Goal: Task Accomplishment & Management: Manage account settings

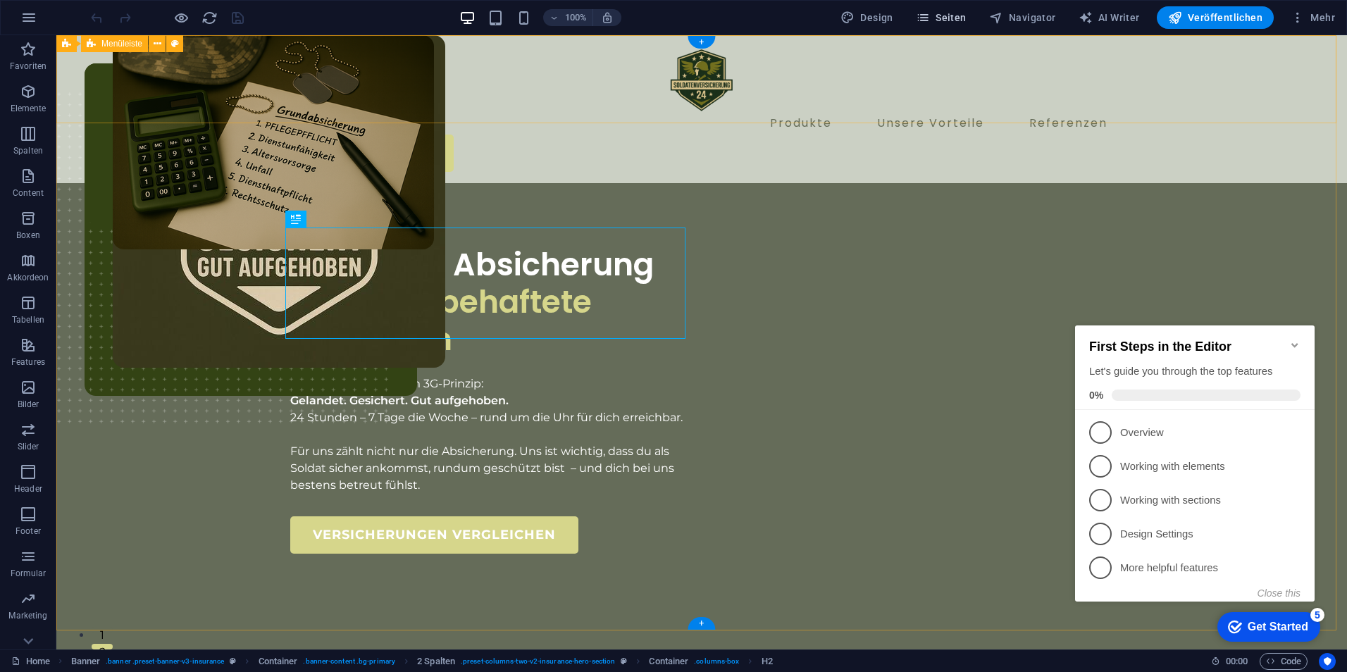
click at [941, 8] on button "Seiten" at bounding box center [941, 17] width 62 height 23
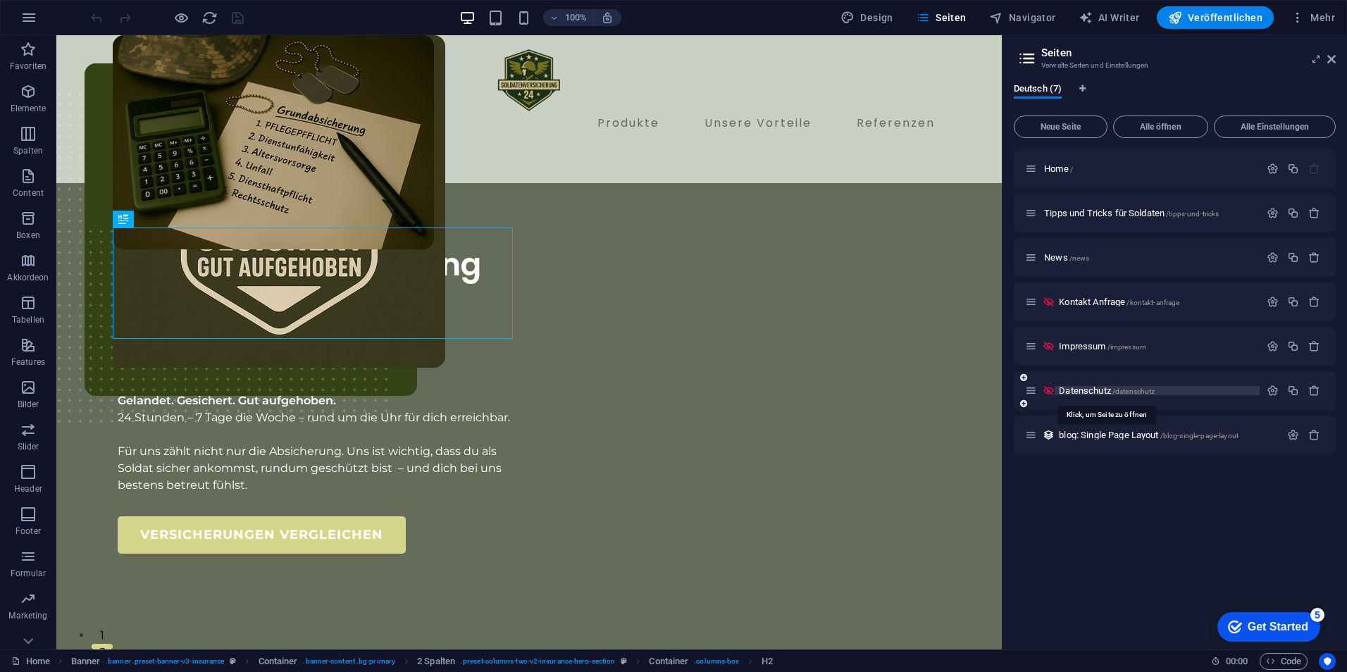
click at [1096, 394] on span "Datenschutz /datenschutz" at bounding box center [1107, 390] width 96 height 11
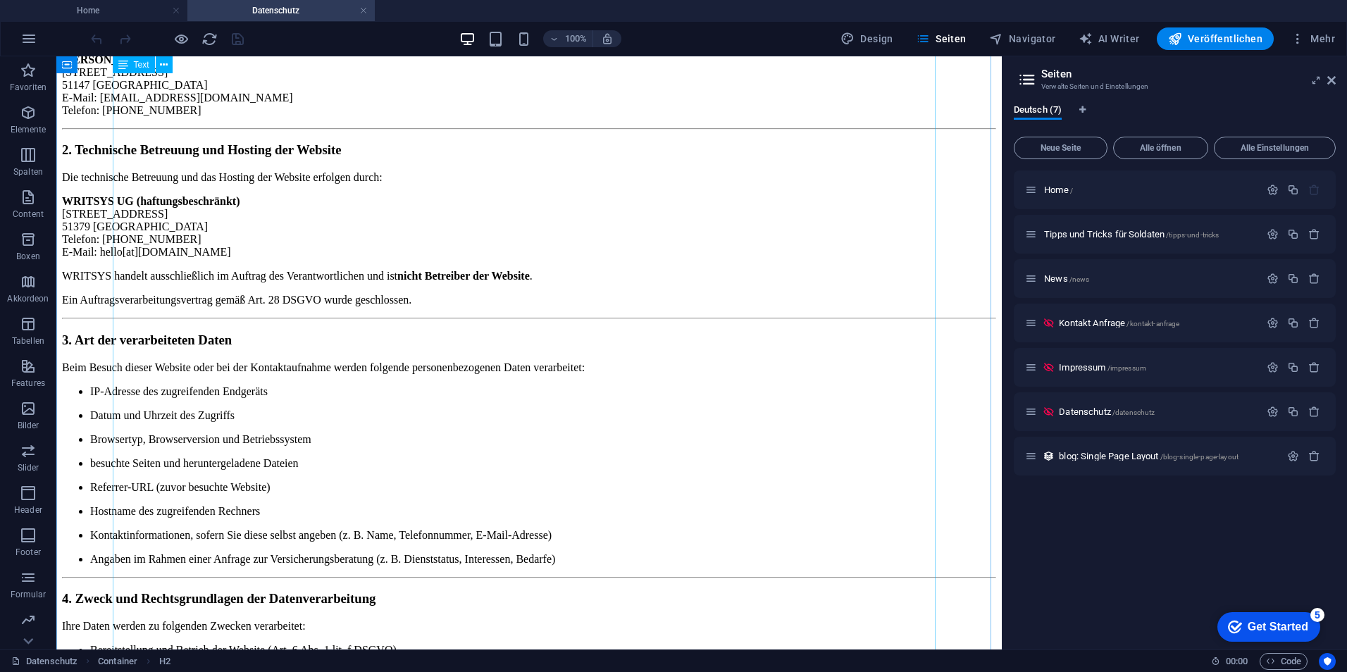
scroll to position [1902, 0]
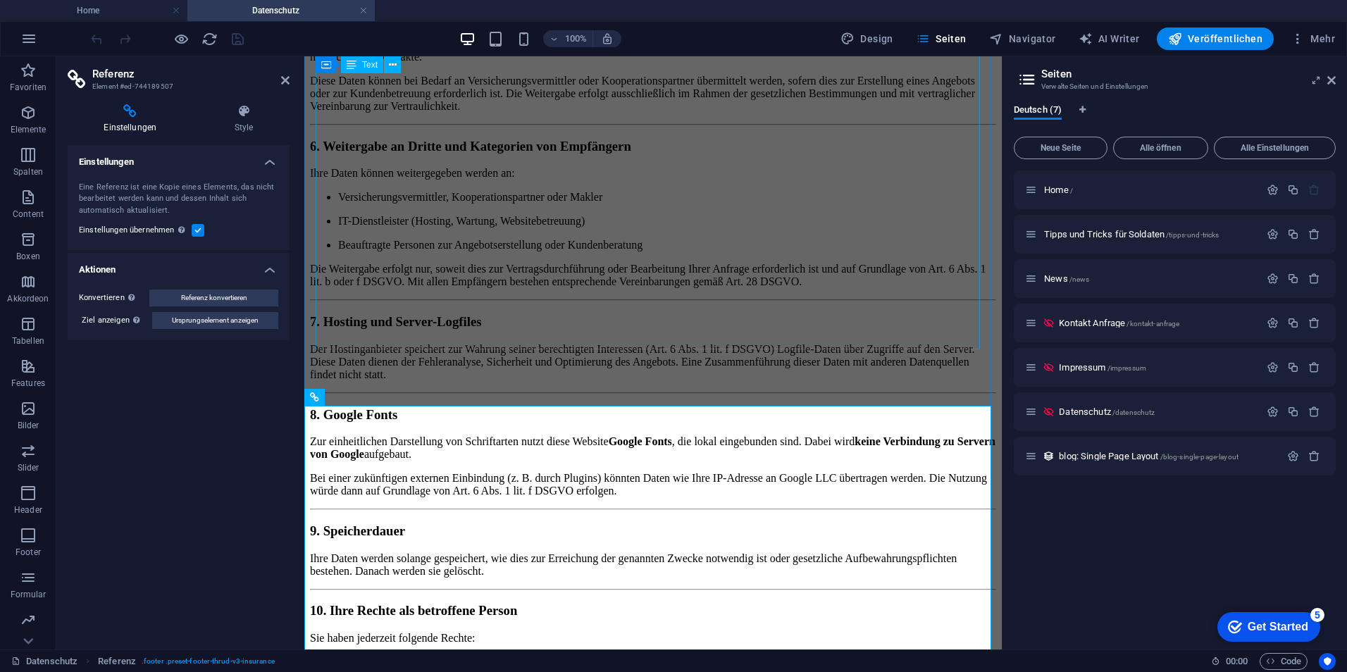
click at [421, 323] on div "1. Name und Kontaktdaten des Verantwortlichen Verantwortlicher im Sinne der Dat…" at bounding box center [653, 230] width 686 height 1996
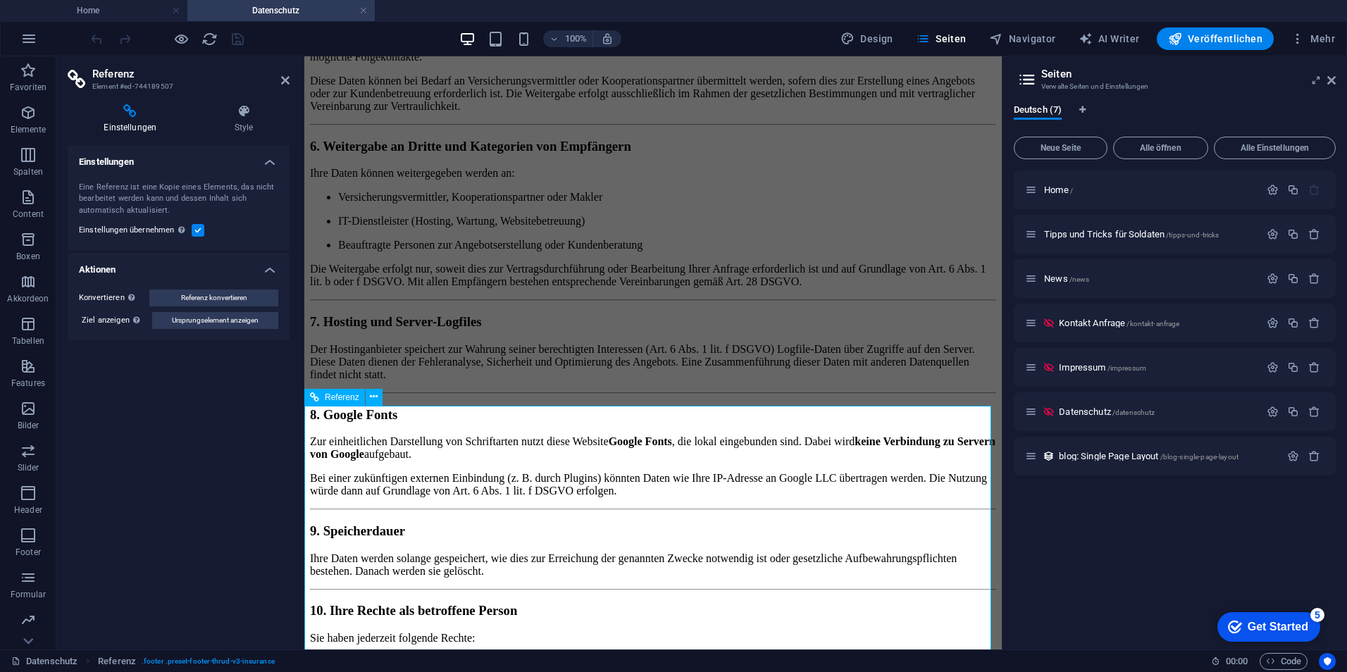
click at [1136, 377] on div "Impressum /impressum" at bounding box center [1175, 367] width 322 height 39
click at [1096, 377] on div "Impressum /impressum" at bounding box center [1175, 367] width 322 height 39
click at [1092, 365] on span "Impressum /impressum" at bounding box center [1102, 367] width 87 height 11
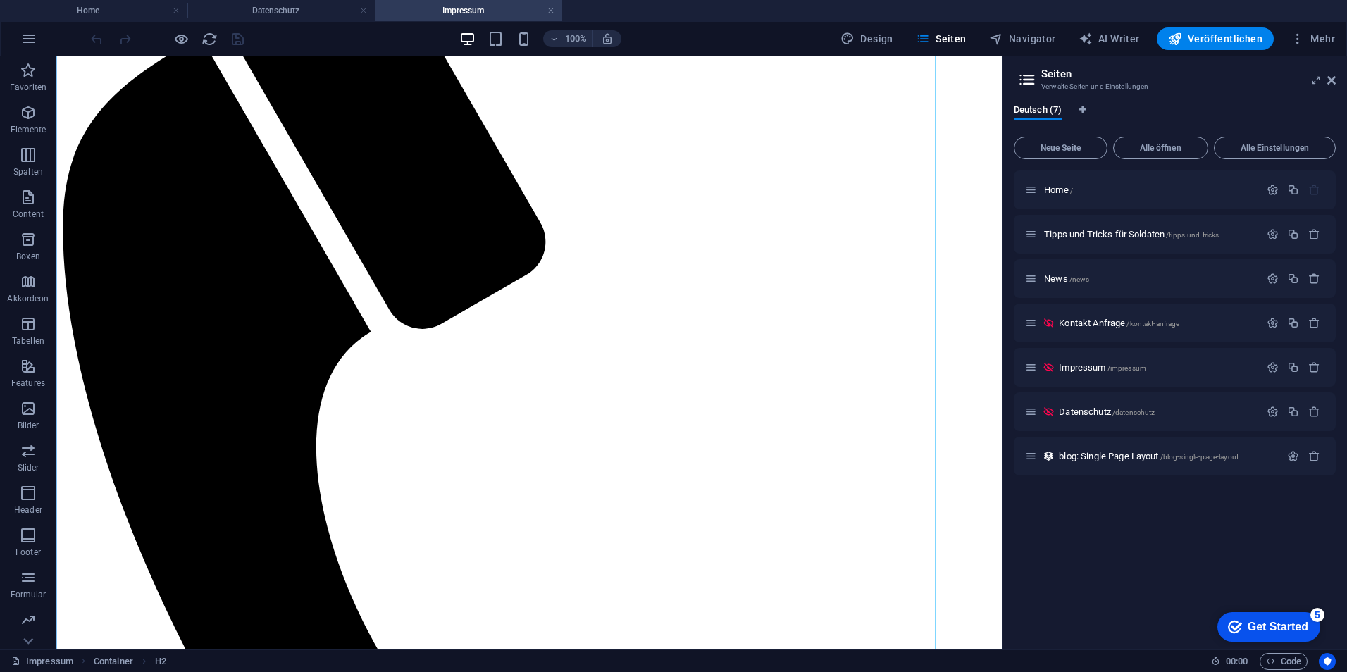
scroll to position [597, 0]
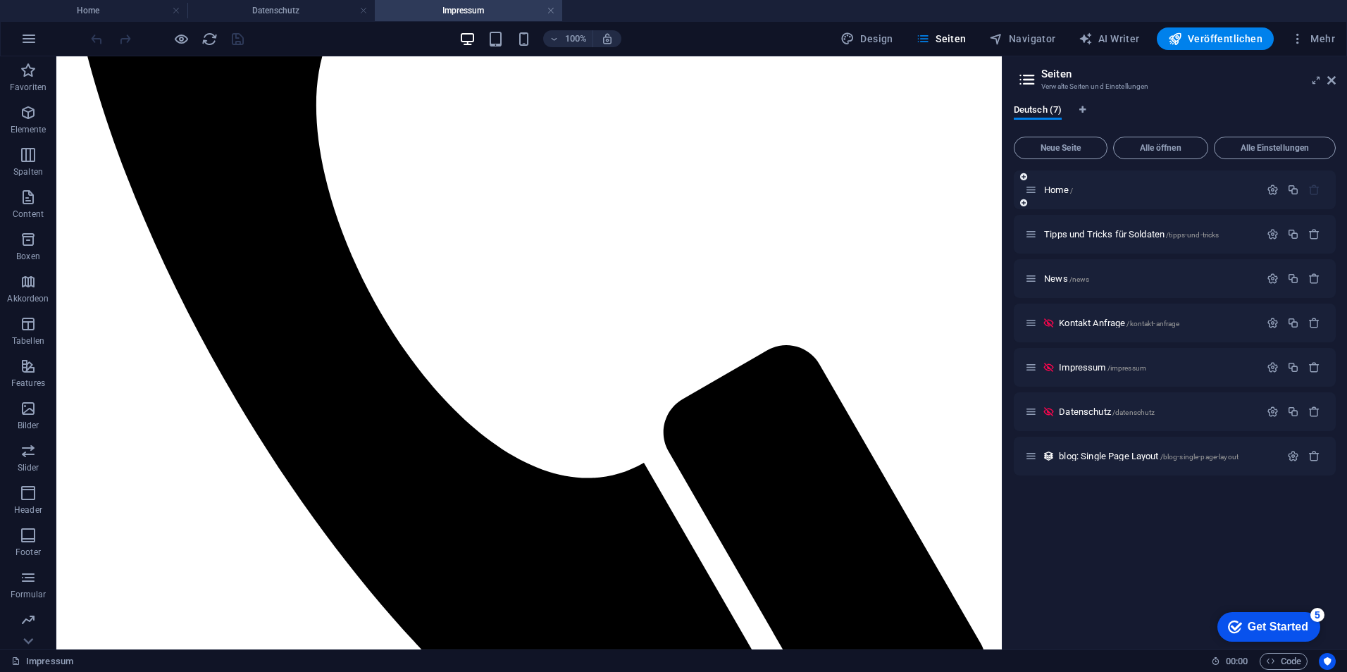
click at [1062, 194] on div "Home /" at bounding box center [1142, 190] width 235 height 16
click at [1061, 189] on span "Home /" at bounding box center [1058, 190] width 29 height 11
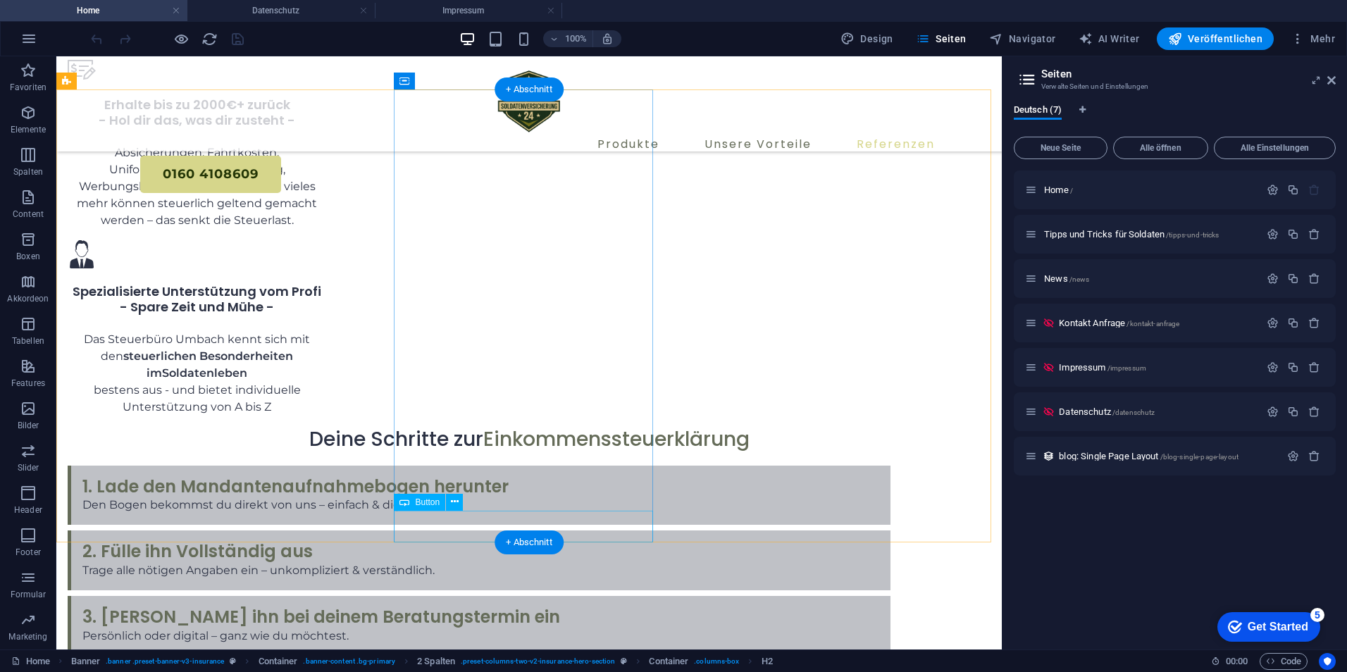
scroll to position [5565, 0]
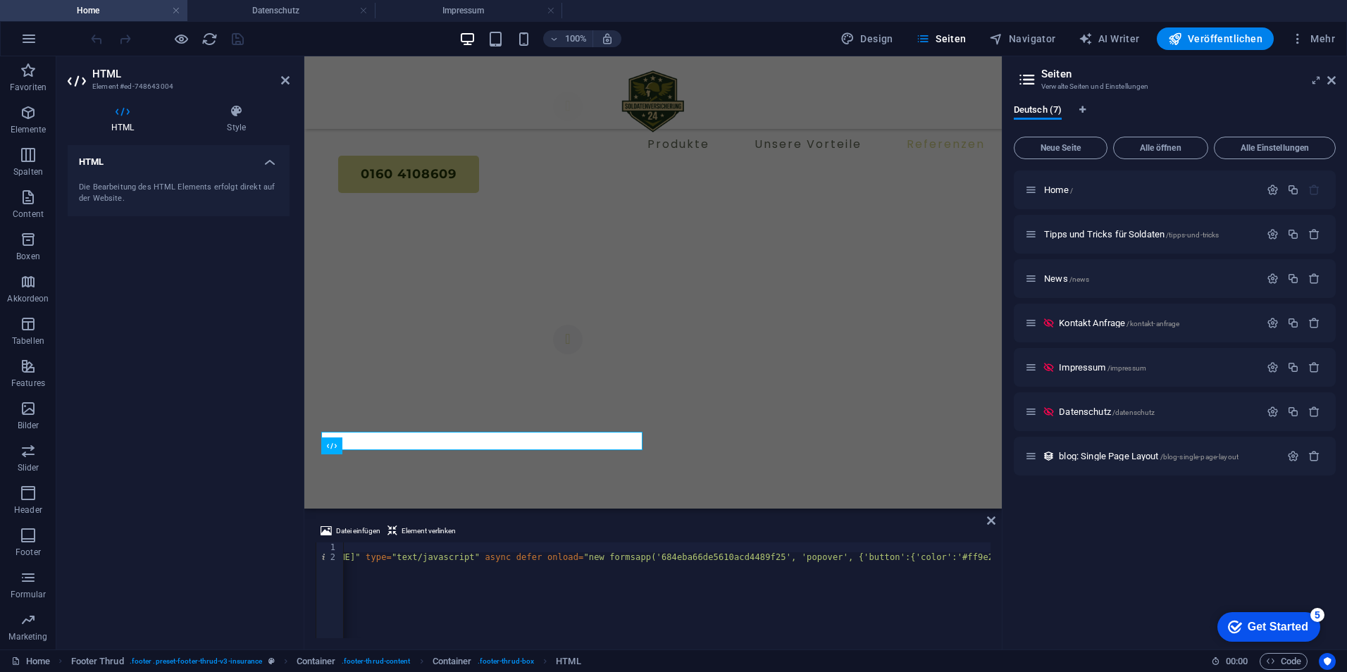
scroll to position [0, 446]
click at [900, 550] on div "< script src = "https://forms.app/cdn/embed.js" type = "text/javascript" async …" at bounding box center [444, 598] width 1093 height 113
click at [909, 556] on div "< script src = "https://forms.app/cdn/embed.js" type = "text/javascript" async …" at bounding box center [890, 598] width 1093 height 113
type textarea "<script src="https://forms.app/cdn/embed.js" type="text/javascript" async defer…"
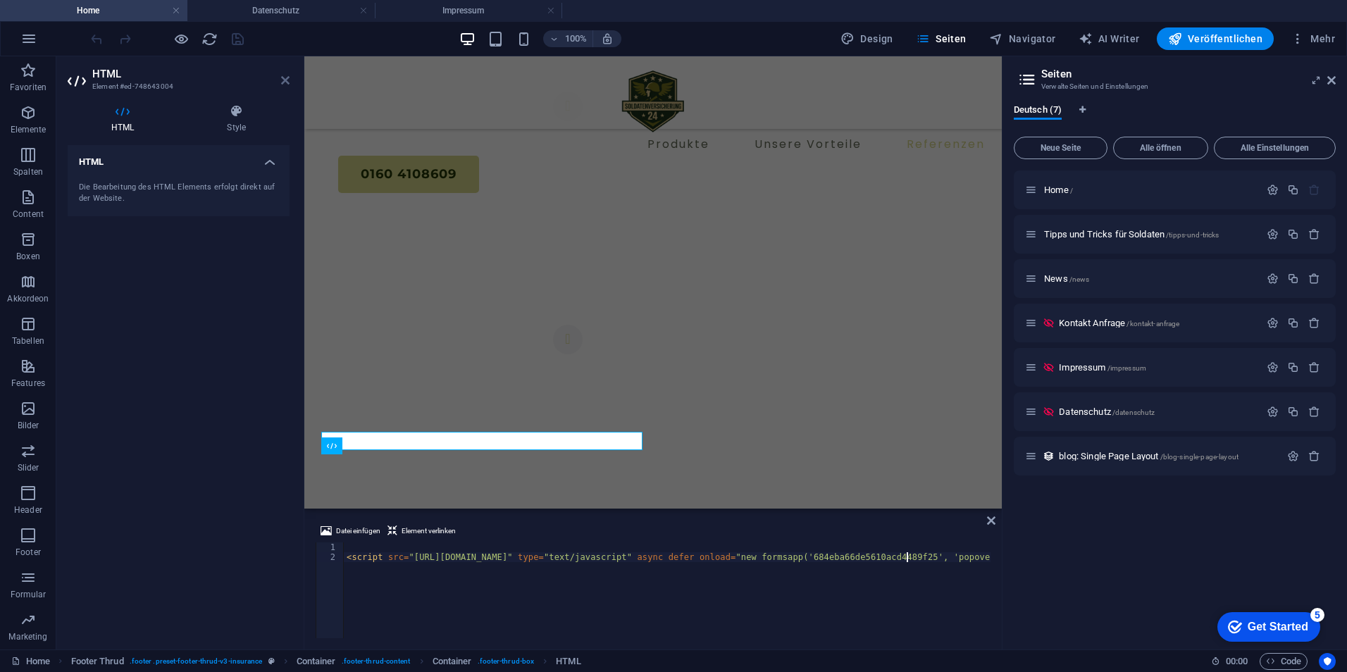
click at [286, 82] on icon at bounding box center [285, 80] width 8 height 11
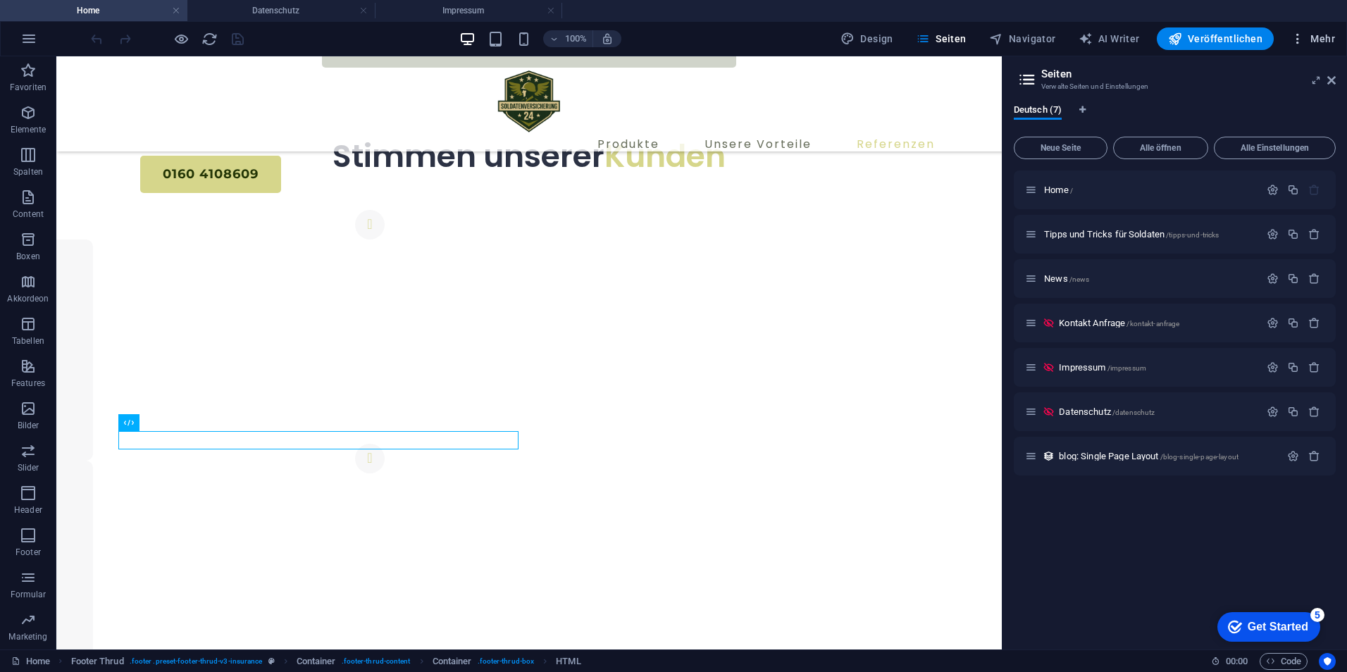
click at [1309, 38] on span "Mehr" at bounding box center [1313, 39] width 44 height 14
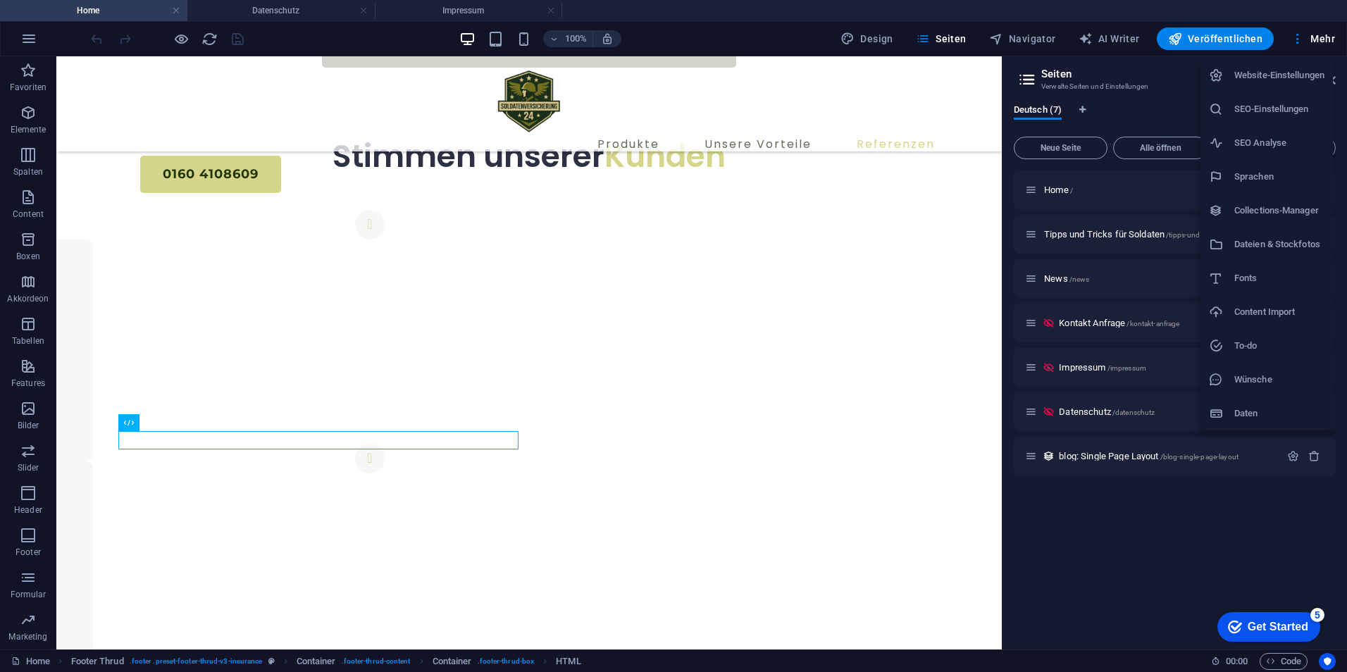
click at [1291, 63] on li "Website-Einstellungen" at bounding box center [1267, 75] width 132 height 34
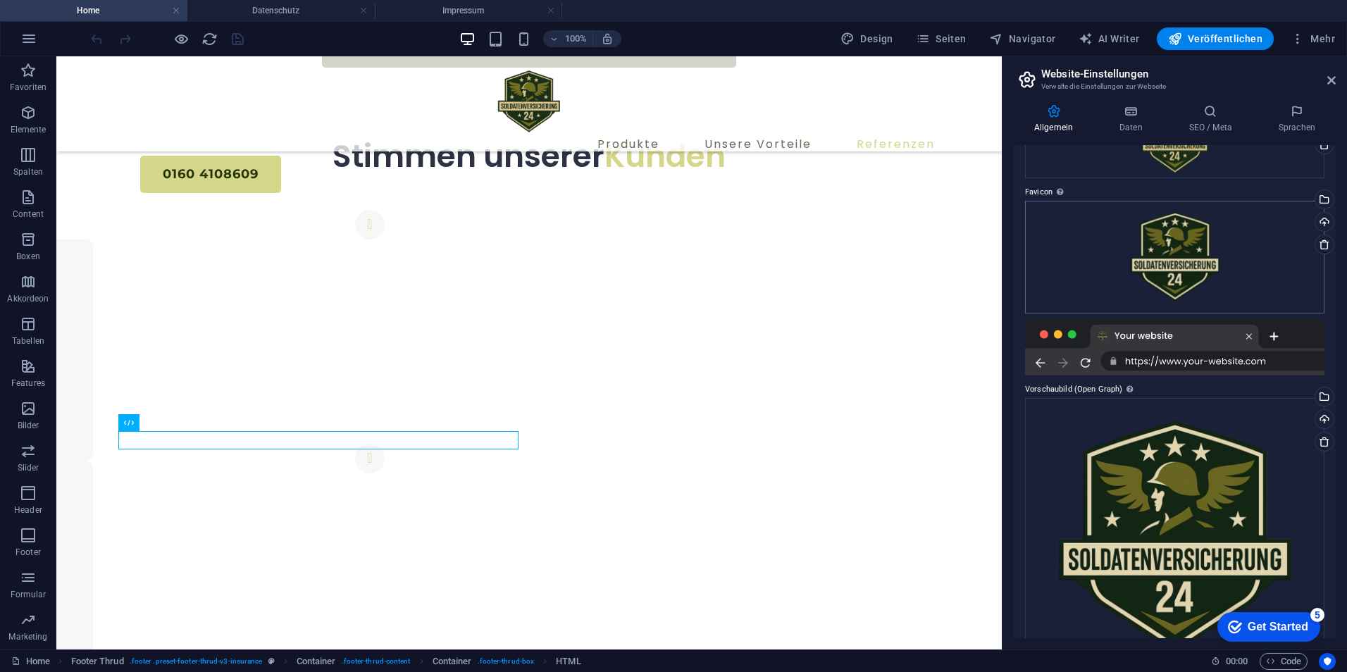
scroll to position [165, 0]
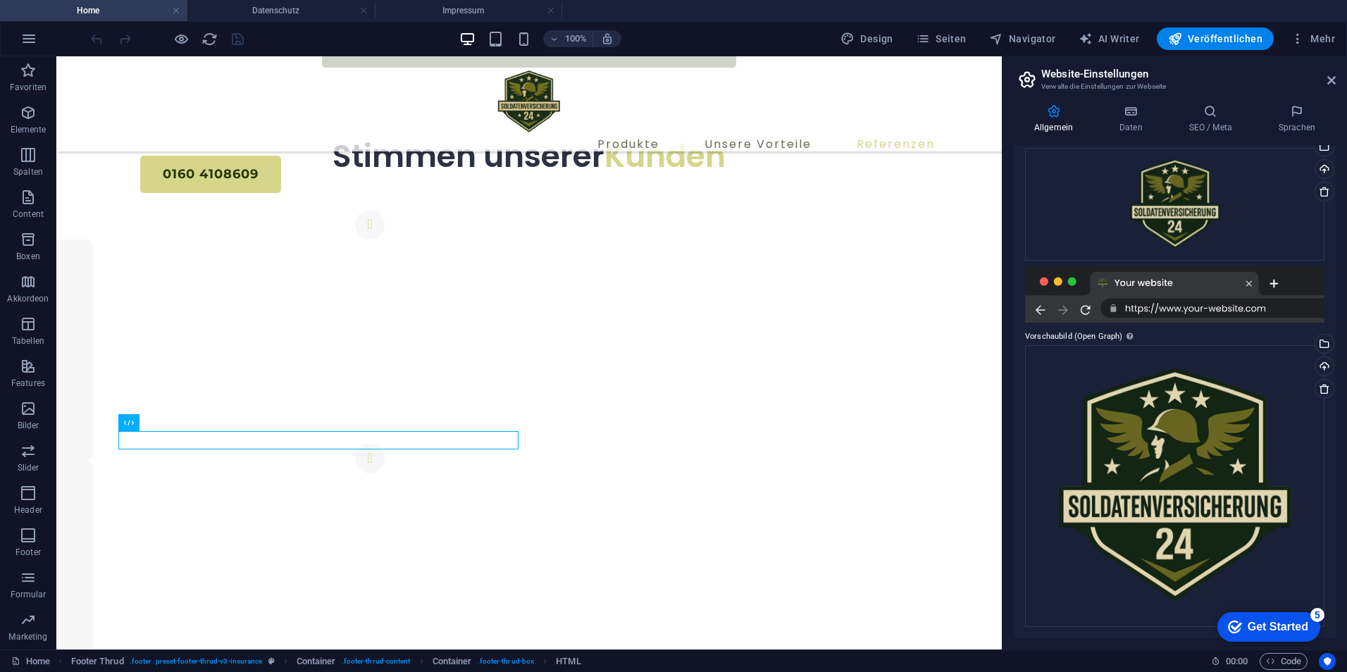
click at [1131, 101] on div "Allgemein Daten SEO / Meta Sprachen Name der Website soldatenversicherung24.de …" at bounding box center [1175, 371] width 345 height 557
click at [1136, 108] on icon at bounding box center [1131, 111] width 64 height 14
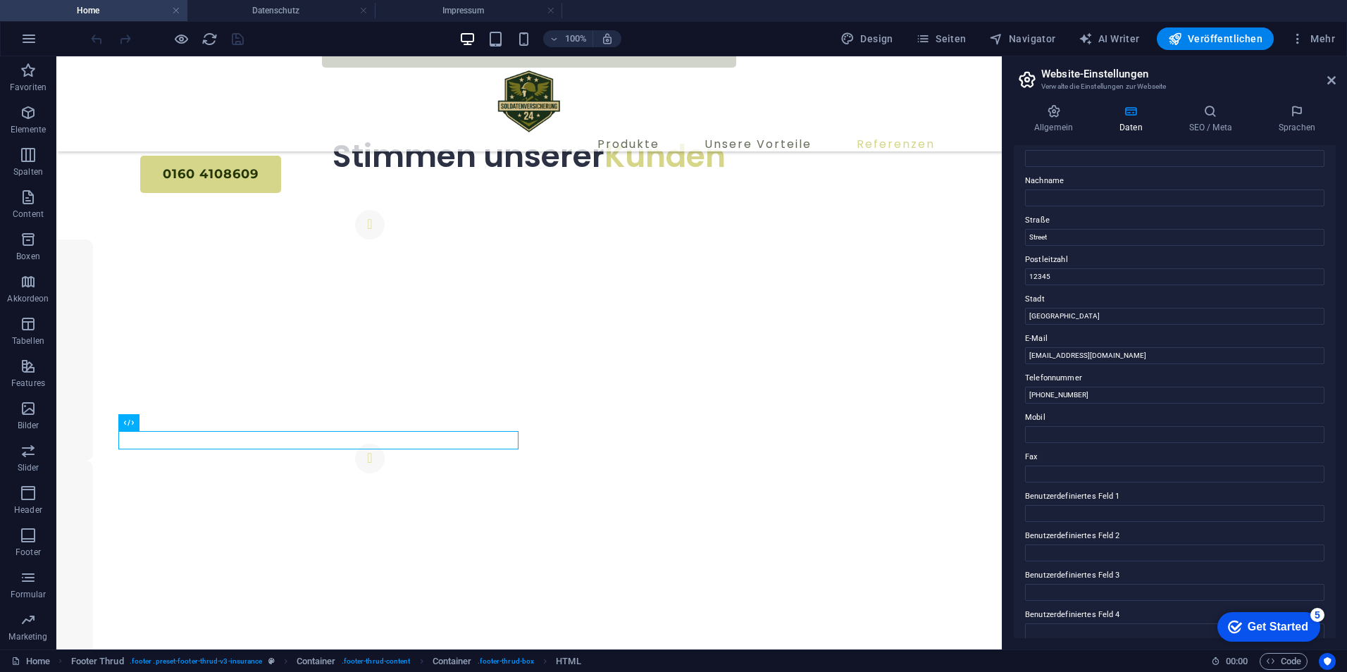
scroll to position [0, 0]
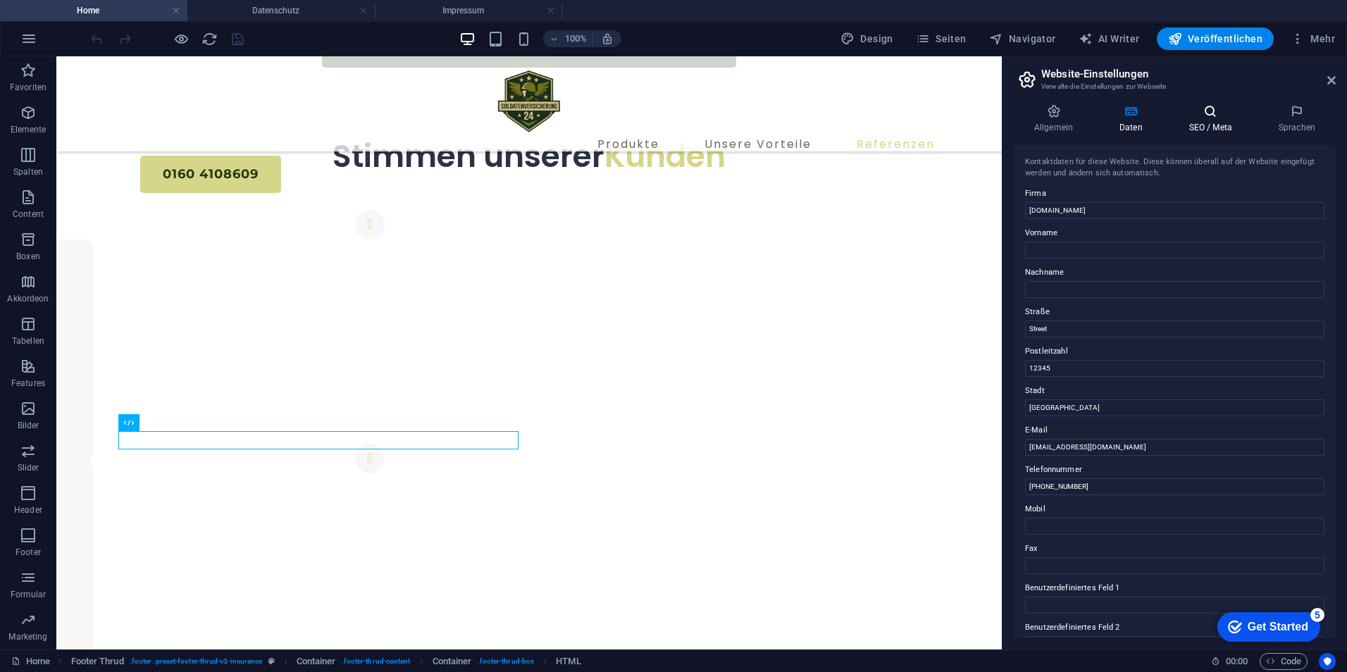
click at [1204, 128] on h4 "SEO / Meta" at bounding box center [1213, 119] width 89 height 30
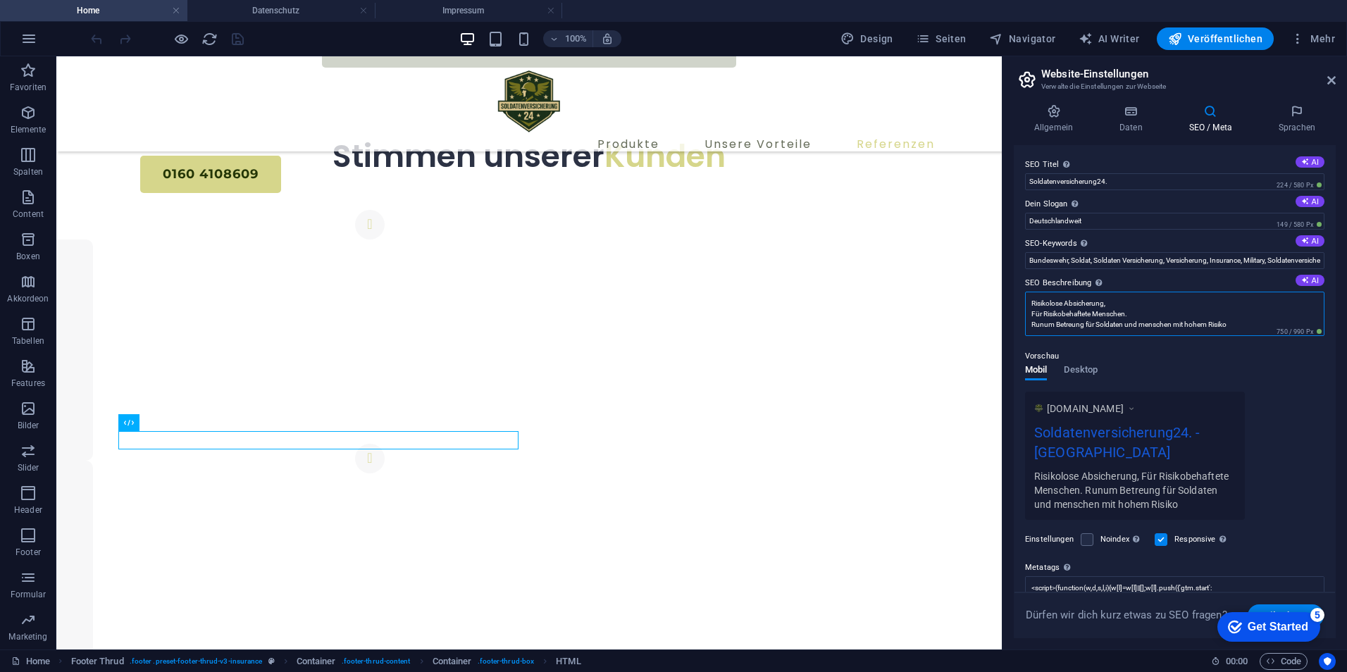
click at [1046, 323] on textarea "Risikolose Absicherung, Für Risikobehaftete Menschen. Runum Betreung für Soldat…" at bounding box center [1174, 314] width 299 height 44
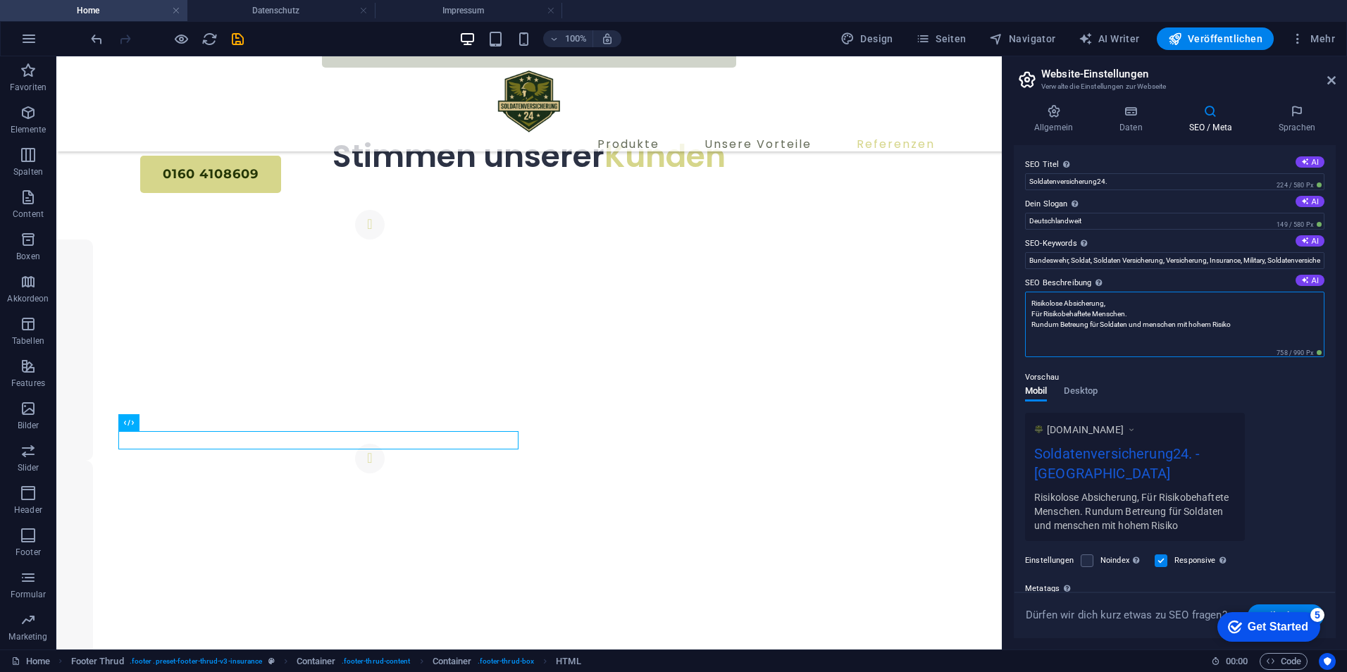
click at [1148, 328] on textarea "Risikolose Absicherung, Für Risikobehaftete Menschen. Rundum Betreung für Solda…" at bounding box center [1174, 325] width 299 height 66
click at [1079, 324] on textarea "Risikolose Absicherung, Für Risikobehaftete Menschen. Rundum Betreung für Solda…" at bounding box center [1174, 325] width 299 height 66
click at [1072, 123] on h4 "Allgemein" at bounding box center [1056, 119] width 85 height 30
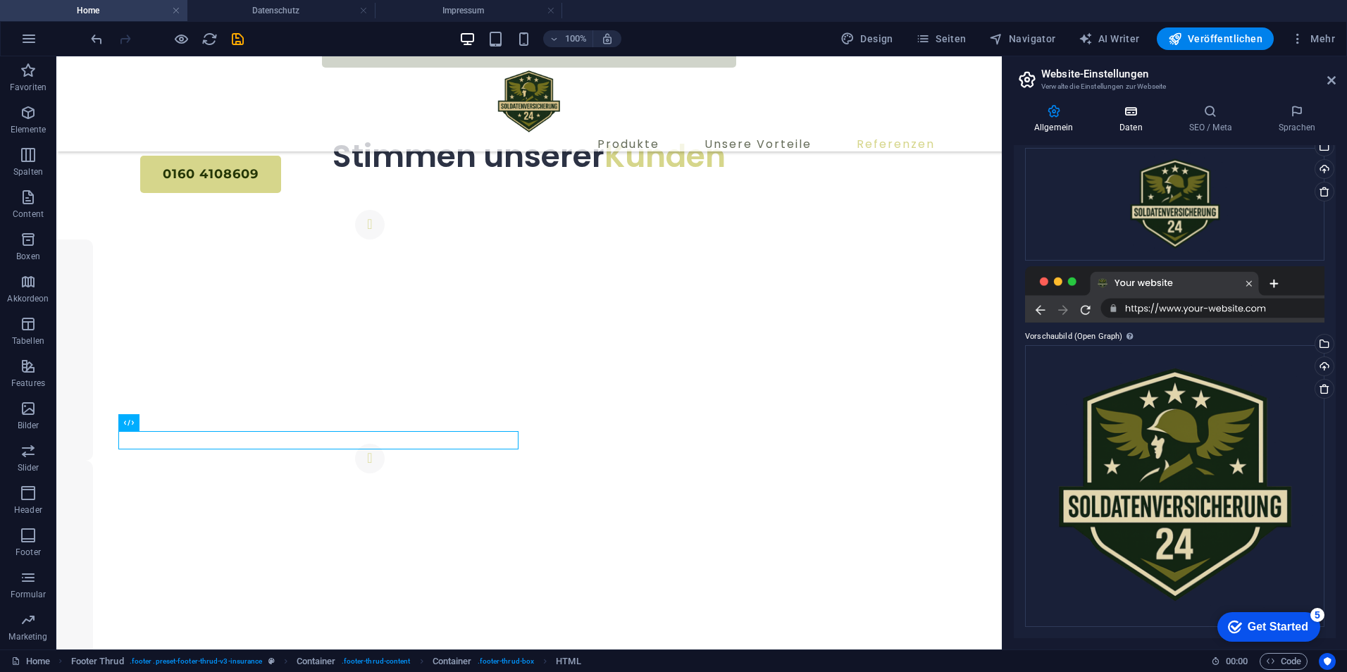
click at [1124, 119] on h4 "Daten" at bounding box center [1134, 119] width 70 height 30
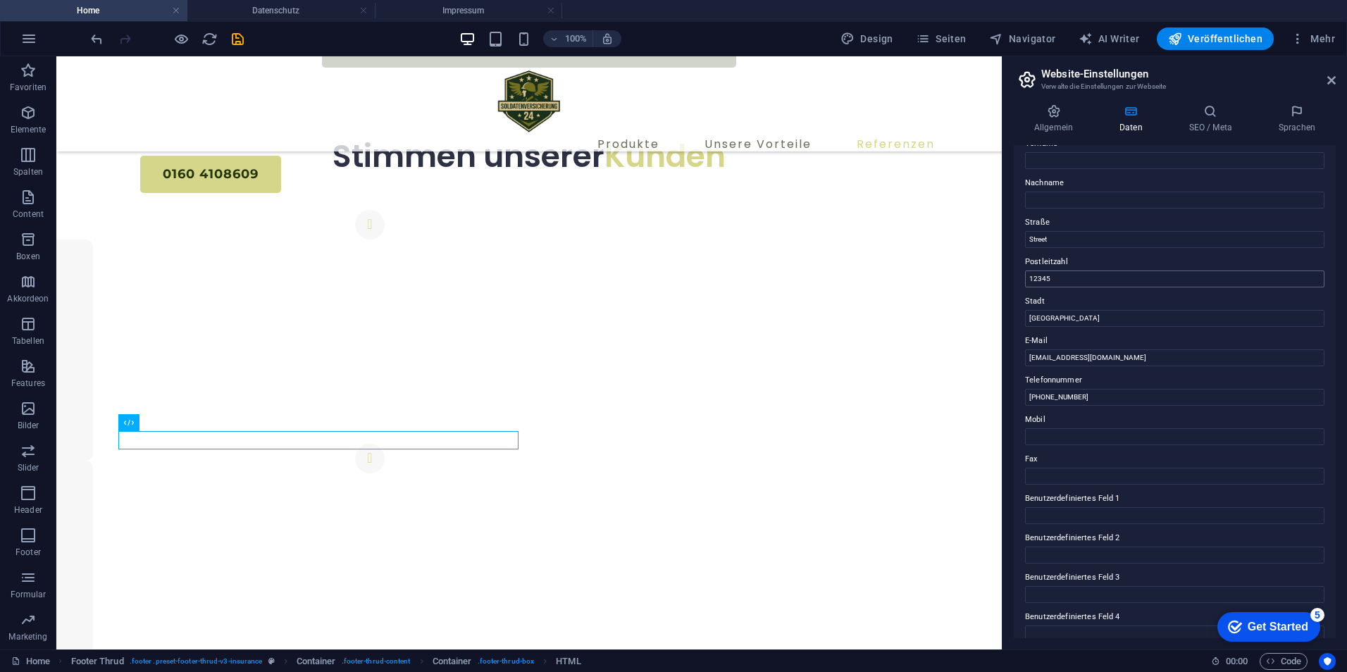
scroll to position [184, 0]
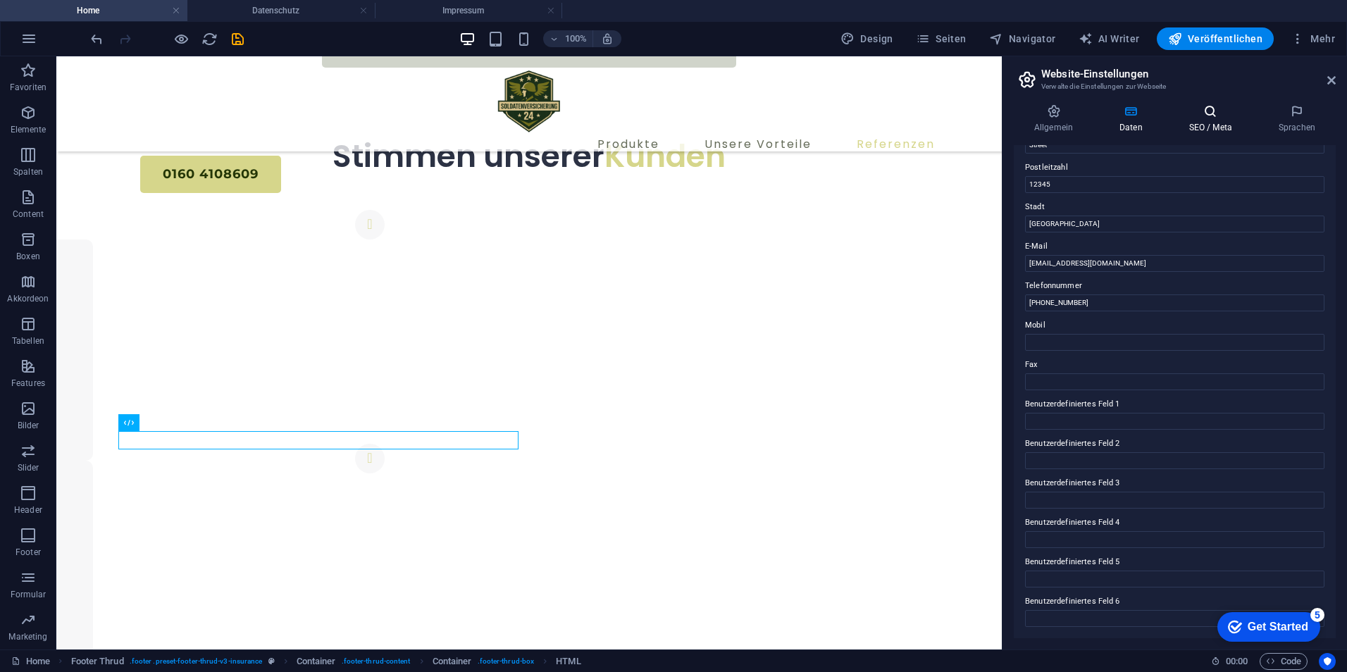
click at [1210, 107] on icon at bounding box center [1211, 111] width 84 height 14
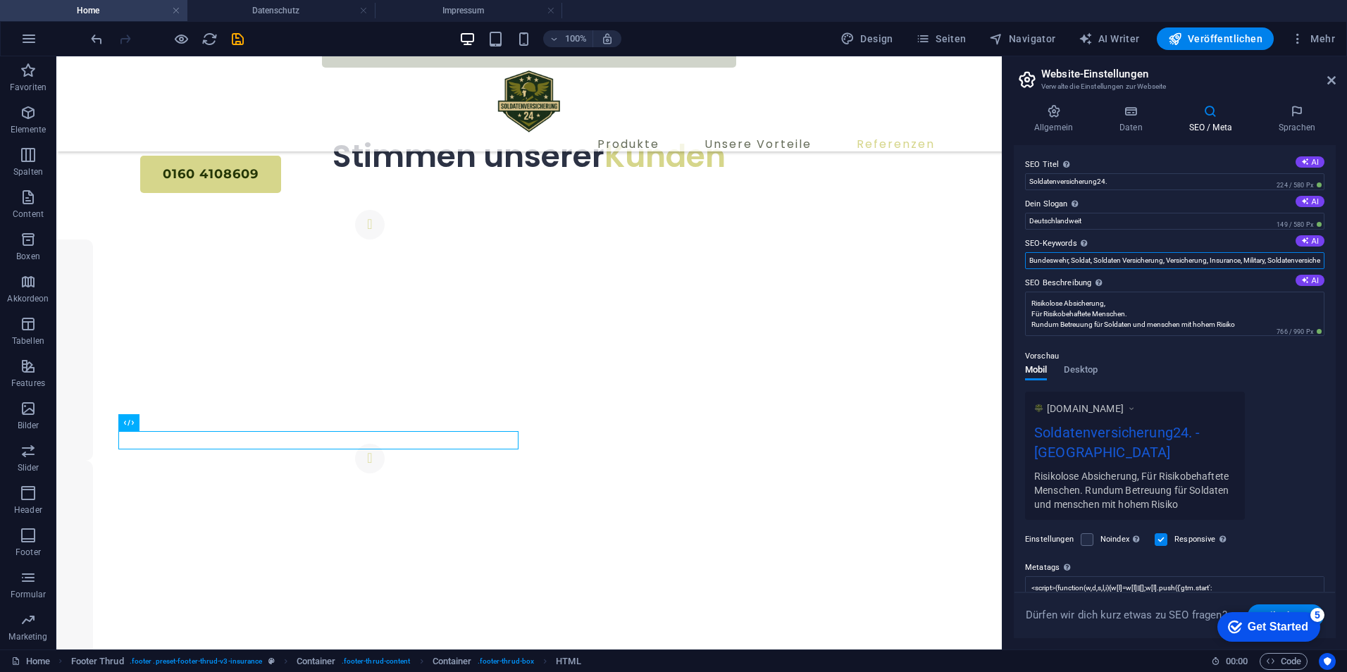
click at [1077, 259] on input "Bundeswehr, Soldat, Soldaten Versicherung, Versicherung, Insurance, Military, S…" at bounding box center [1174, 260] width 299 height 17
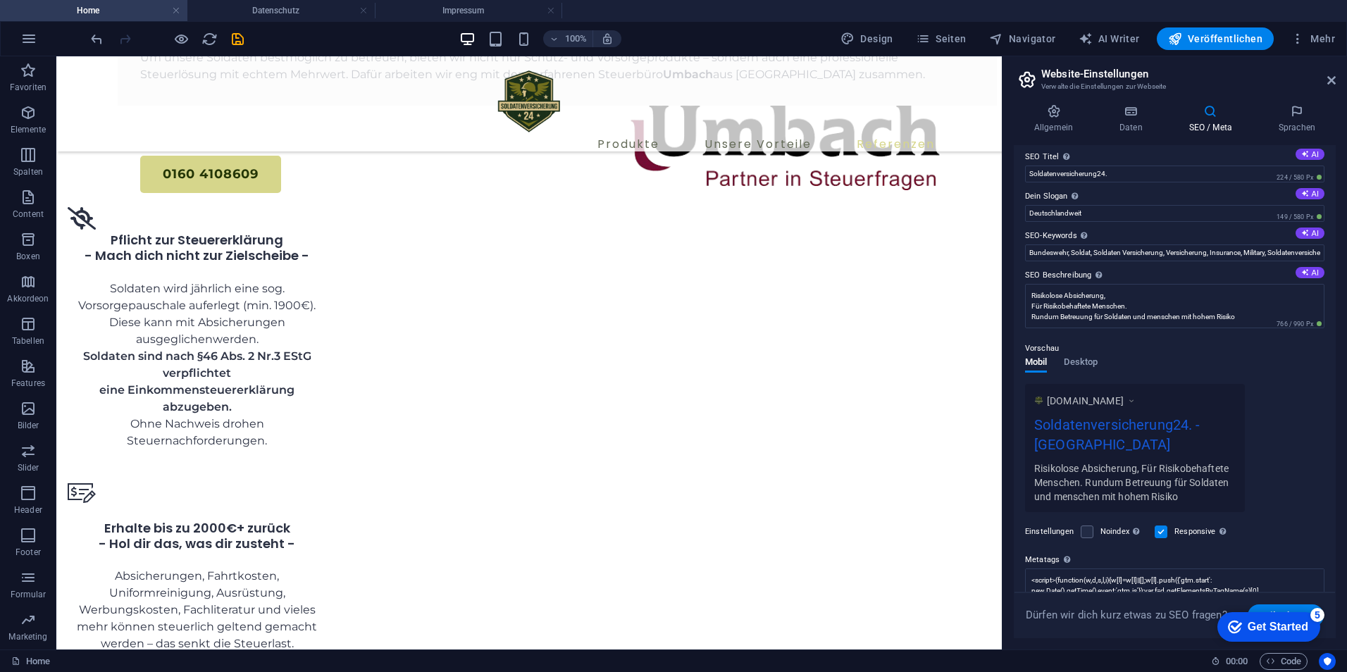
scroll to position [0, 0]
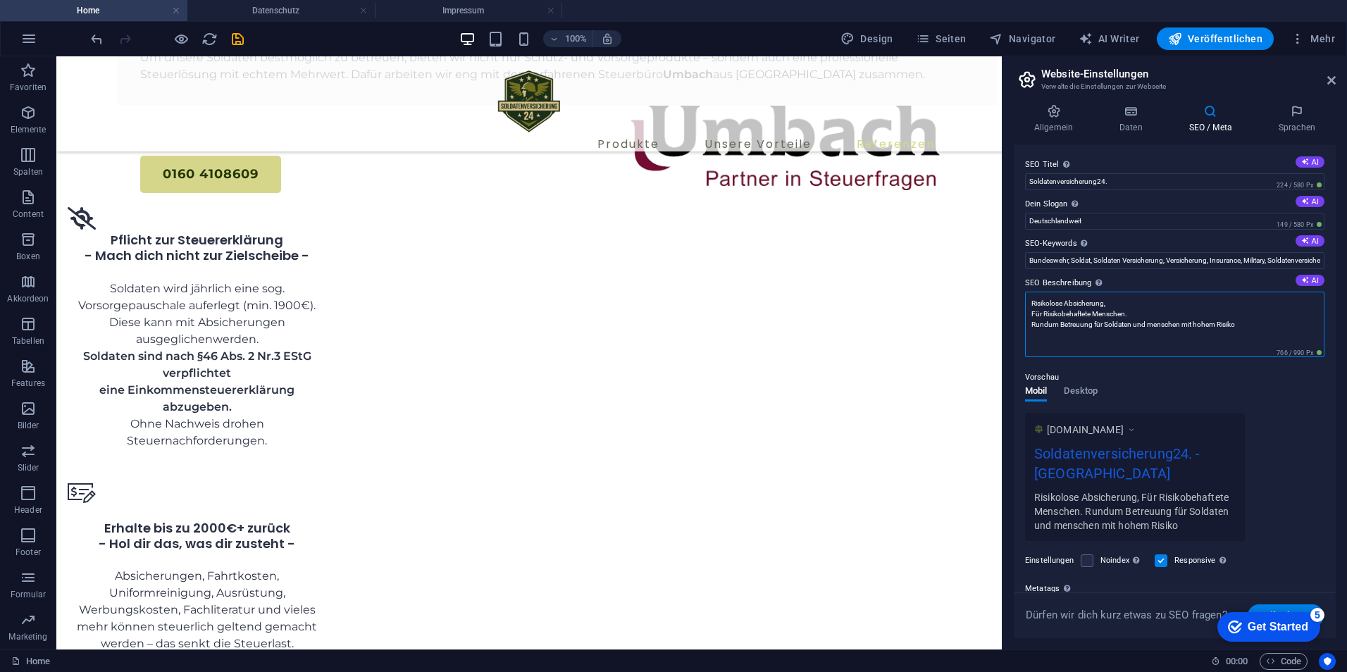
click at [1154, 323] on textarea "Risikolose Absicherung, Für Risikobehaftete Menschen. Rundum Betreuung für Sold…" at bounding box center [1174, 325] width 299 height 66
type textarea "Risikolose Absicherung, Für Risikobehaftete Menschen. Rundum Betreuung für Sold…"
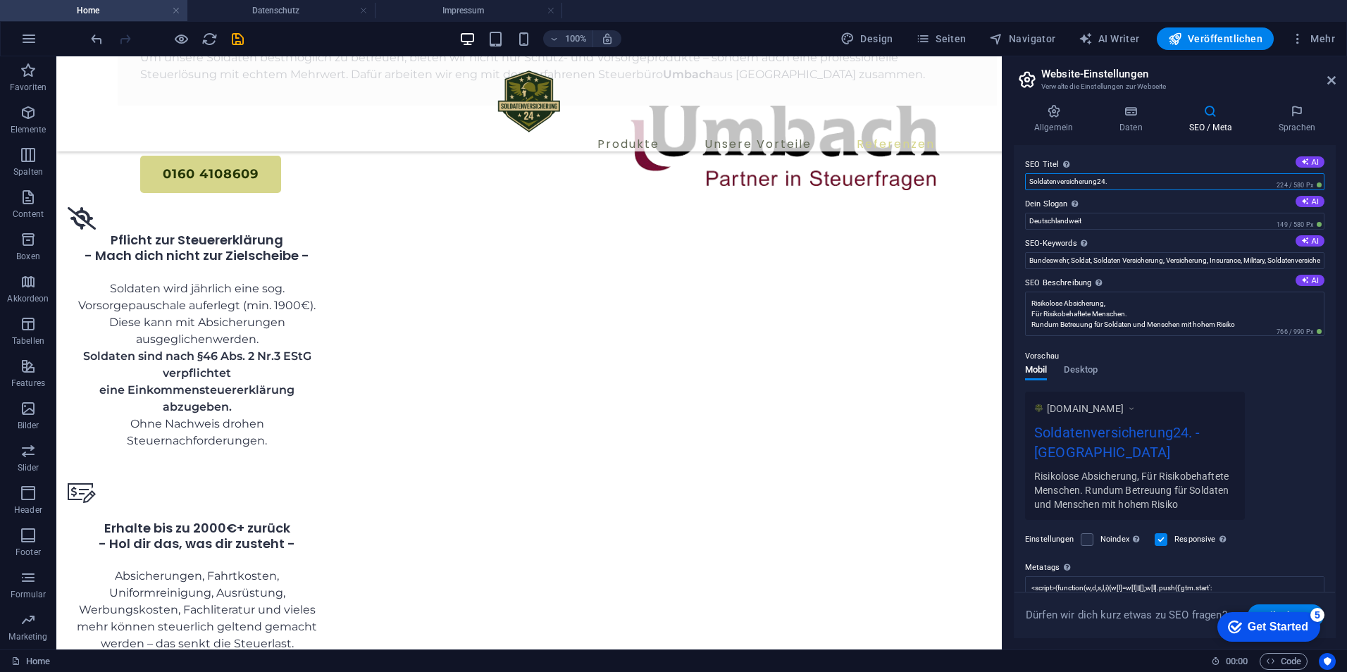
click at [1110, 185] on input "Soldatenversicherung24." at bounding box center [1174, 181] width 299 height 17
type input "Soldatenversicherung24.de"
click at [1140, 129] on h4 "Daten" at bounding box center [1134, 119] width 70 height 30
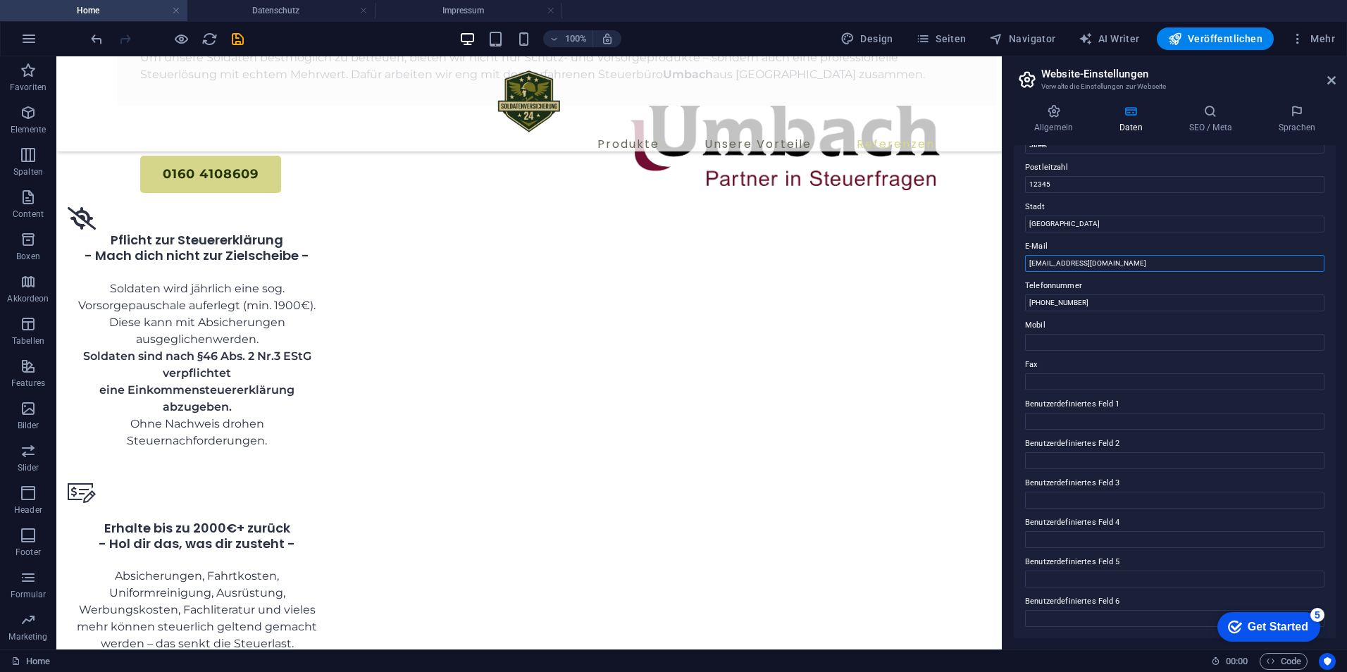
click at [1148, 270] on input "mil.beratung274@gmx.de" at bounding box center [1174, 263] width 299 height 17
drag, startPoint x: 1214, startPoint y: 325, endPoint x: 859, endPoint y: 244, distance: 364.1
type input "info@soldatenversicherung.de"
click at [1137, 317] on label "Mobil" at bounding box center [1174, 325] width 299 height 17
click at [1137, 334] on input "Mobil" at bounding box center [1174, 342] width 299 height 17
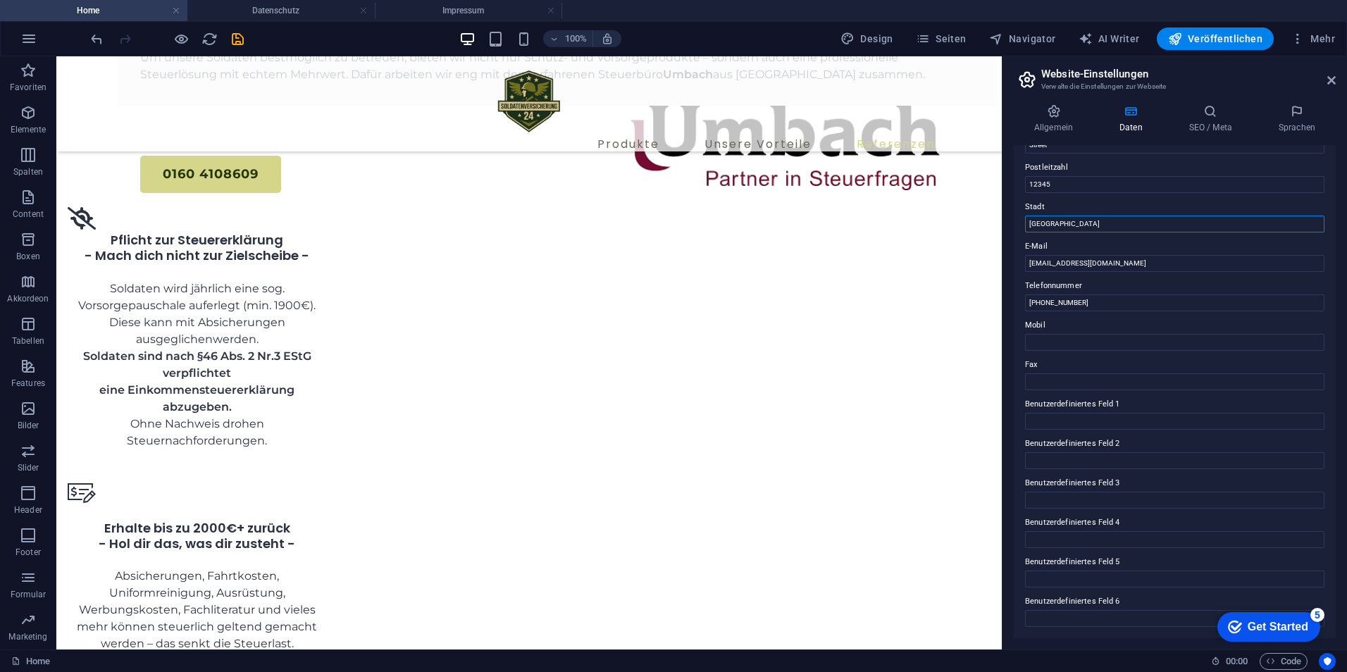
click at [1107, 231] on input "Deutschland" at bounding box center [1174, 224] width 299 height 17
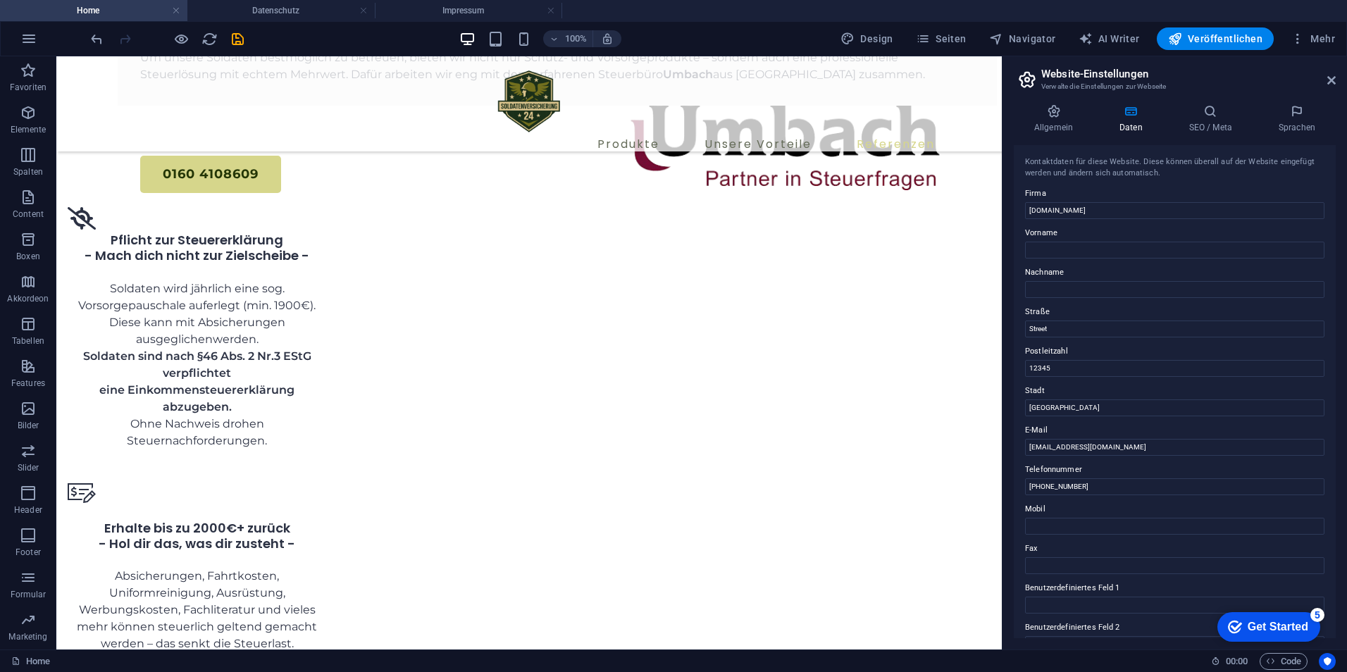
click at [1074, 318] on label "Straße" at bounding box center [1174, 312] width 299 height 17
click at [1074, 321] on input "Street" at bounding box center [1174, 329] width 299 height 17
drag, startPoint x: 1146, startPoint y: 378, endPoint x: 873, endPoint y: 304, distance: 283.4
click at [1079, 367] on input "12345" at bounding box center [1174, 368] width 299 height 17
drag, startPoint x: 1117, startPoint y: 424, endPoint x: 481, endPoint y: 274, distance: 653.7
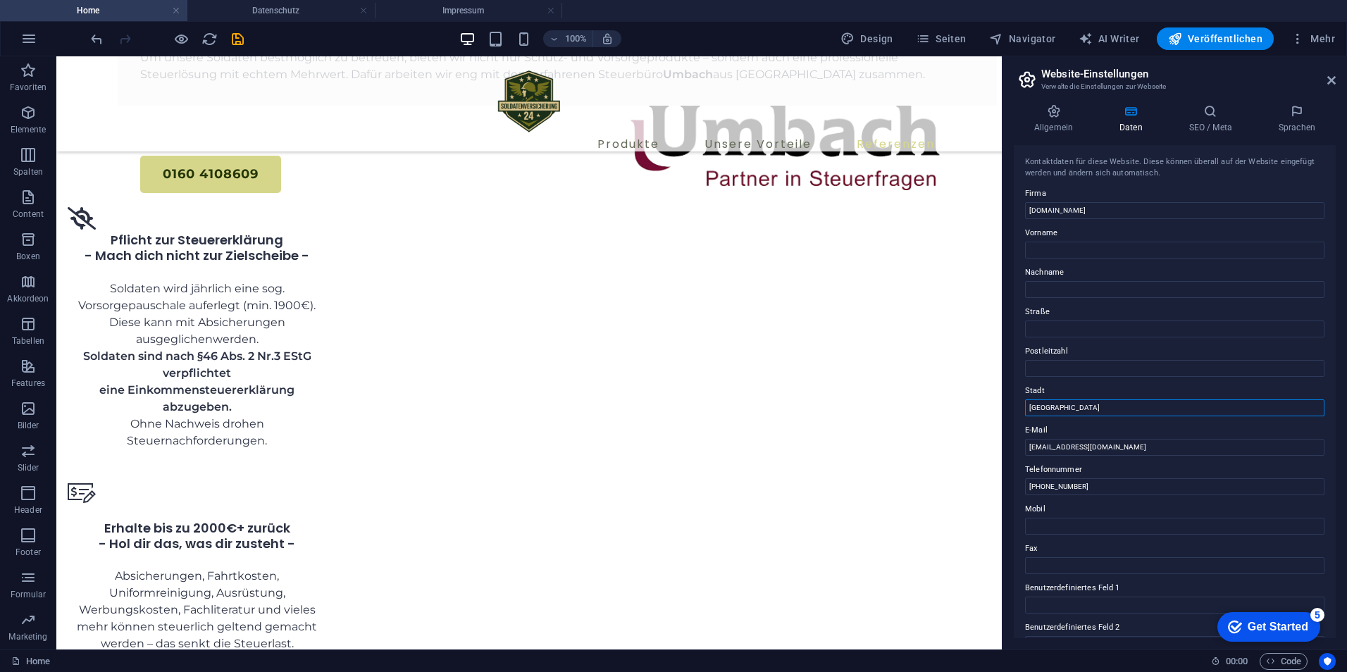
click at [1103, 414] on input "Deutschland" at bounding box center [1174, 407] width 299 height 17
drag, startPoint x: 1167, startPoint y: 467, endPoint x: 829, endPoint y: 354, distance: 355.8
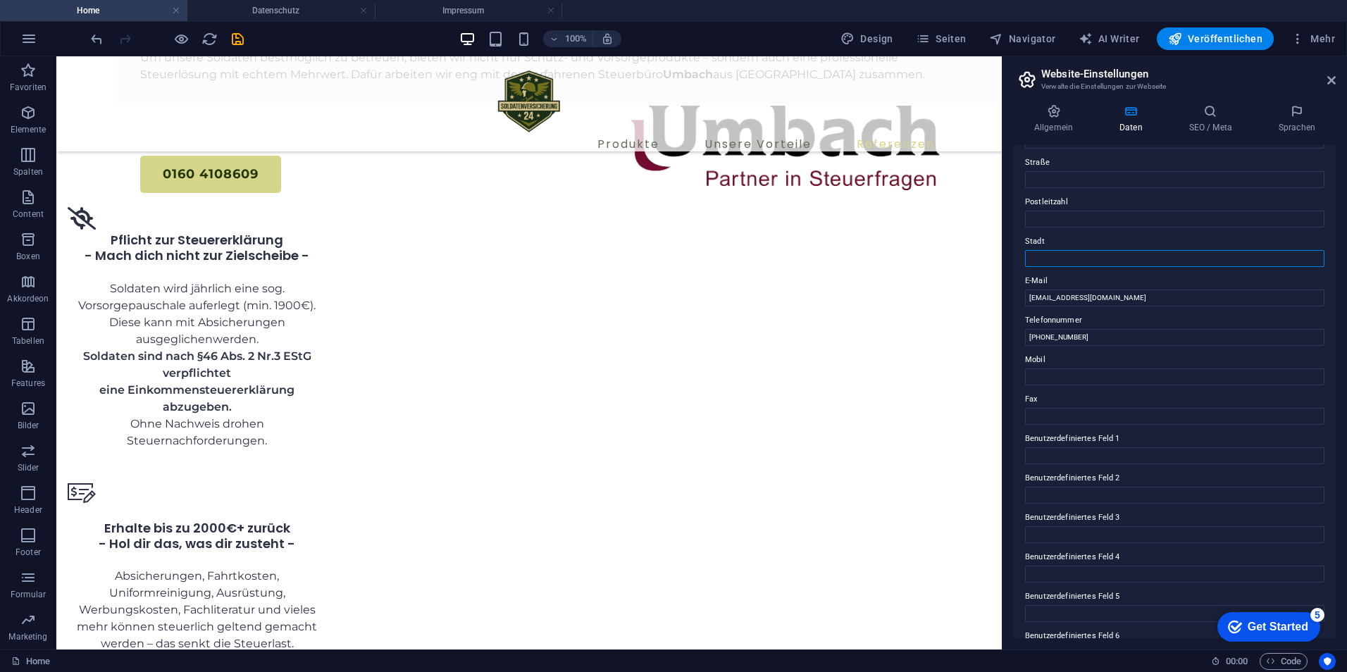
scroll to position [184, 0]
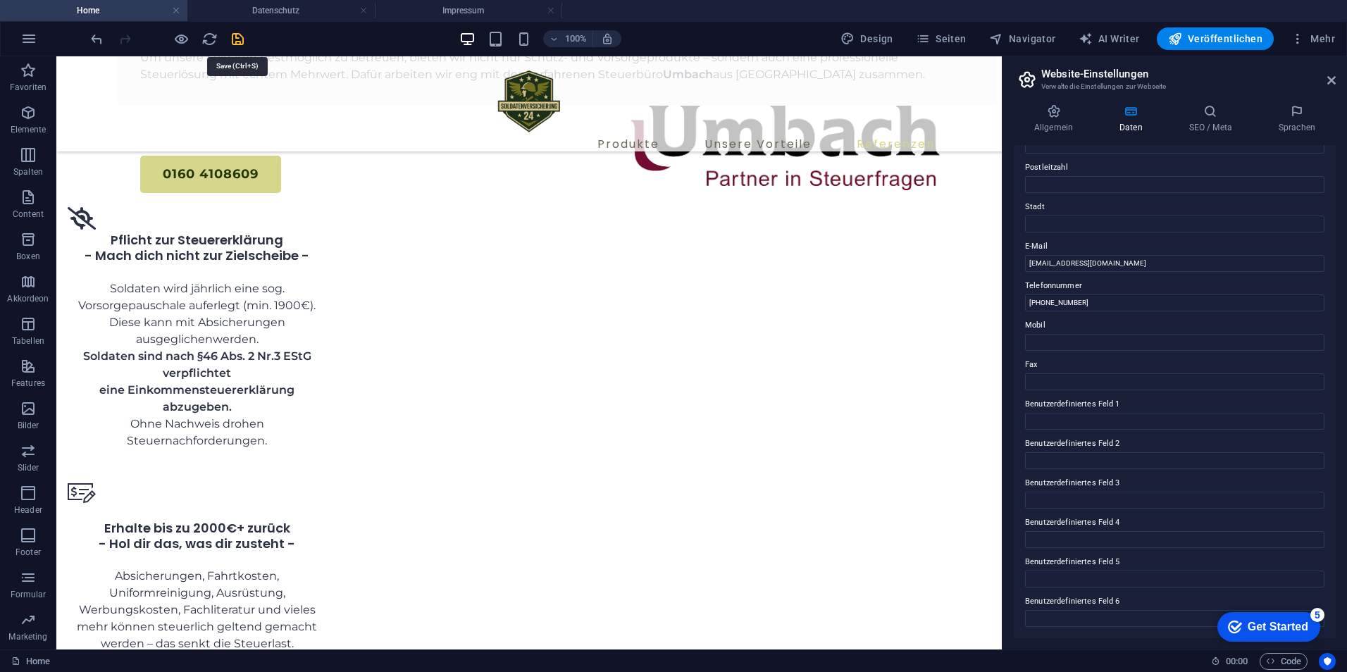
click at [235, 37] on icon "save" at bounding box center [238, 39] width 16 height 16
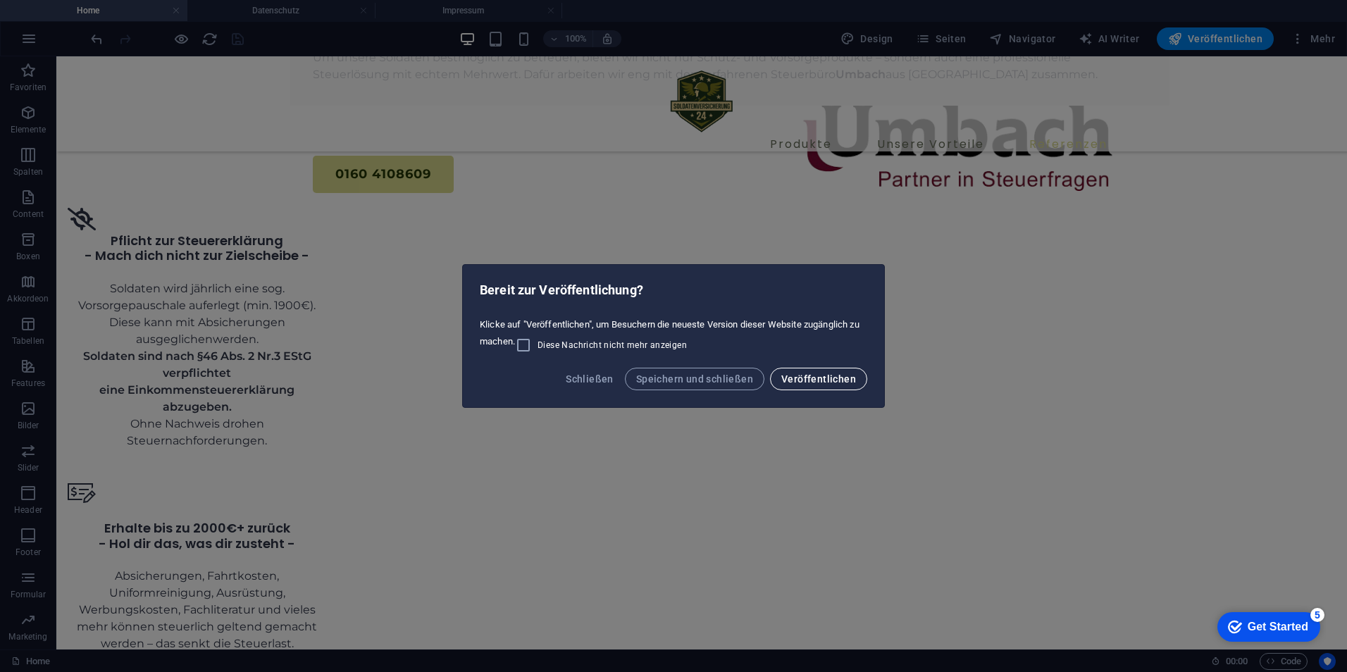
click at [800, 375] on span "Veröffentlichen" at bounding box center [818, 378] width 75 height 11
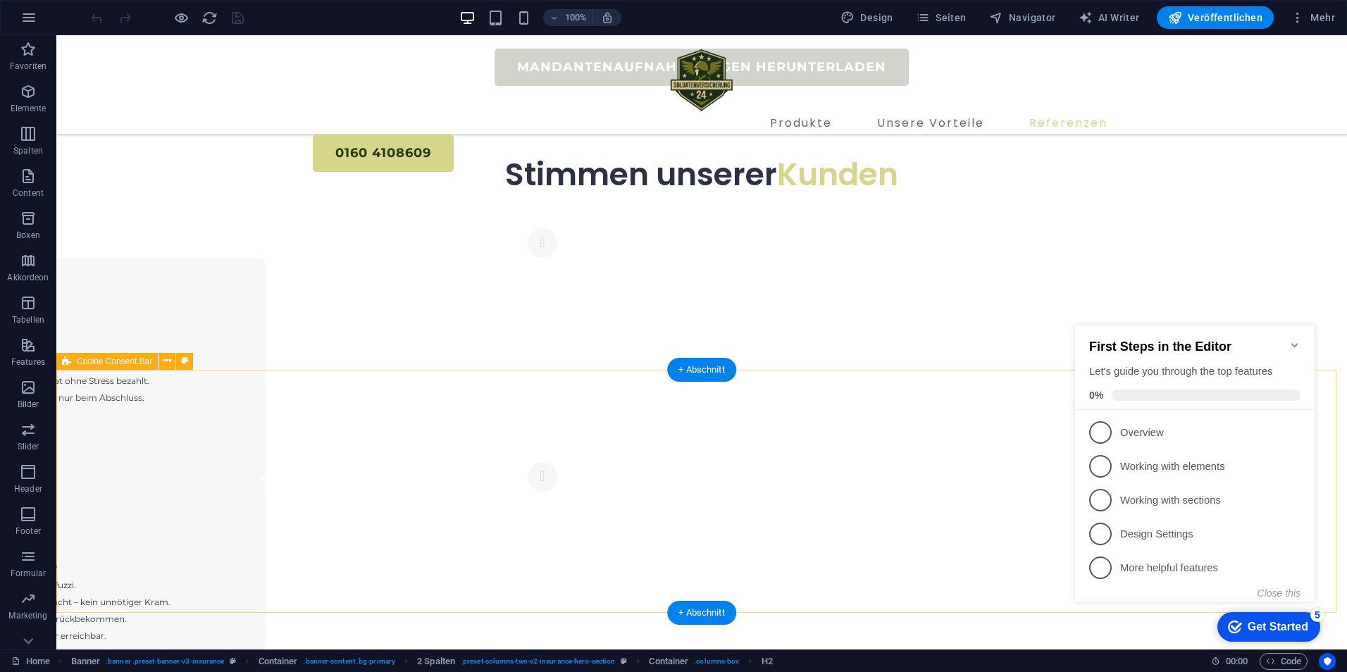
scroll to position [5575, 0]
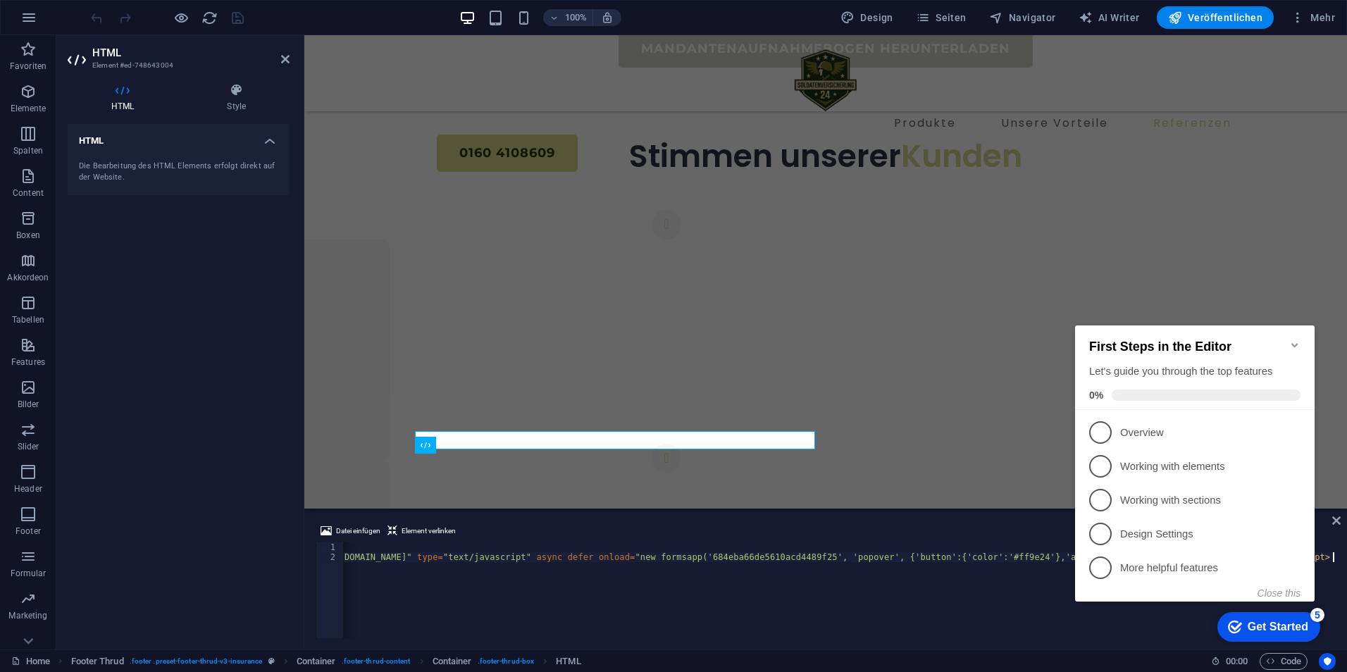
click at [455, 566] on div "< script src = "https://forms.app/cdn/embed.js" type = "text/javascript" async …" at bounding box center [789, 598] width 1093 height 113
type textarea "<script src="https://forms.app/cdn/embed.js" type="text/javascript" async defer…"
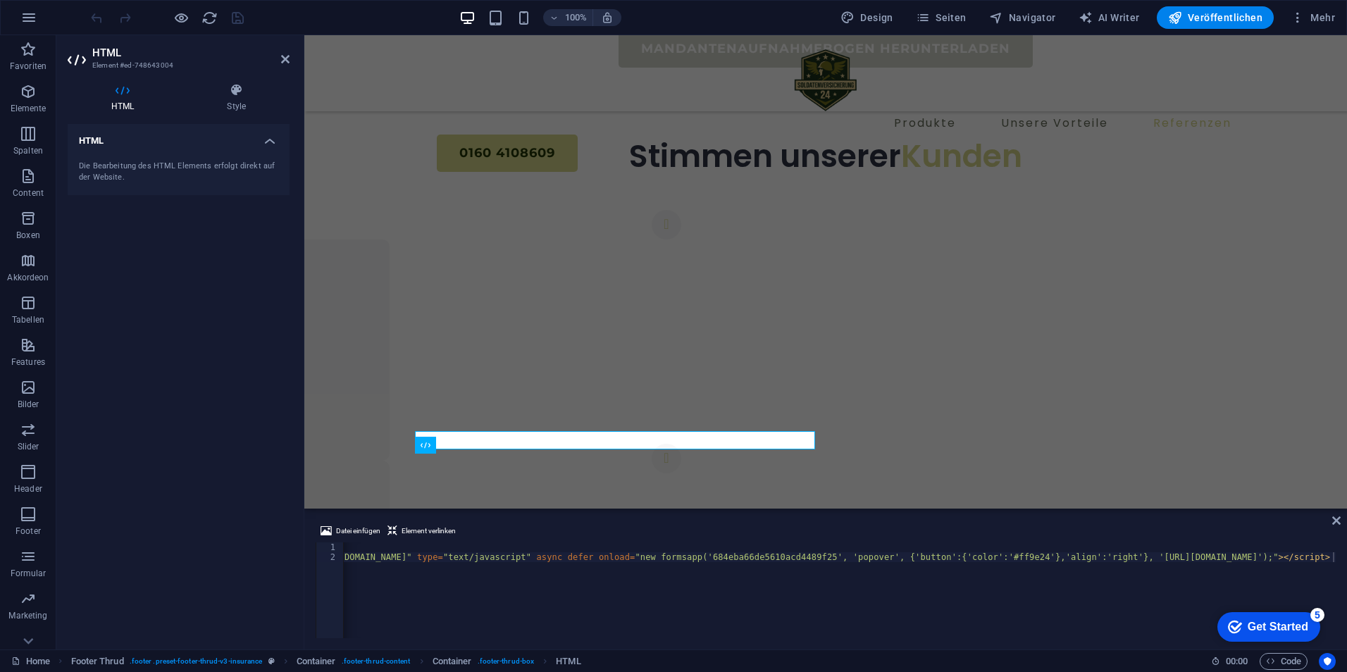
drag, startPoint x: 788, startPoint y: 639, endPoint x: 840, endPoint y: 642, distance: 52.2
click at [840, 642] on div "Datei einfügen Element verlinken <script src="https://forms.app/cdn/embed.js" t…" at bounding box center [825, 580] width 1043 height 138
drag, startPoint x: 937, startPoint y: 158, endPoint x: 945, endPoint y: 147, distance: 14.1
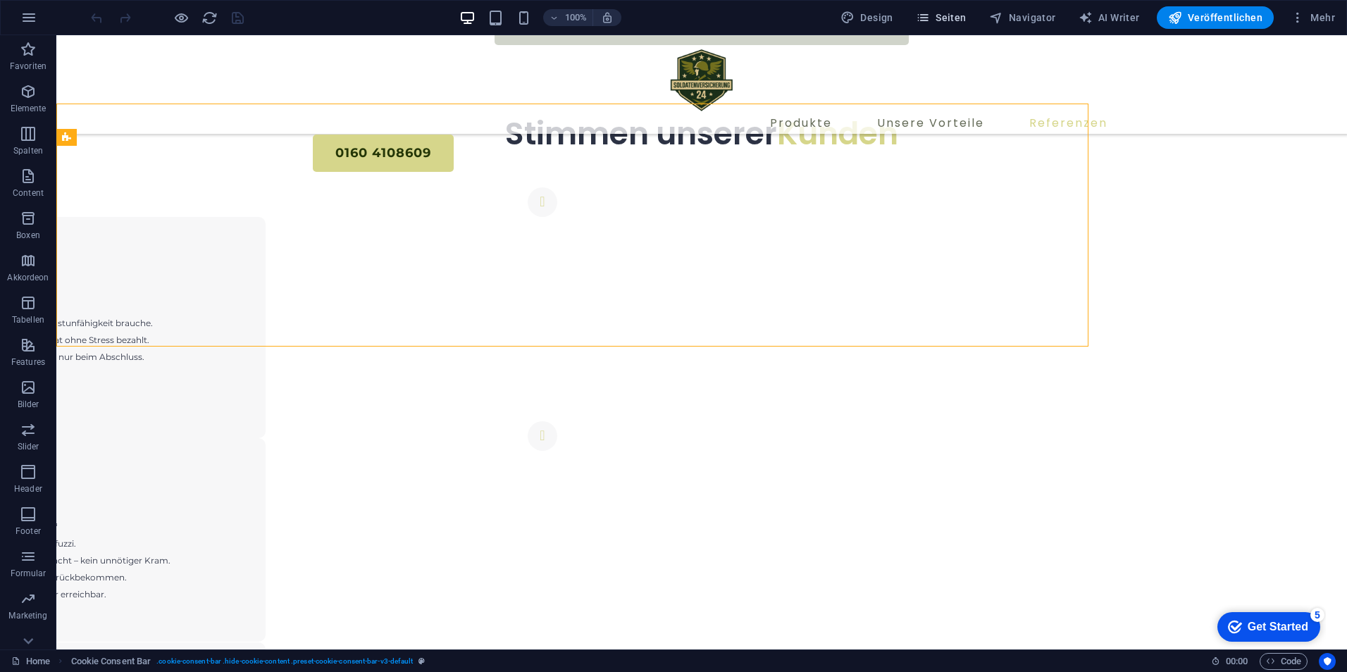
click at [949, 17] on span "Seiten" at bounding box center [941, 18] width 51 height 14
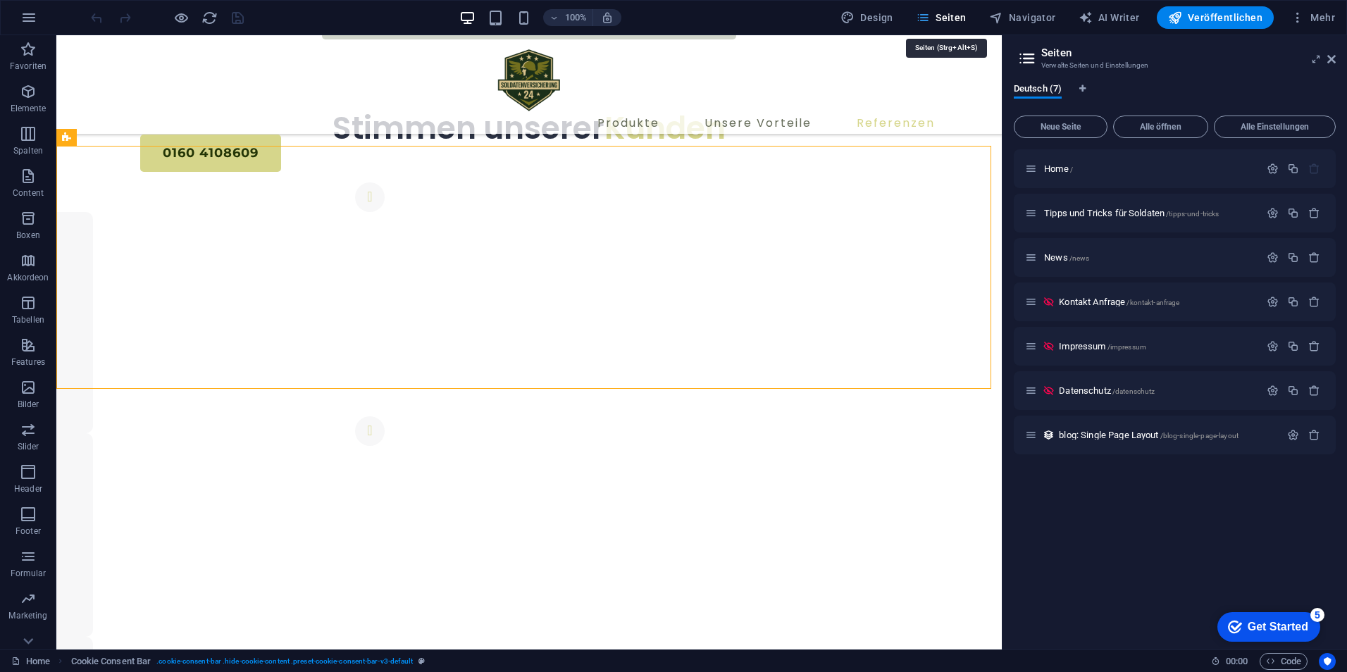
scroll to position [5548, 0]
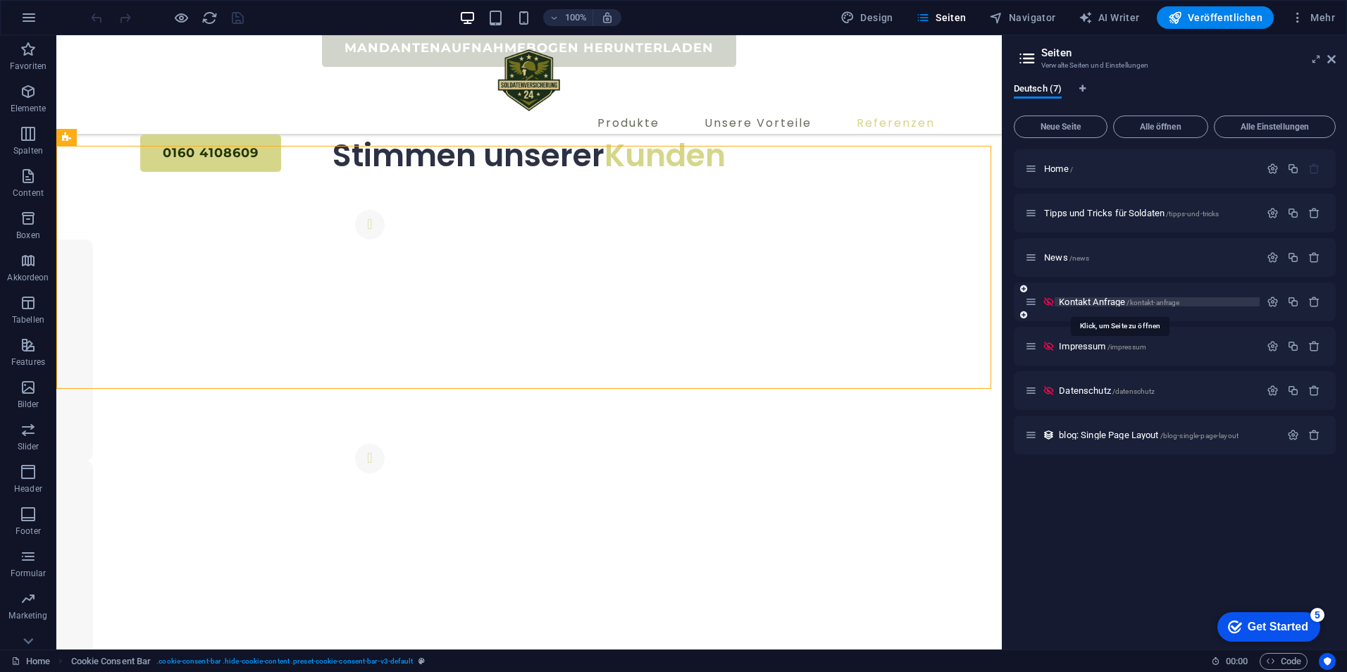
click at [1107, 306] on span "Kontakt Anfrage /kontakt-anfrage" at bounding box center [1119, 302] width 120 height 11
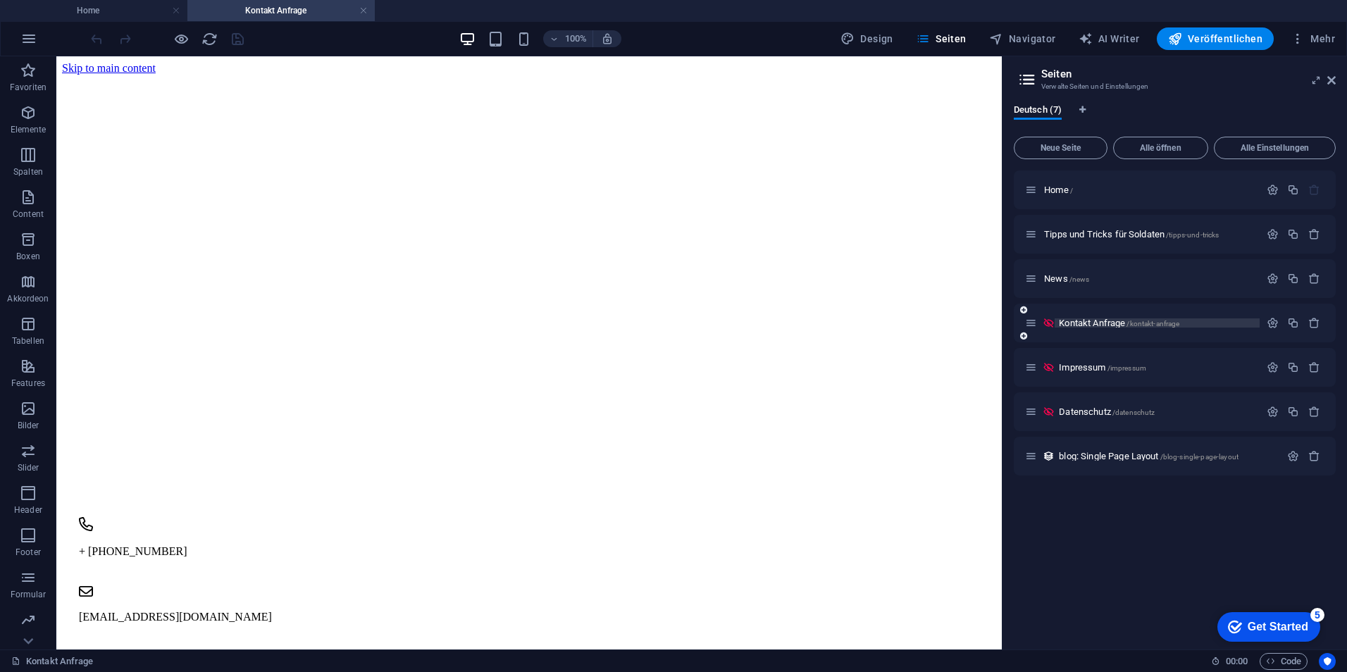
scroll to position [0, 0]
click at [699, 612] on html "Skip to main content + 49 (0) 160 4108609 info@soldatenversicherung24.de soldat…" at bounding box center [528, 386] width 945 height 660
click at [1078, 325] on span "Kontakt Anfrage /kontakt-anfrage" at bounding box center [1119, 323] width 120 height 11
click at [1093, 379] on div "Impressum /impressum" at bounding box center [1175, 367] width 322 height 39
click at [1093, 376] on div "Impressum /impressum" at bounding box center [1175, 367] width 322 height 39
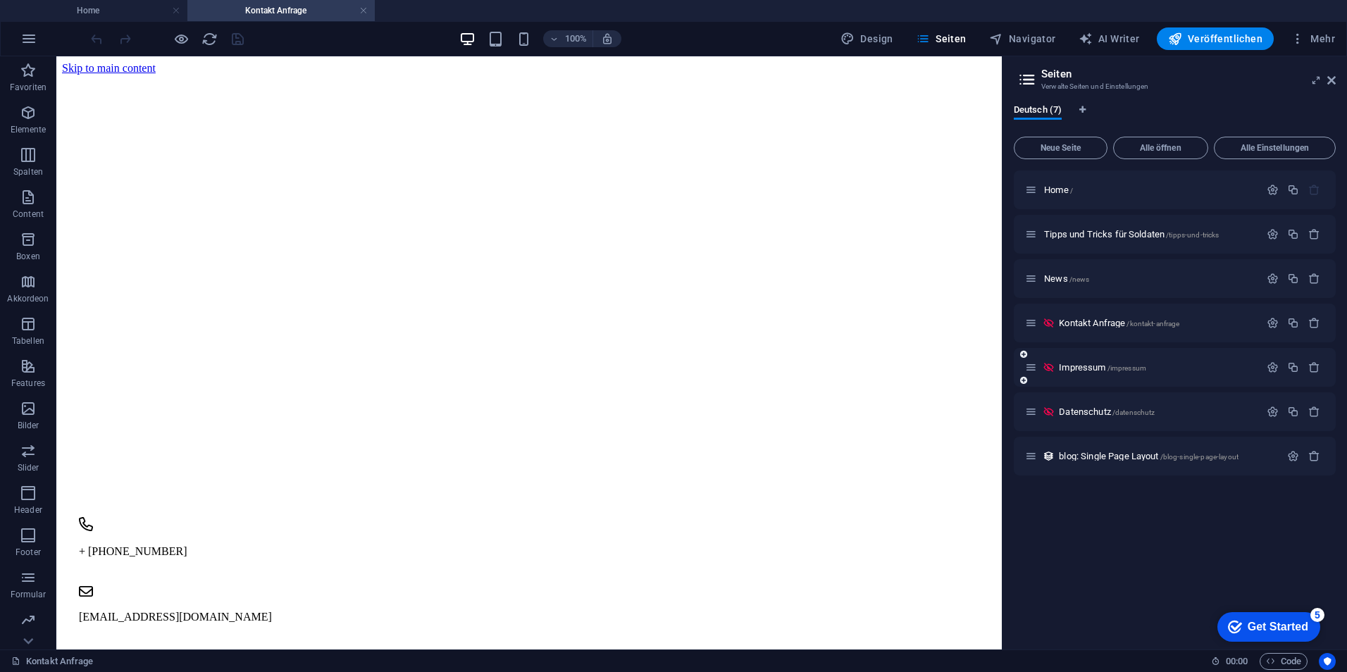
click at [1093, 373] on div "Impressum /impressum" at bounding box center [1142, 367] width 235 height 16
click at [1087, 365] on span "Impressum /impressum" at bounding box center [1102, 367] width 87 height 11
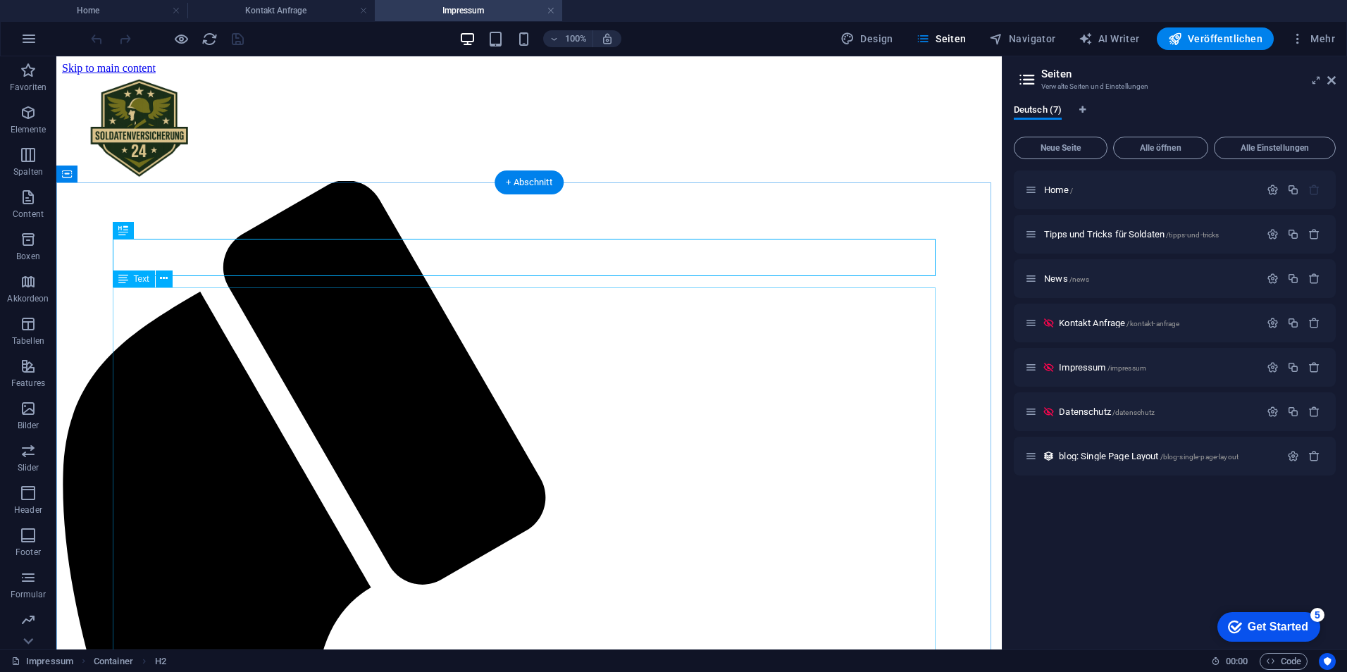
scroll to position [597, 0]
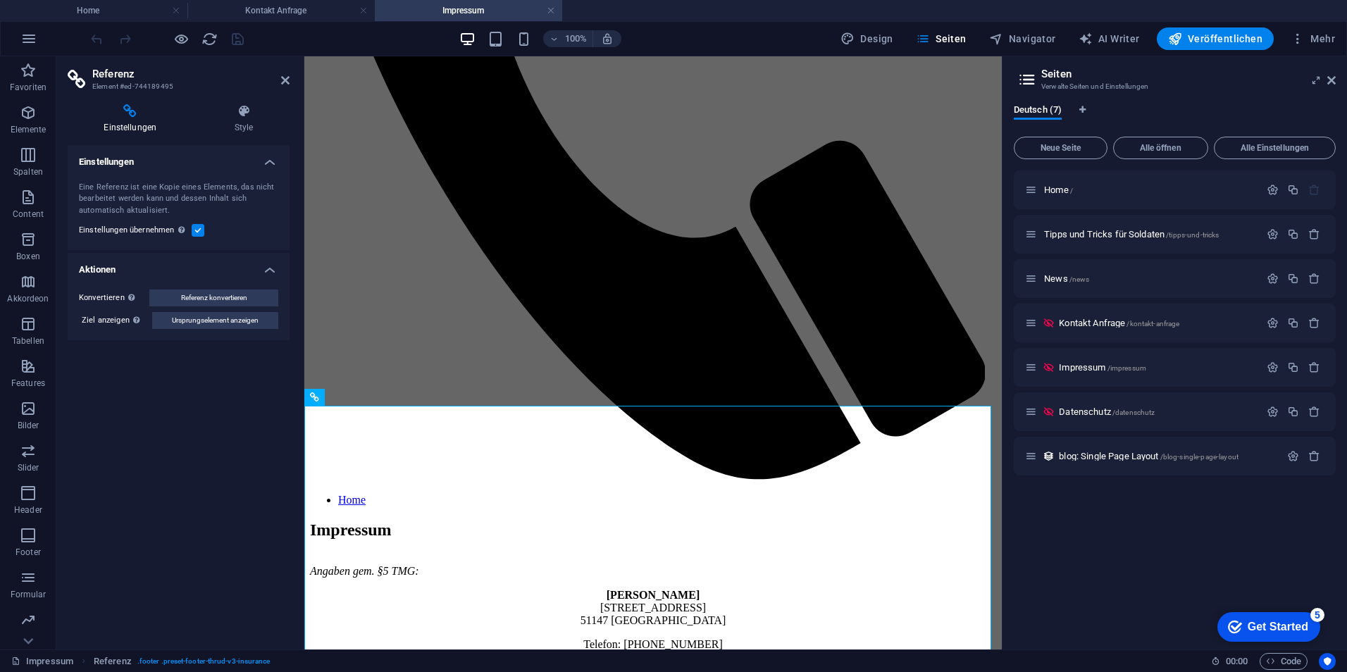
click at [281, 70] on h2 "Referenz" at bounding box center [190, 74] width 197 height 13
click at [287, 75] on icon at bounding box center [285, 80] width 8 height 11
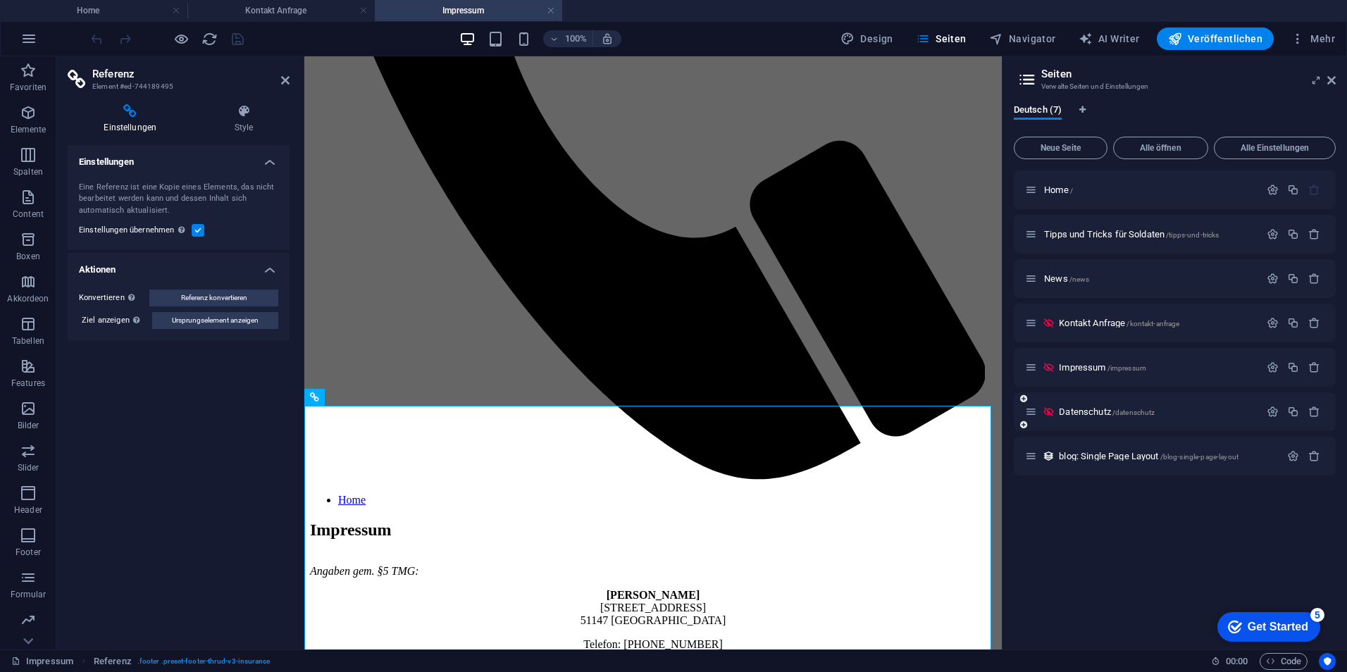
click at [1101, 407] on div "Datenschutz /datenschutz" at bounding box center [1142, 412] width 235 height 16
click at [1096, 411] on span "Datenschutz /datenschutz" at bounding box center [1107, 412] width 96 height 11
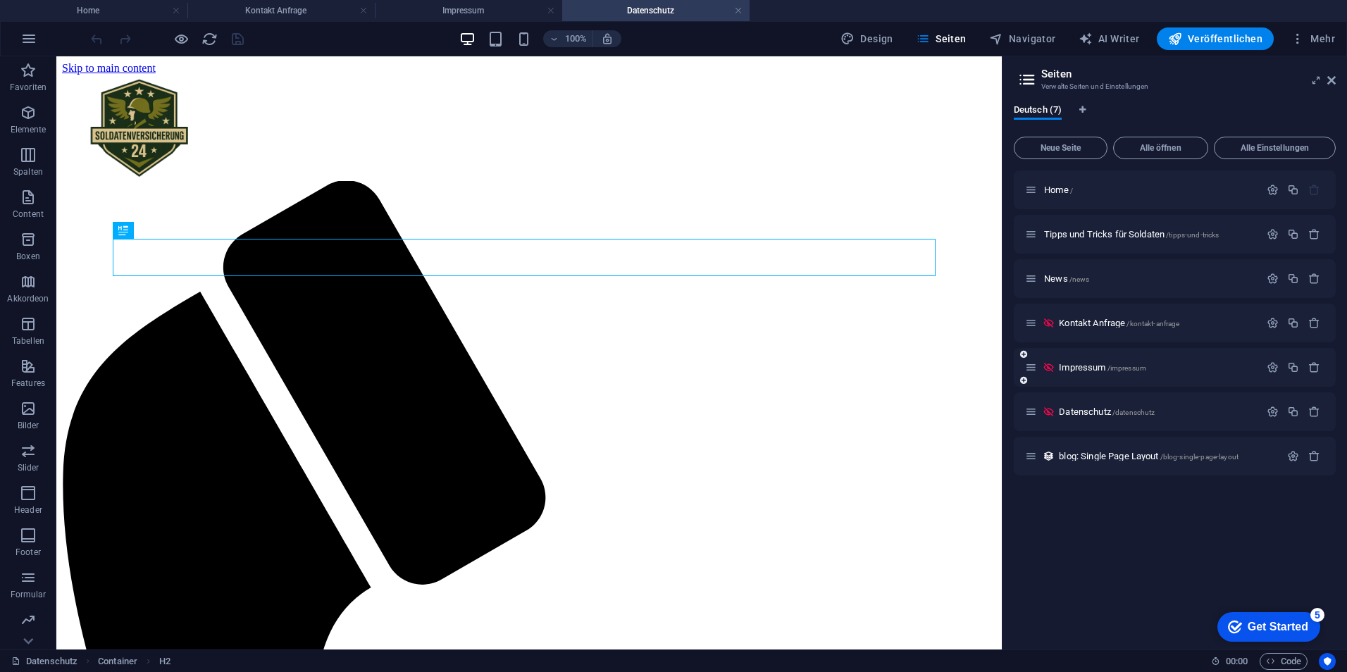
scroll to position [0, 0]
click at [1061, 364] on span "Impressum /impressum" at bounding box center [1102, 367] width 87 height 11
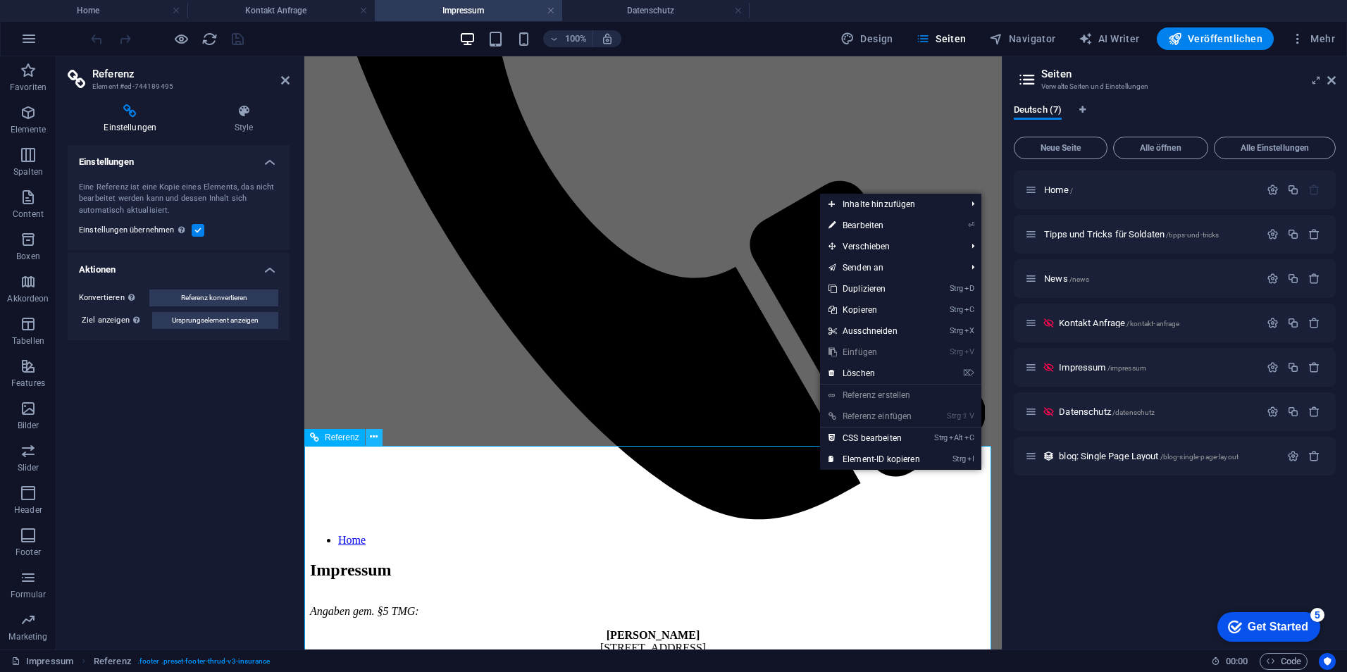
click at [373, 444] on icon at bounding box center [374, 437] width 8 height 15
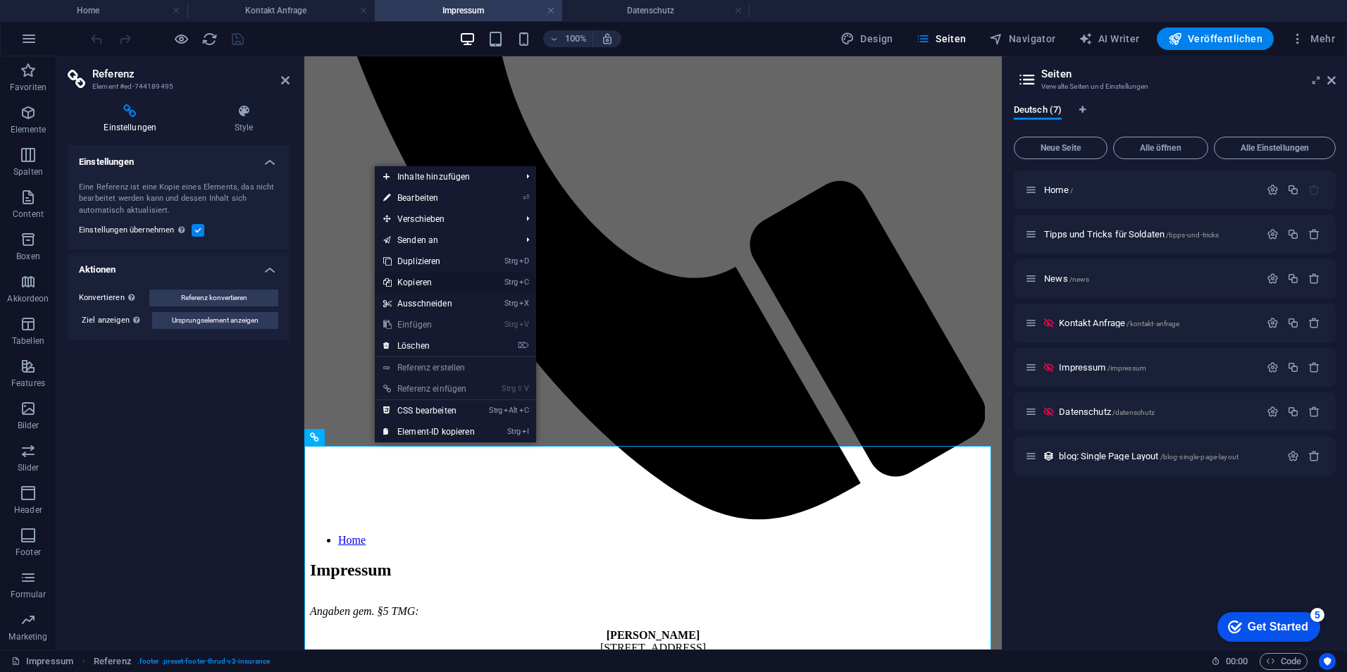
click at [422, 275] on link "Strg C Kopieren" at bounding box center [429, 282] width 108 height 21
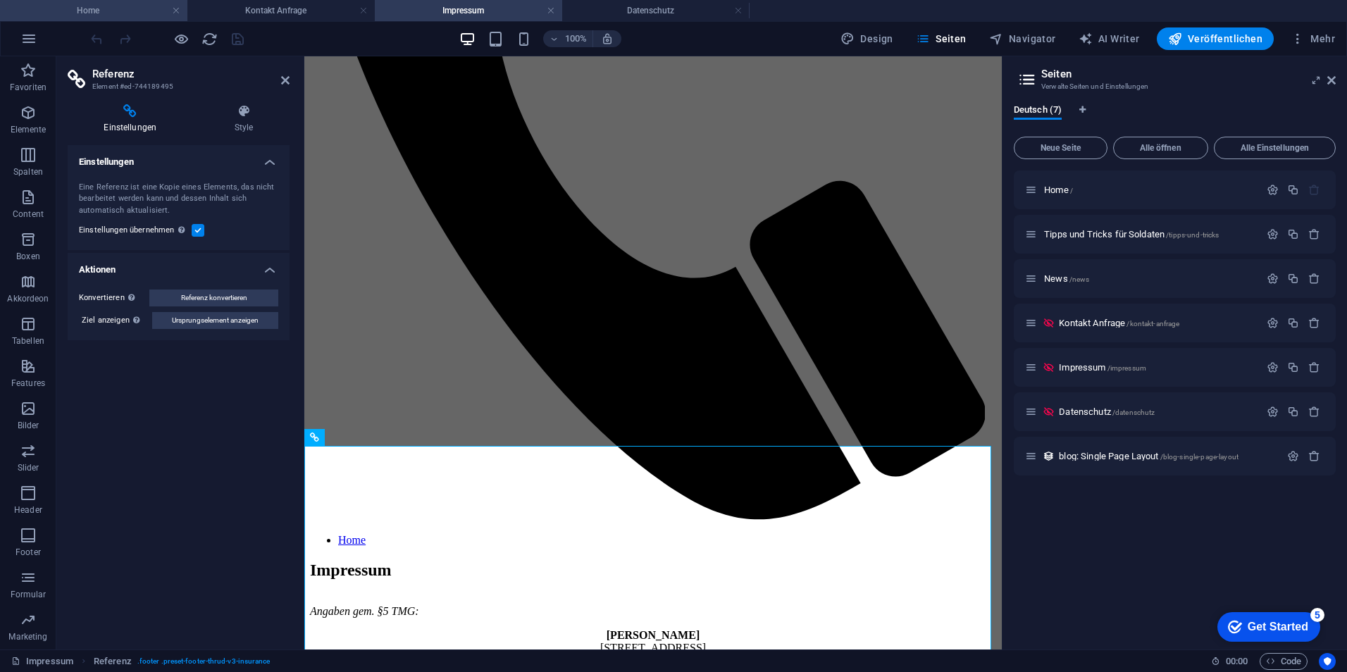
click at [106, 9] on h4 "Home" at bounding box center [93, 10] width 187 height 15
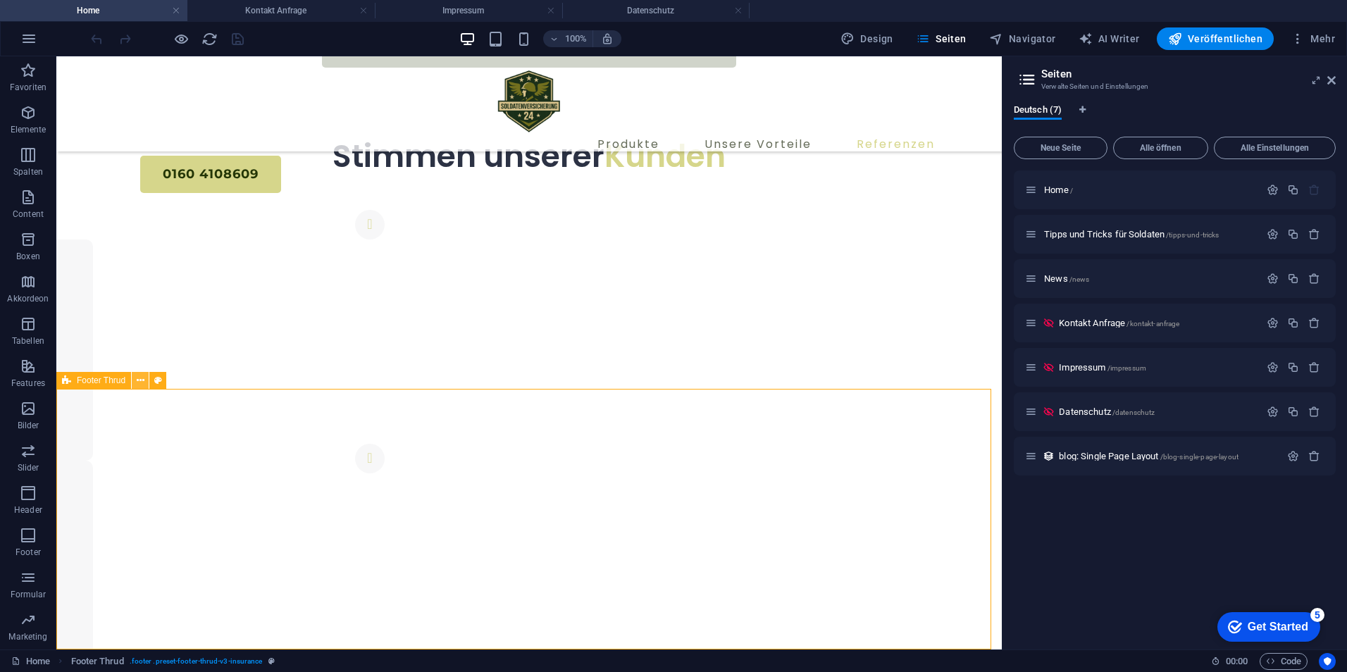
click at [133, 380] on button at bounding box center [140, 380] width 17 height 17
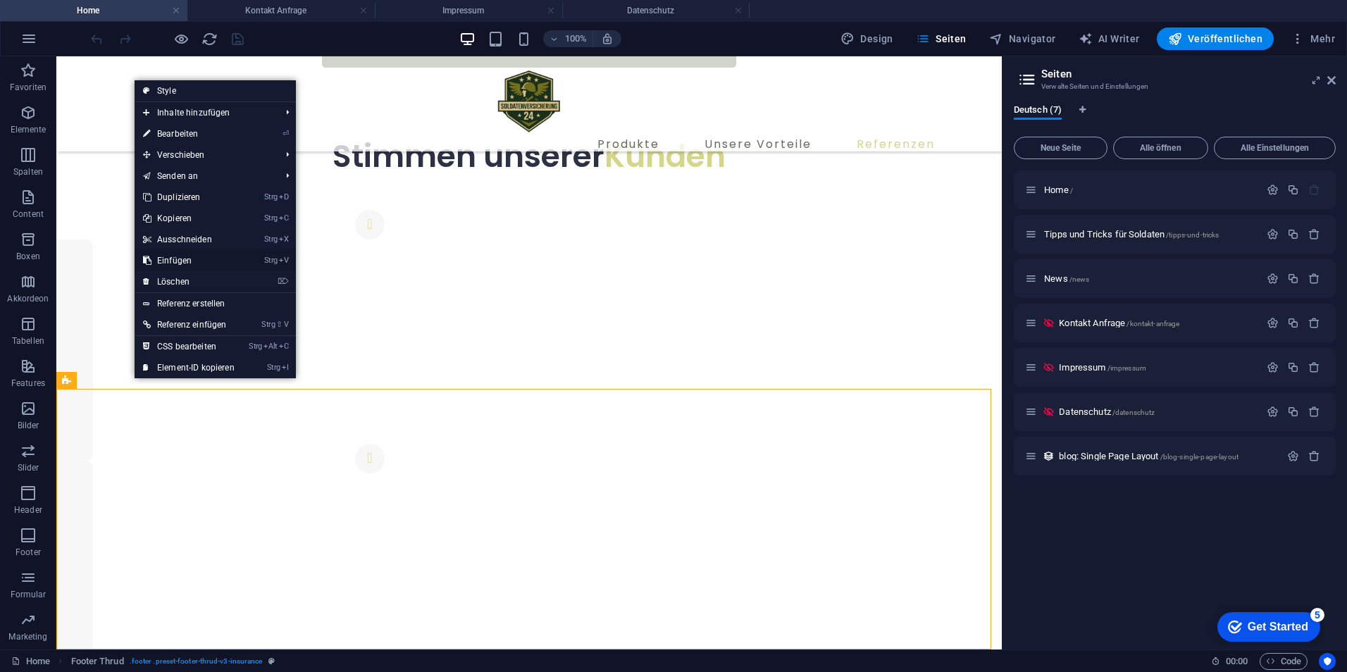
click at [190, 256] on link "Strg V Einfügen" at bounding box center [189, 260] width 108 height 21
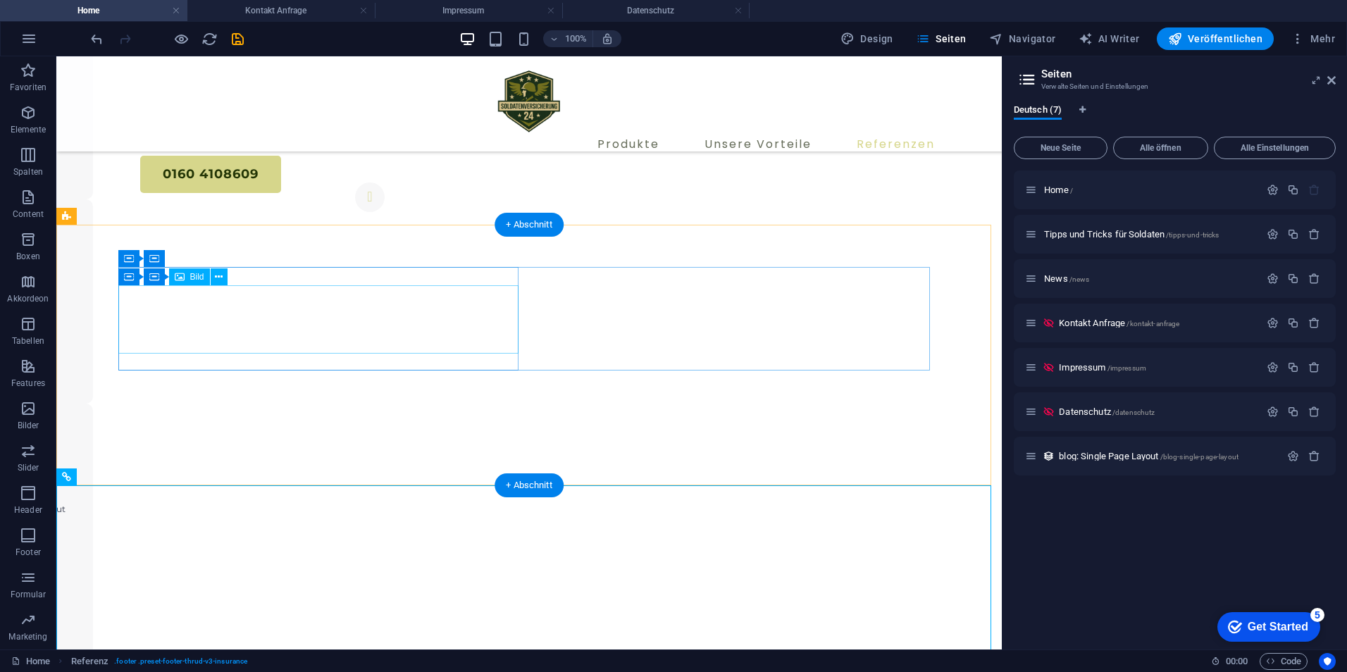
scroll to position [5615, 0]
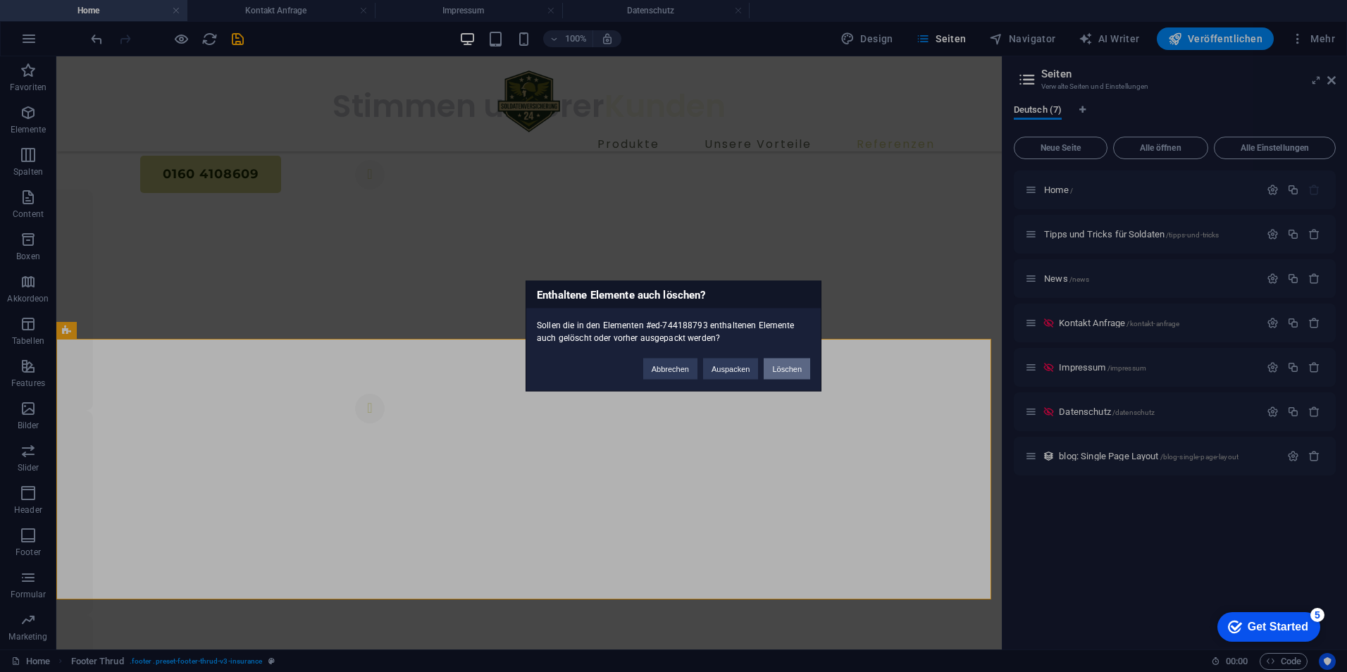
click at [777, 371] on button "Löschen" at bounding box center [787, 369] width 46 height 21
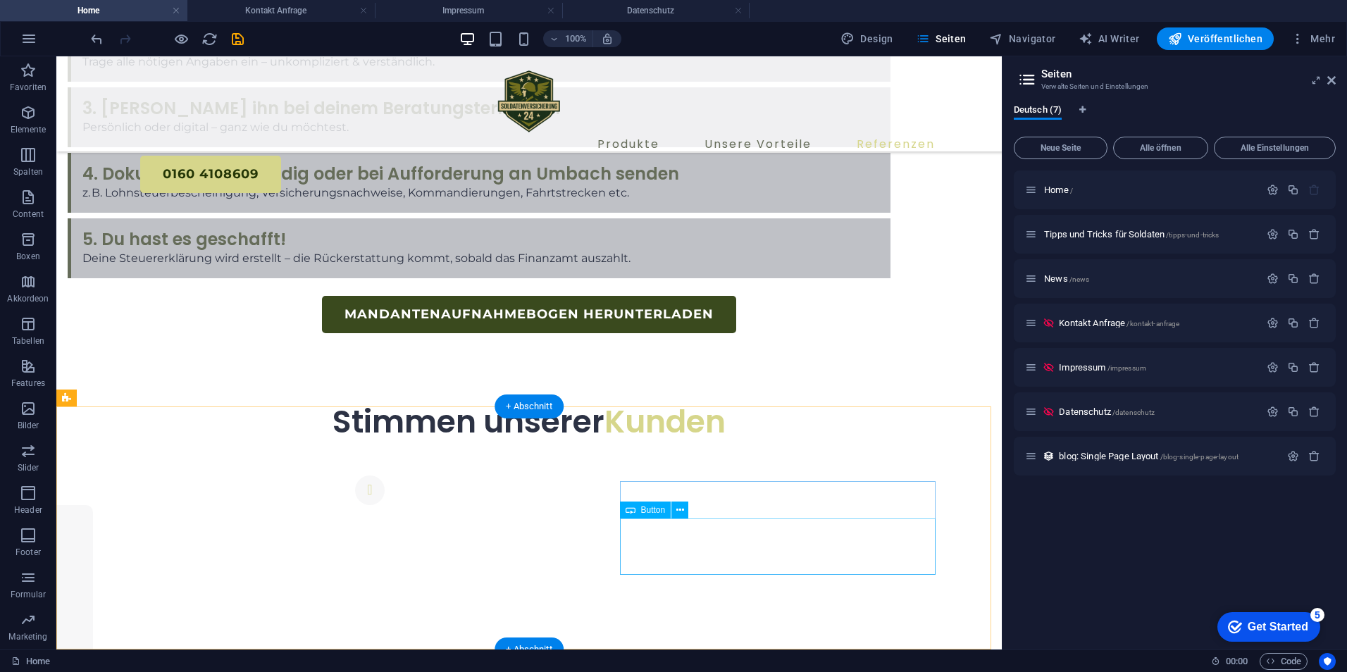
scroll to position [5304, 0]
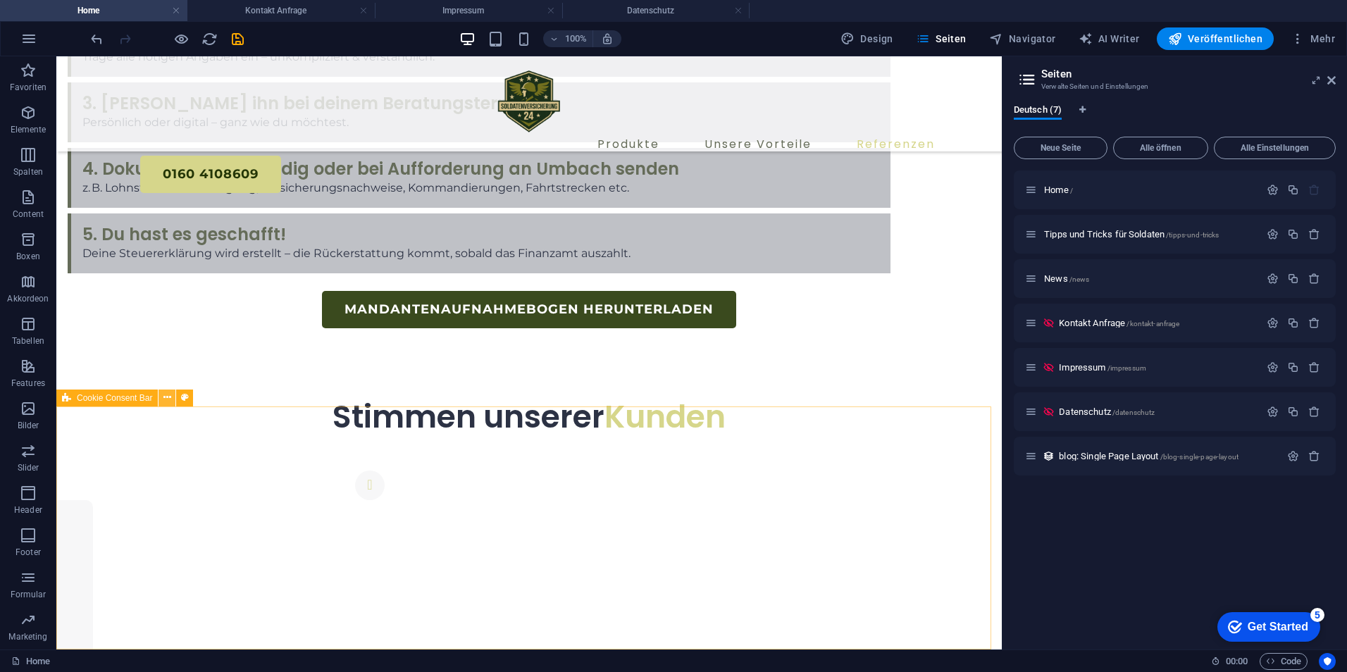
click at [167, 395] on icon at bounding box center [167, 397] width 8 height 15
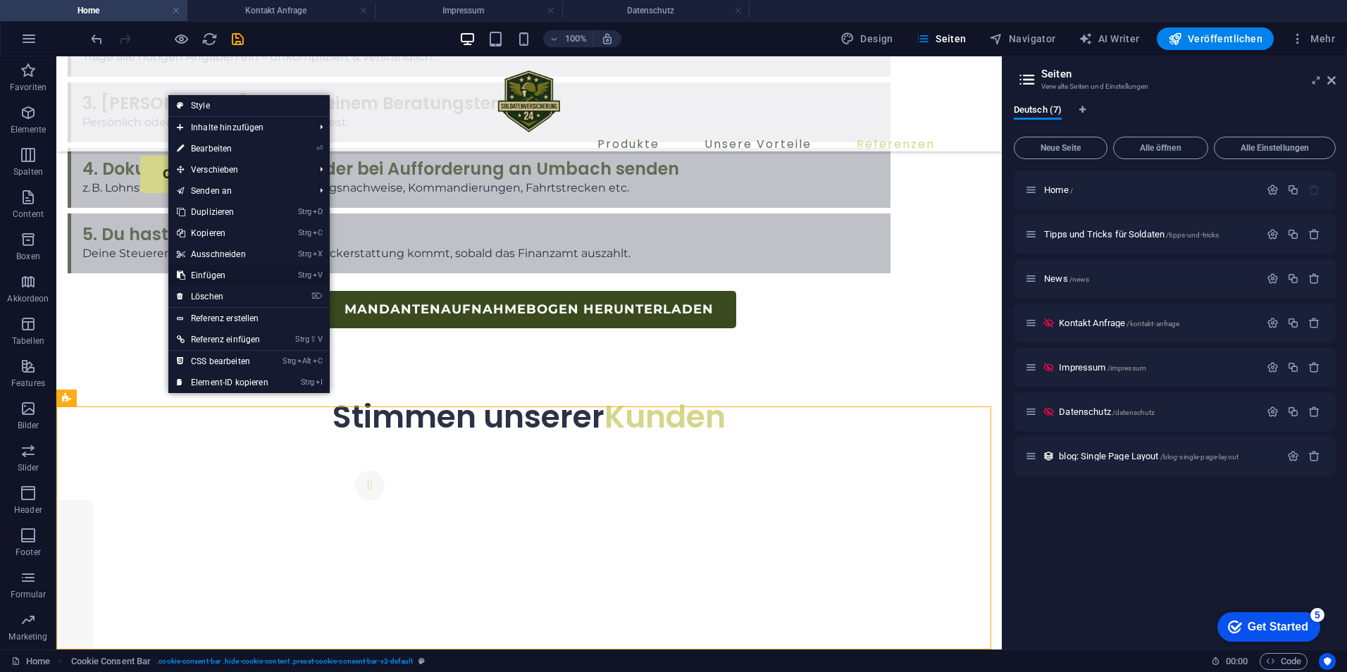
click at [223, 276] on link "Strg V Einfügen" at bounding box center [222, 275] width 108 height 21
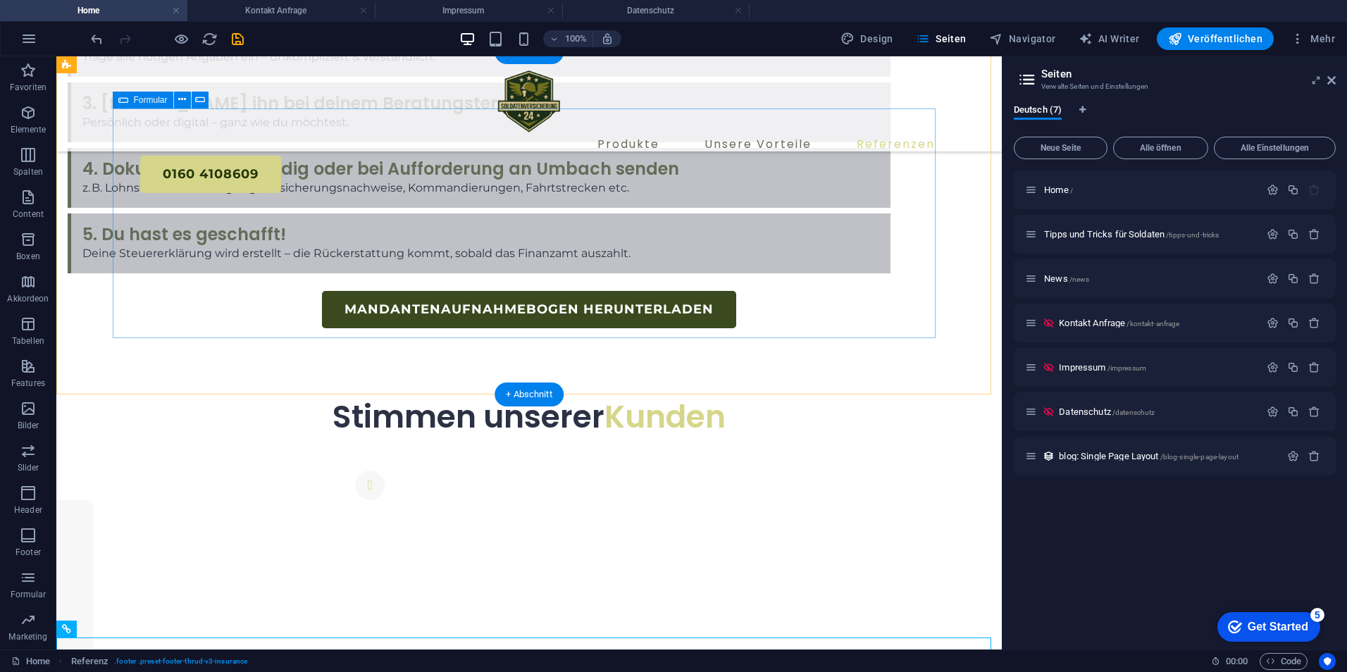
scroll to position [5566, 0]
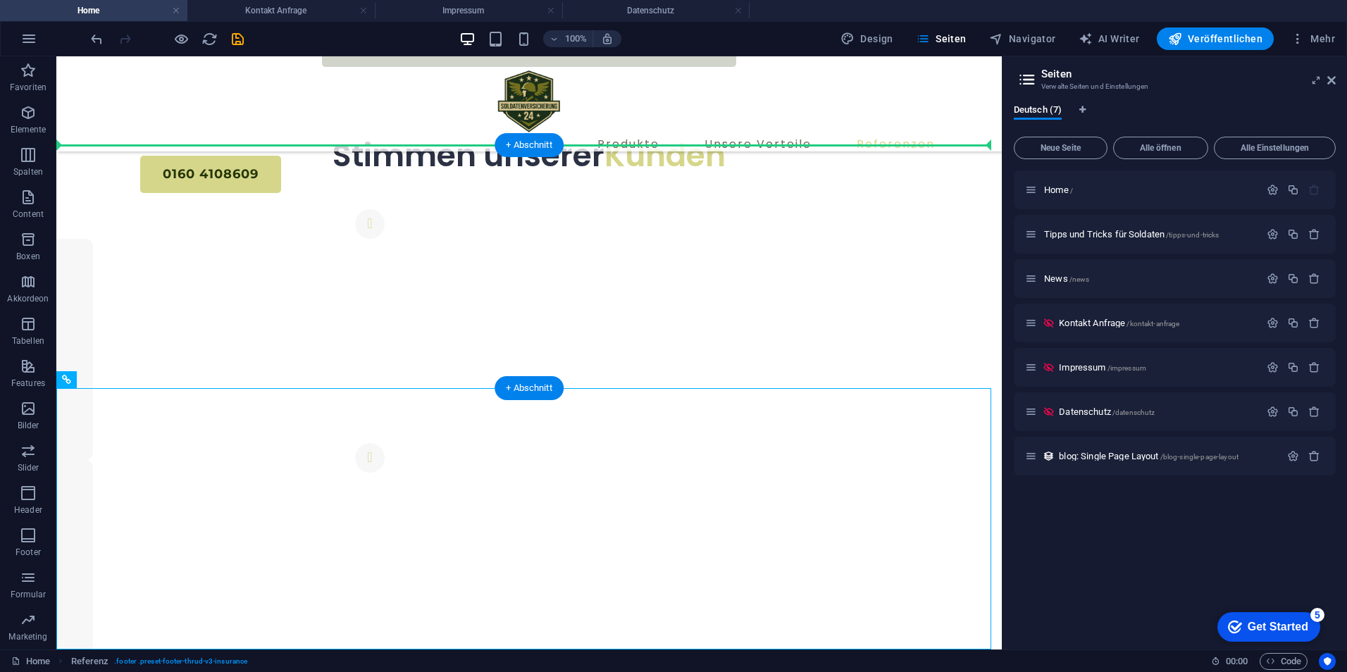
drag, startPoint x: 202, startPoint y: 374, endPoint x: 260, endPoint y: 158, distance: 223.9
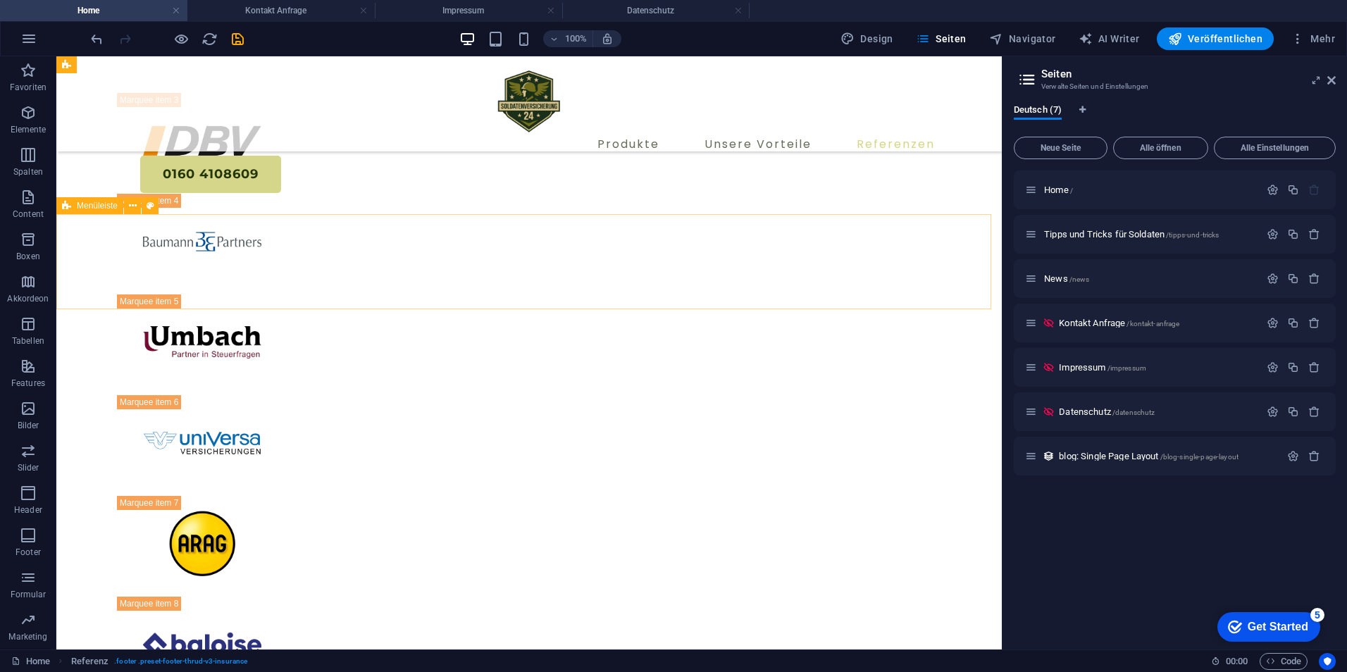
scroll to position [3382, 0]
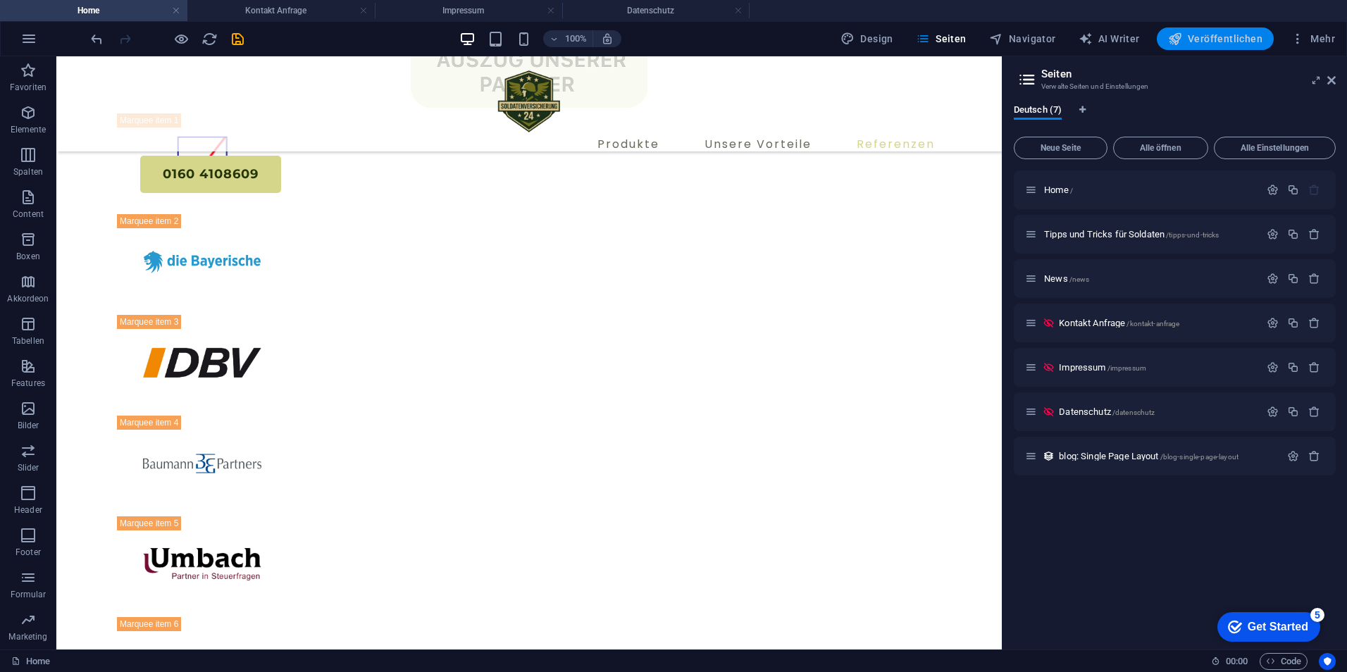
click at [1239, 32] on span "Veröffentlichen" at bounding box center [1215, 39] width 94 height 14
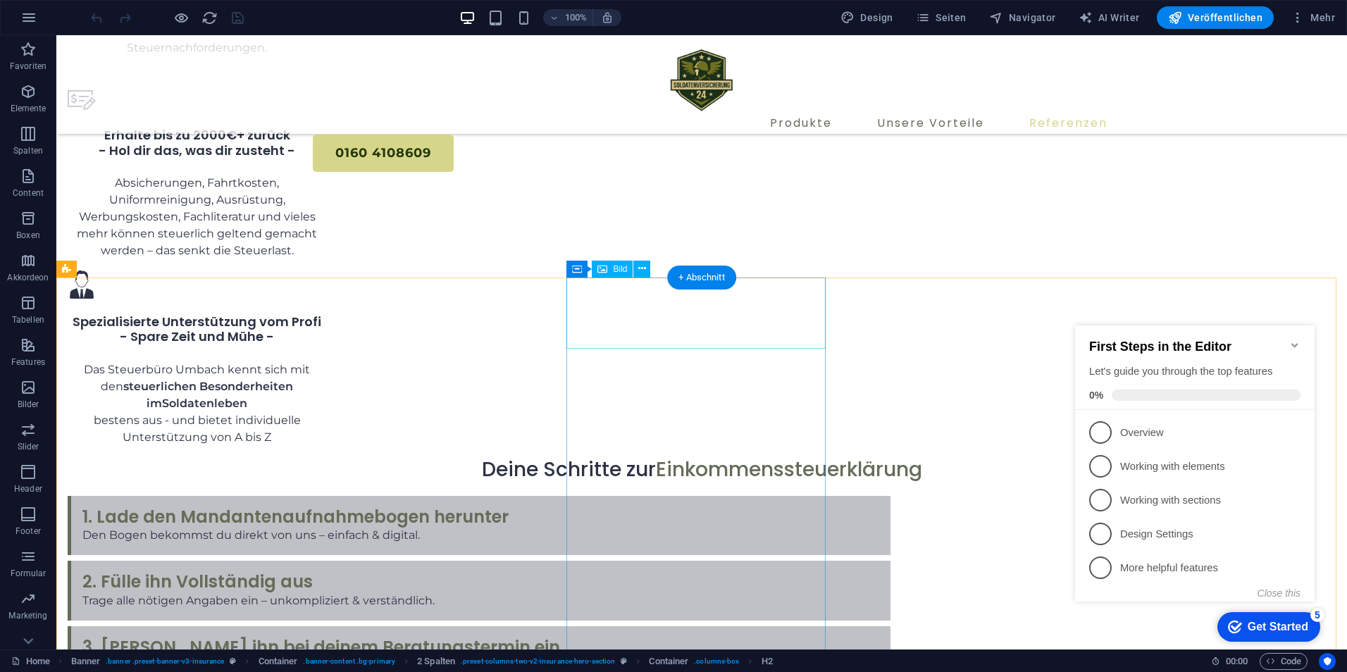
scroll to position [5314, 0]
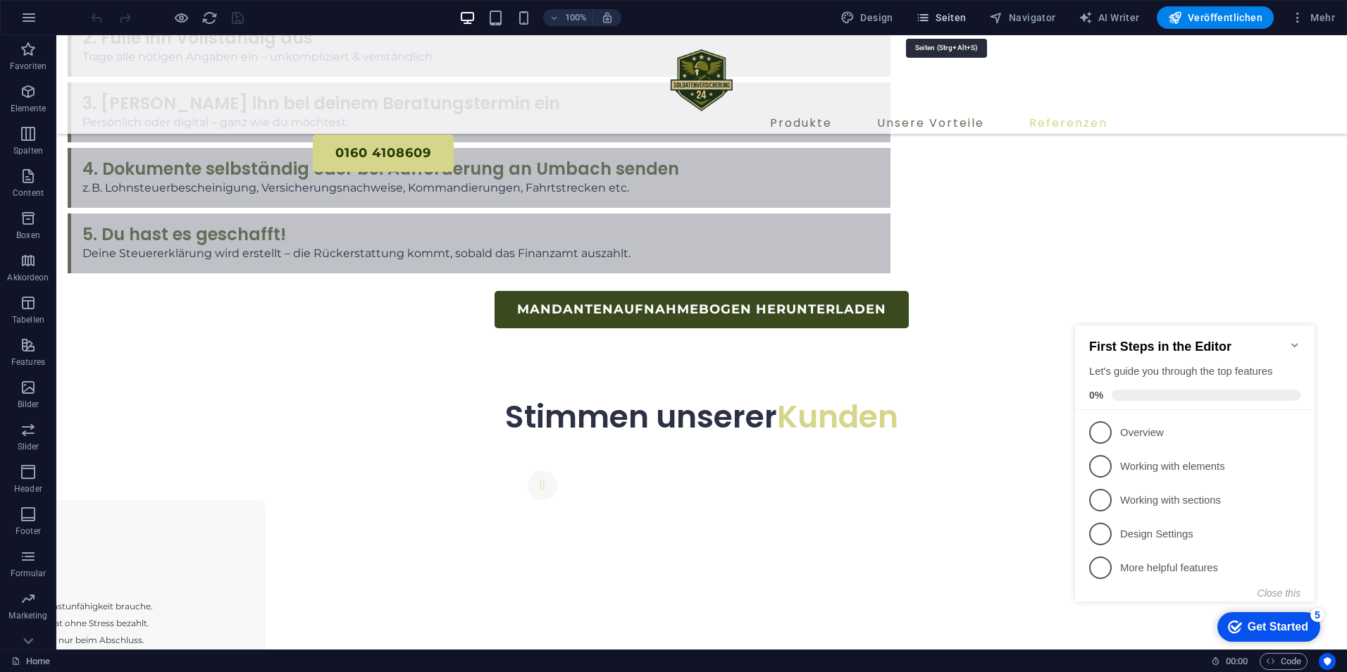
click at [943, 15] on span "Seiten" at bounding box center [941, 18] width 51 height 14
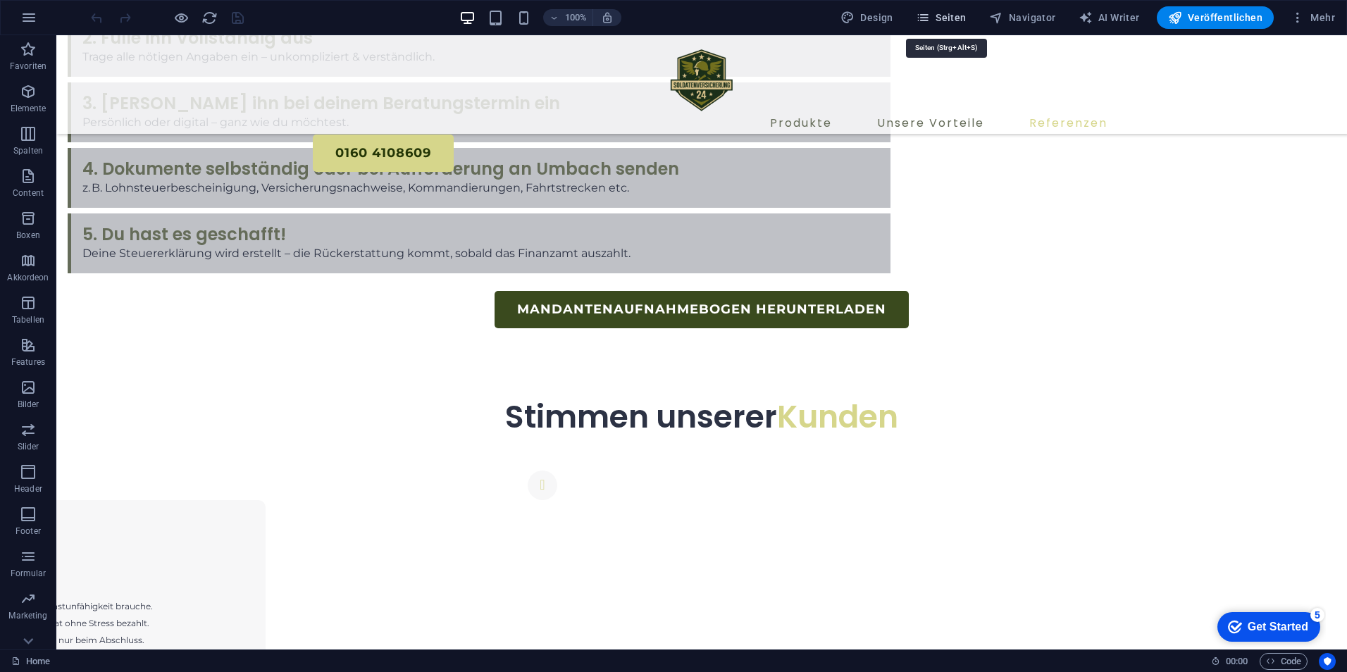
scroll to position [5287, 0]
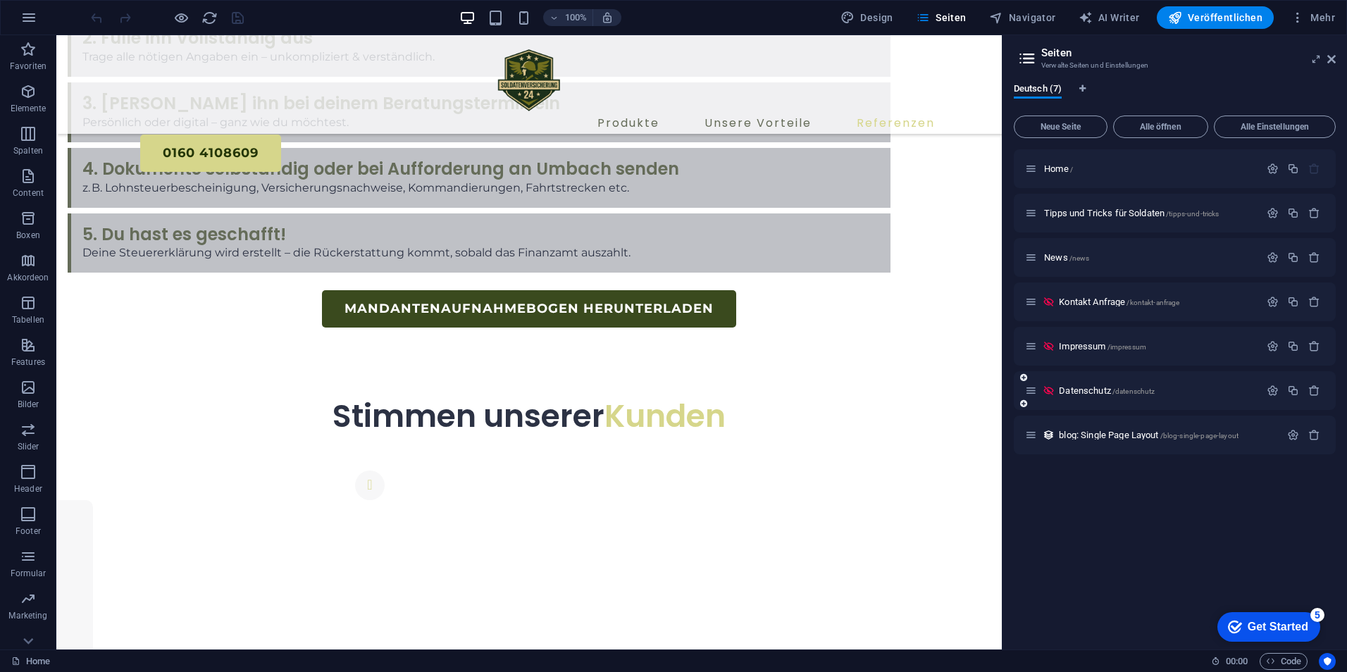
click at [1069, 391] on span "Datenschutz /datenschutz" at bounding box center [1107, 390] width 96 height 11
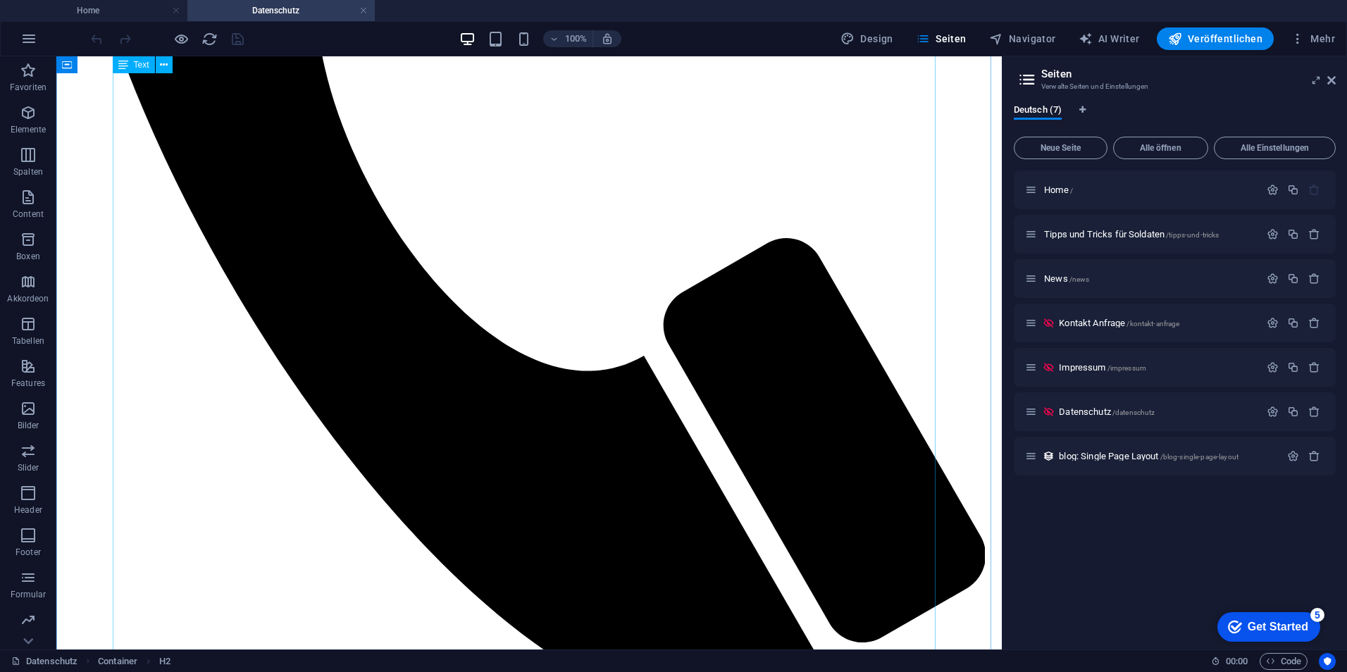
scroll to position [1642, 0]
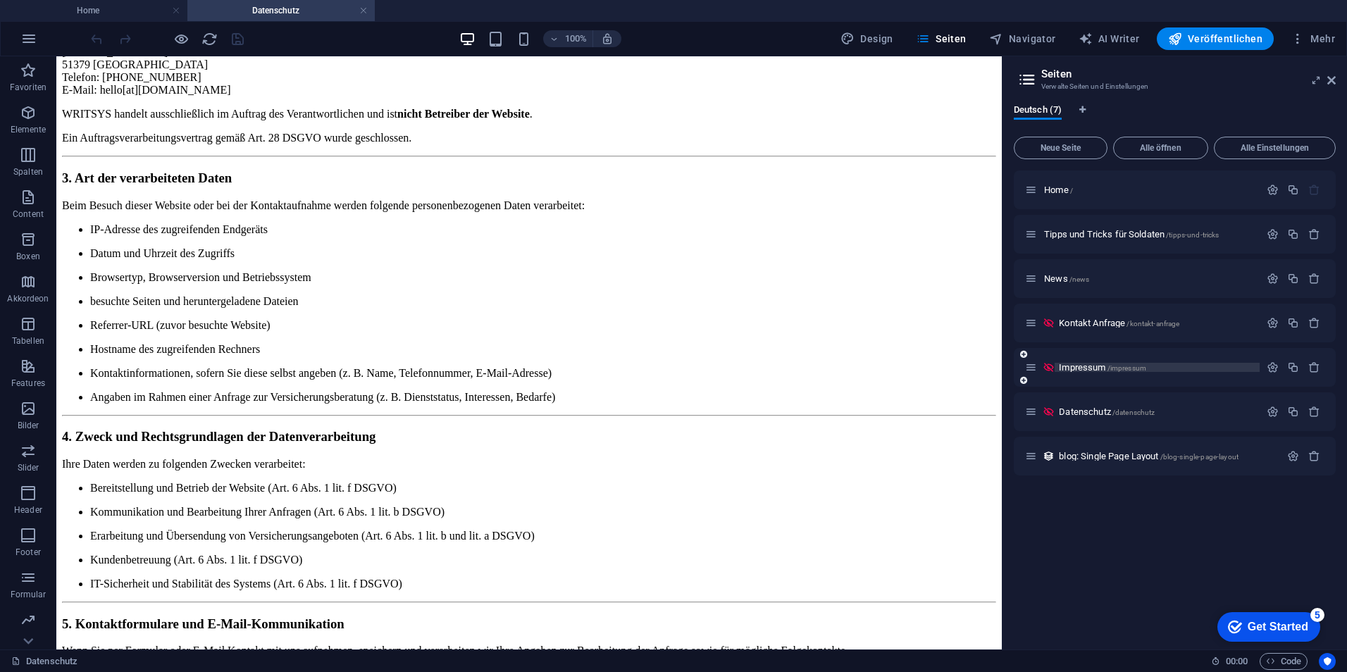
click at [1079, 365] on span "Impressum /impressum" at bounding box center [1102, 367] width 87 height 11
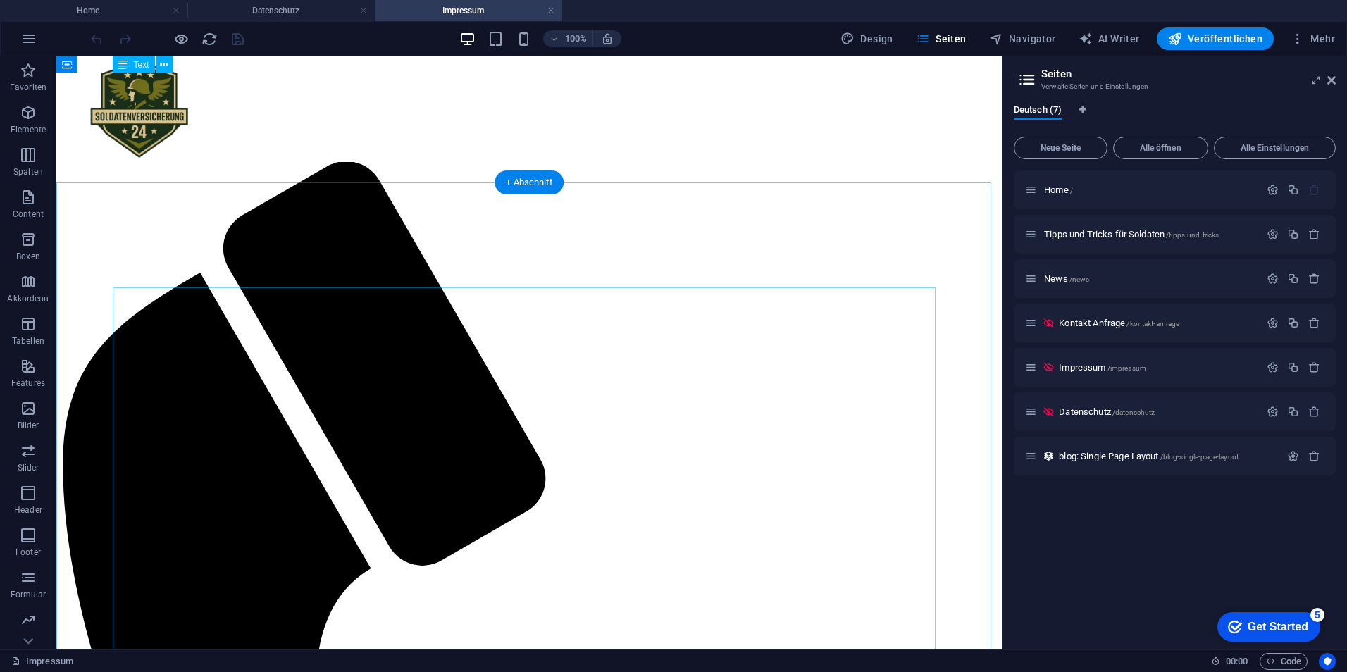
scroll to position [0, 0]
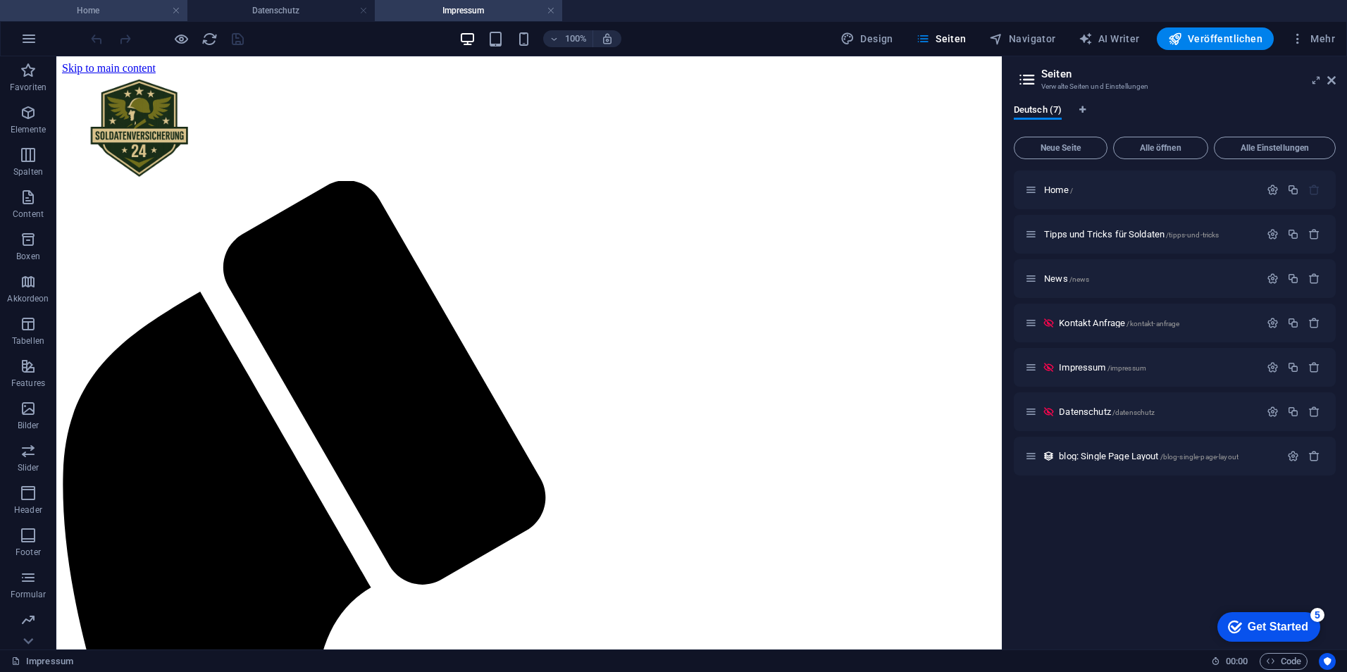
click at [119, 13] on h4 "Home" at bounding box center [93, 10] width 187 height 15
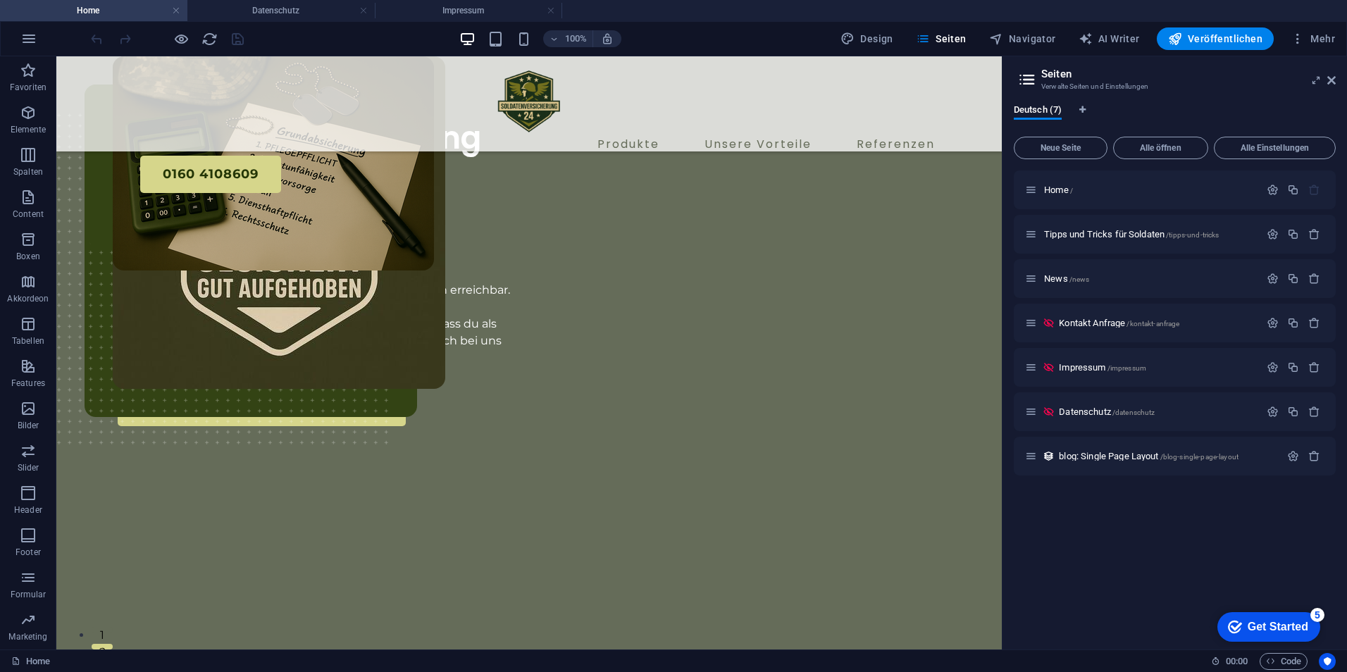
scroll to position [5304, 0]
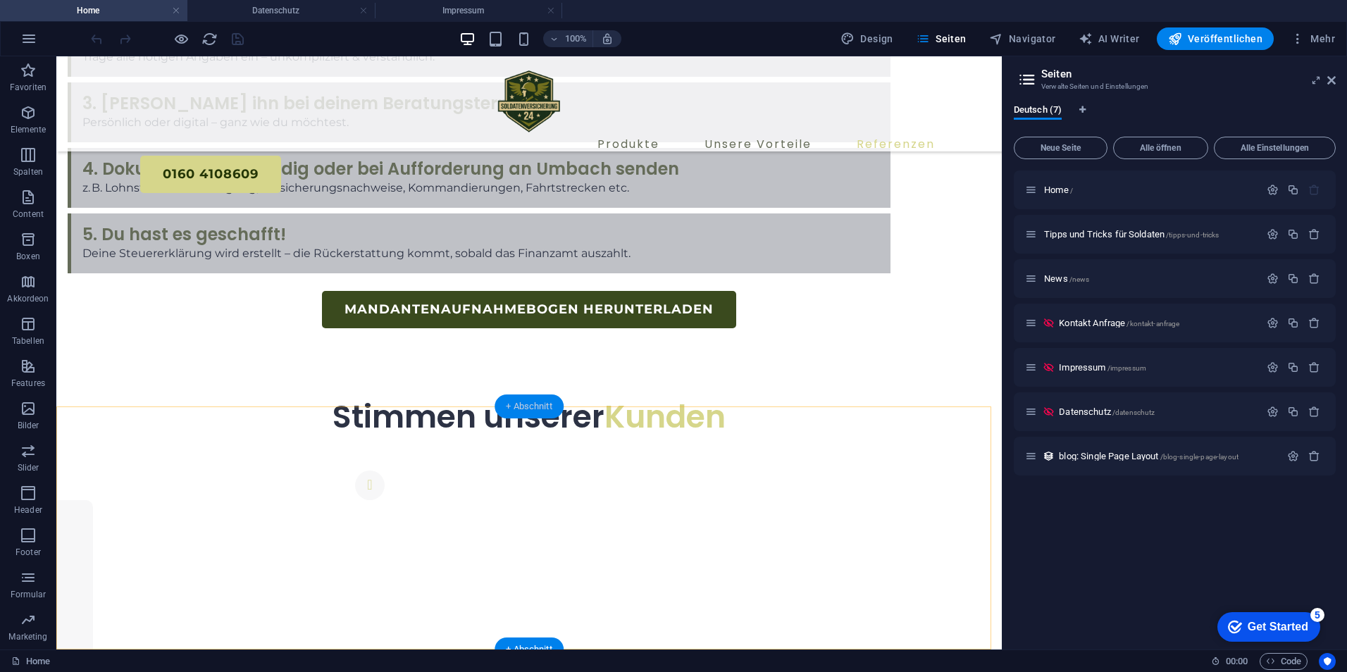
click at [533, 408] on div "+ Abschnitt" at bounding box center [529, 407] width 69 height 24
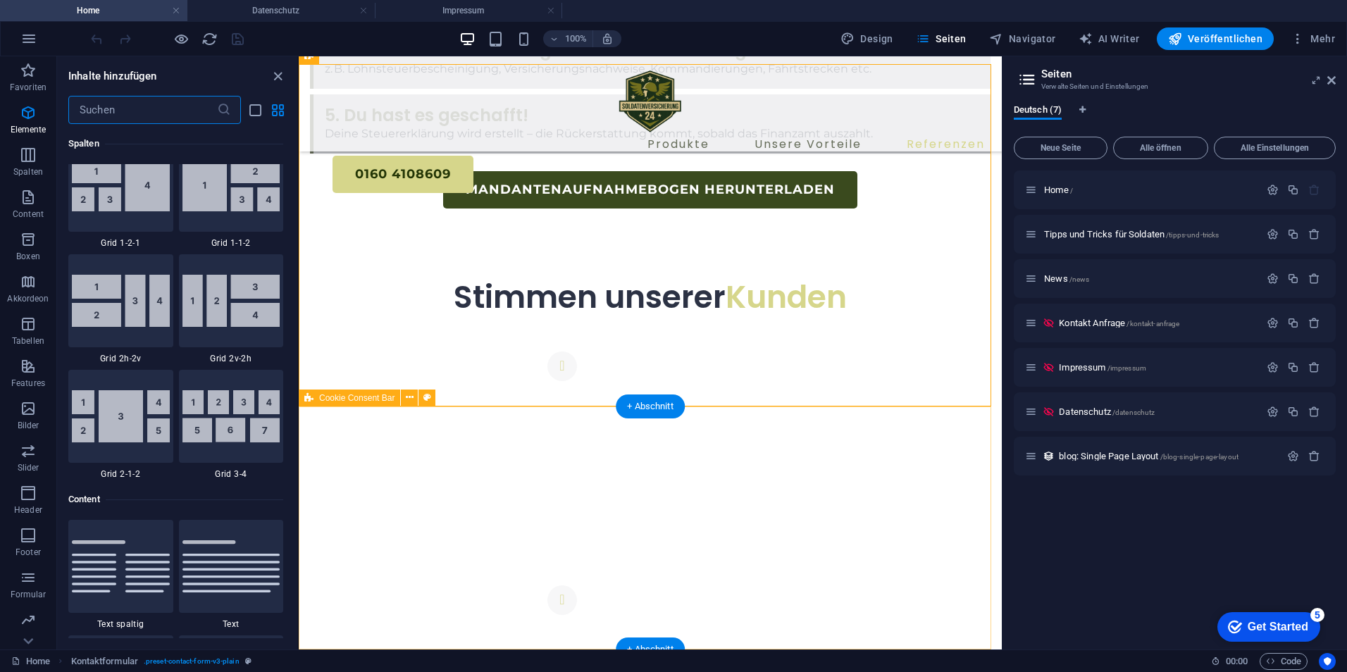
scroll to position [2465, 0]
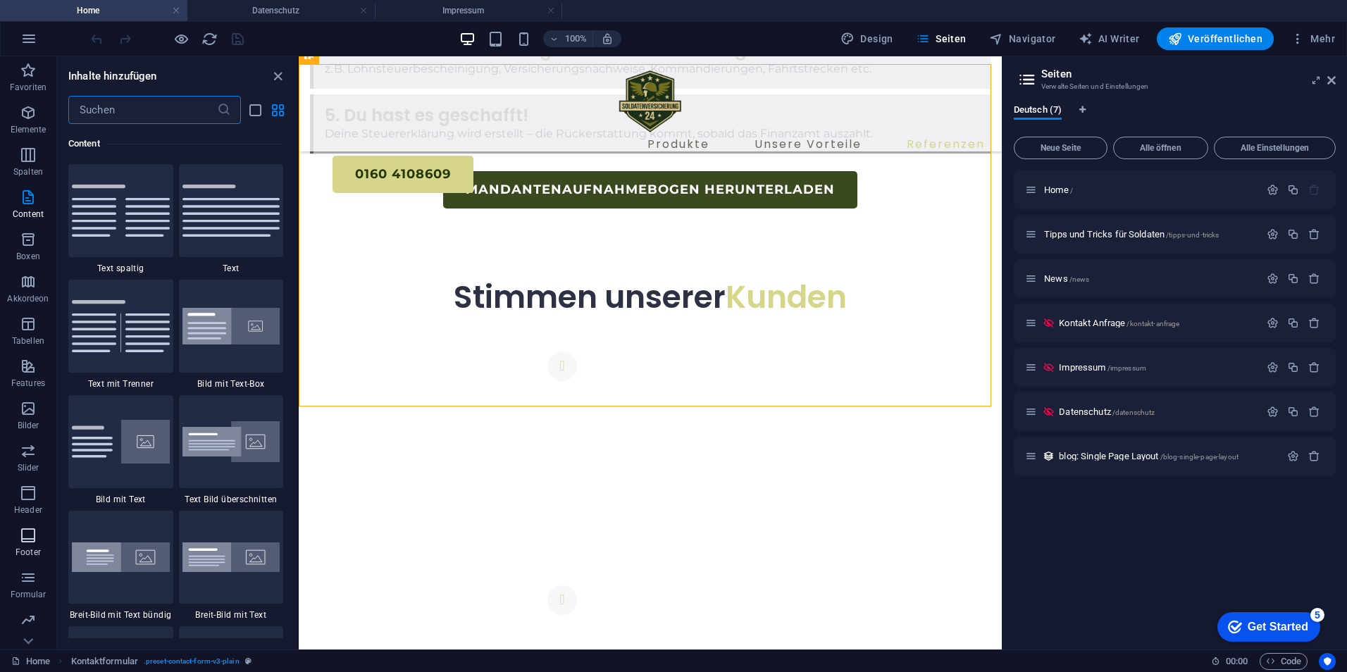
click at [23, 540] on icon "button" at bounding box center [28, 535] width 17 height 17
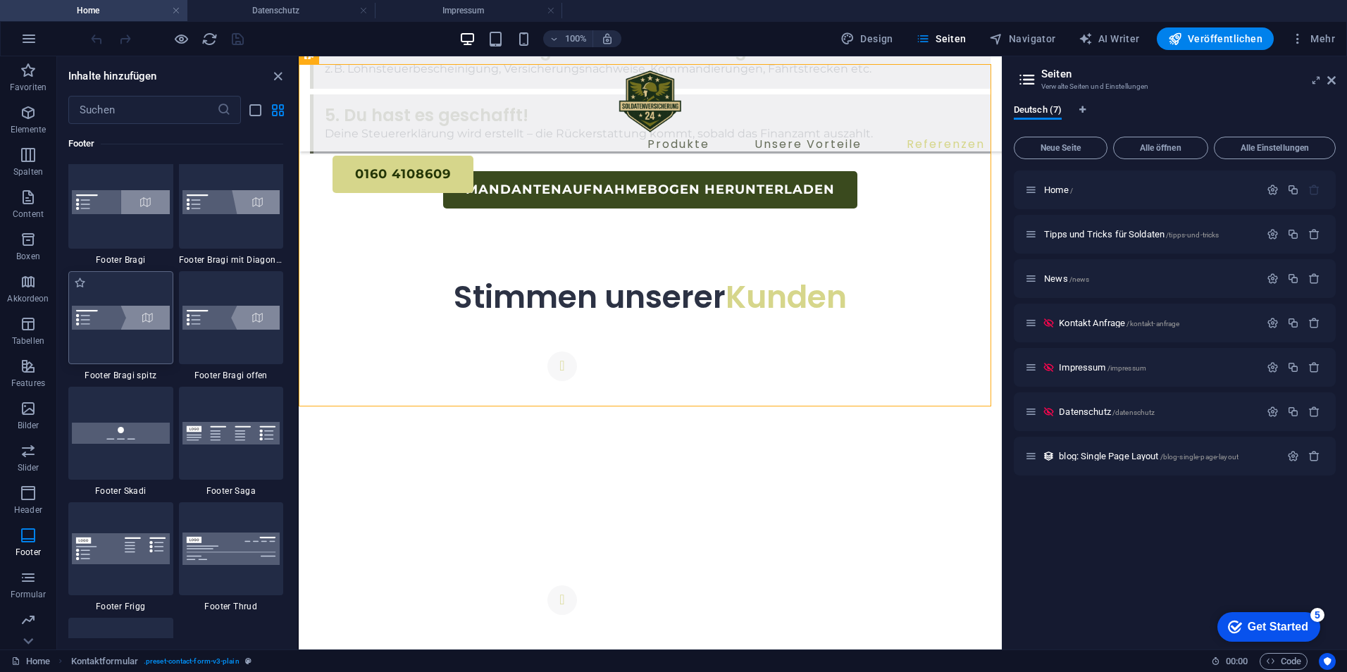
scroll to position [9750, 0]
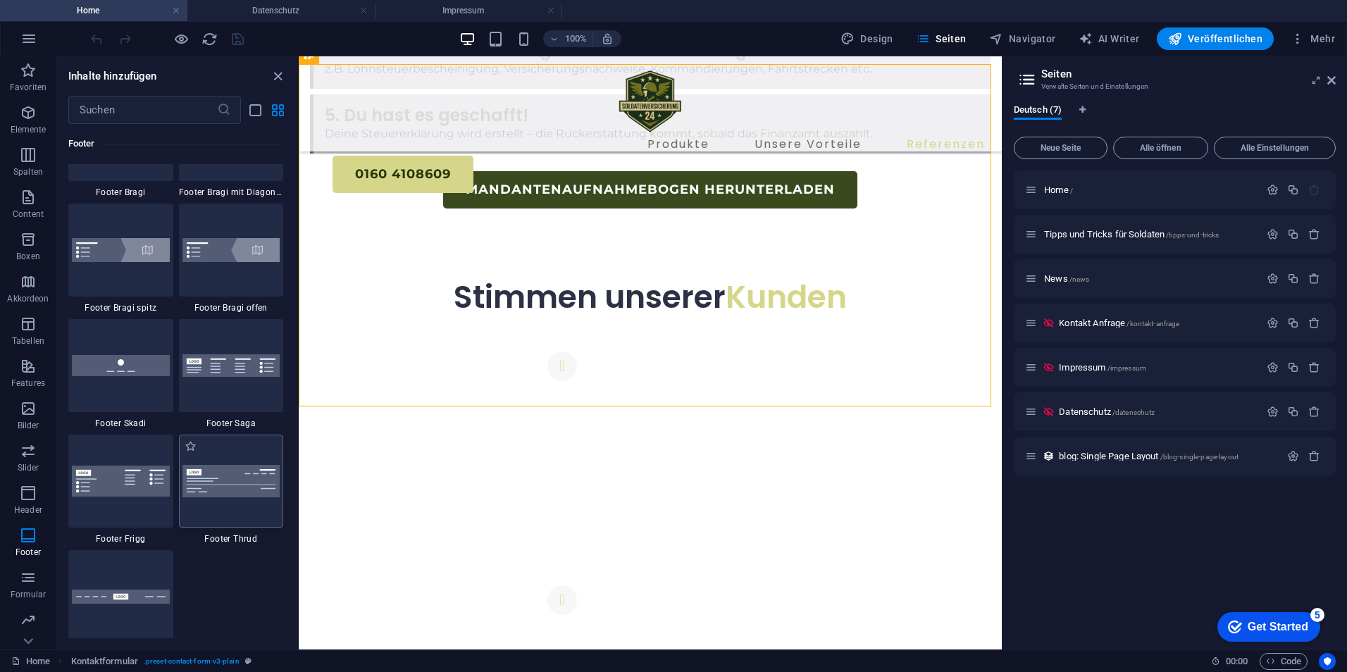
click at [217, 483] on img at bounding box center [231, 481] width 98 height 32
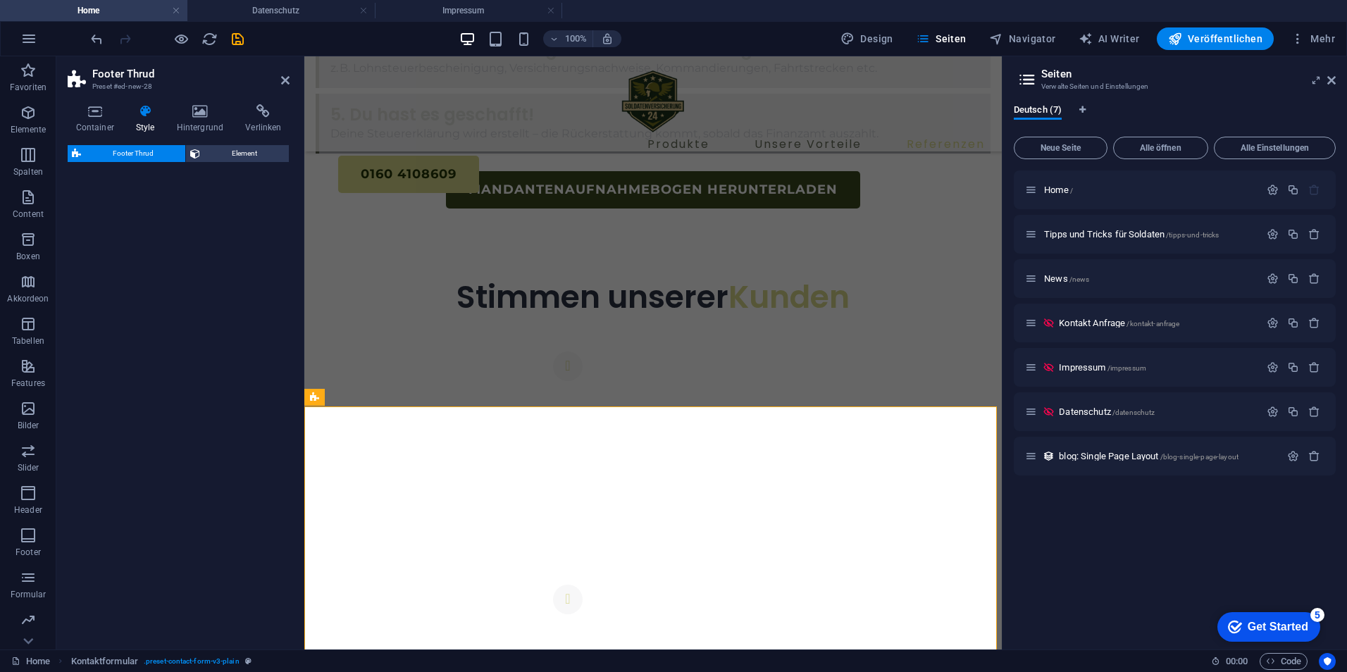
select select "rem"
select select "preset-footer-thrud-v3-default"
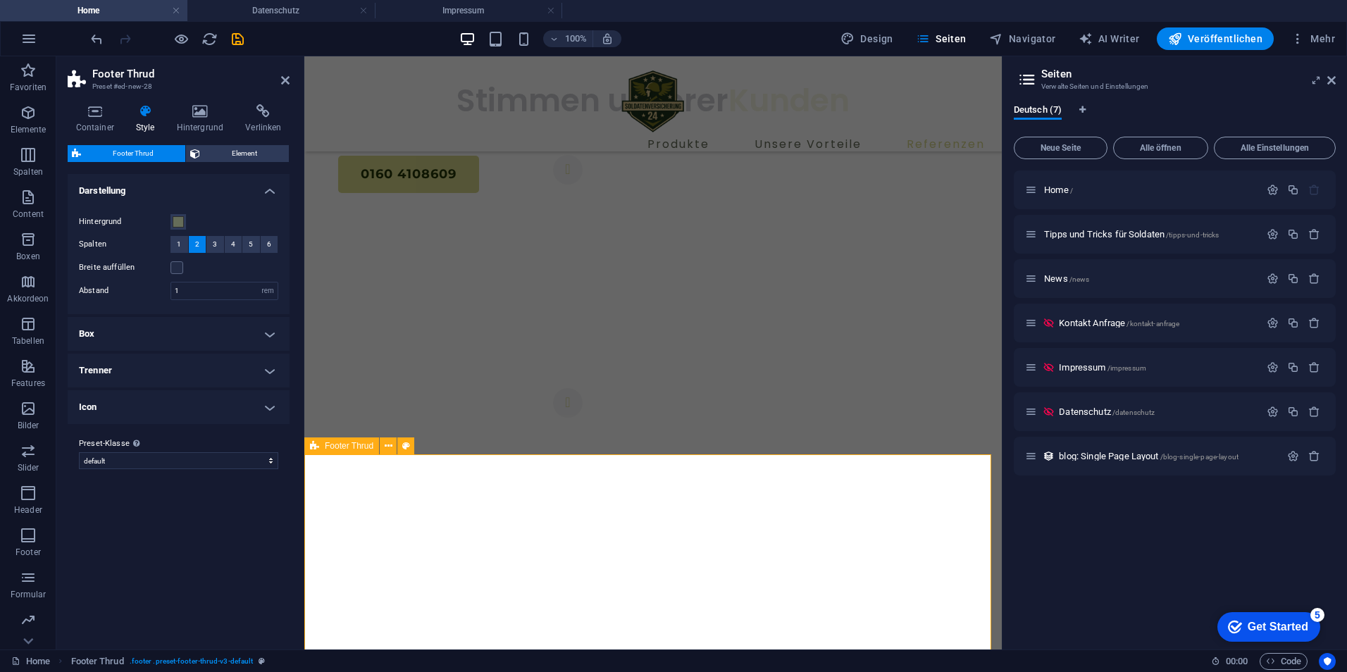
scroll to position [6000, 0]
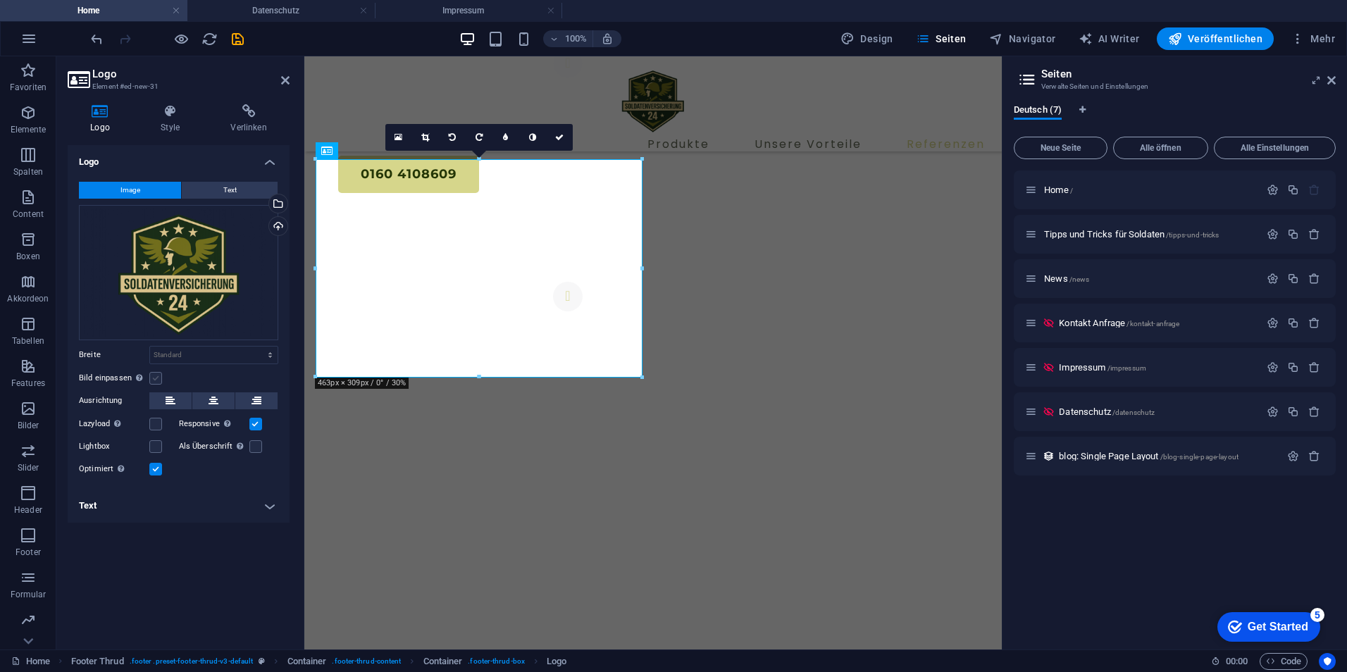
click at [155, 374] on label at bounding box center [155, 378] width 13 height 13
click at [0, 0] on input "Bild einpassen Bild automatisch anhand einer fixen Breite und Höhe einpassen" at bounding box center [0, 0] width 0 height 0
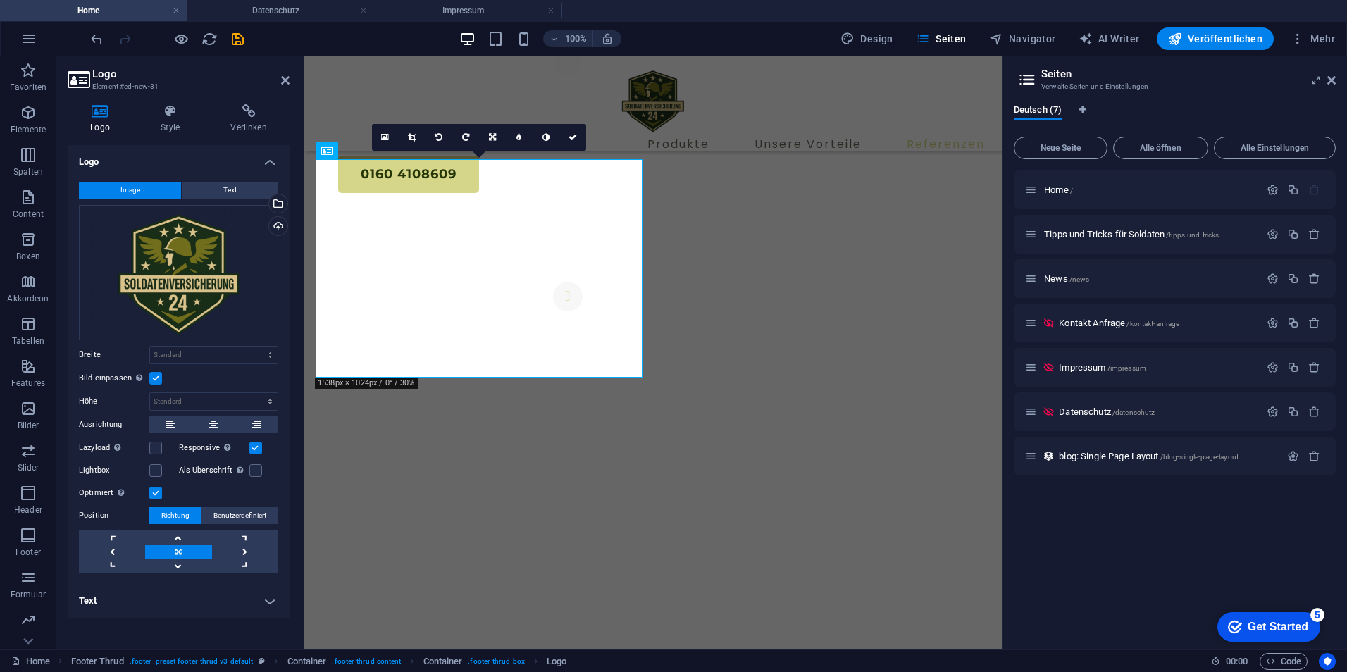
click at [159, 380] on label at bounding box center [155, 378] width 13 height 13
click at [0, 0] on input "Bild einpassen Bild automatisch anhand einer fixen Breite und Höhe einpassen" at bounding box center [0, 0] width 0 height 0
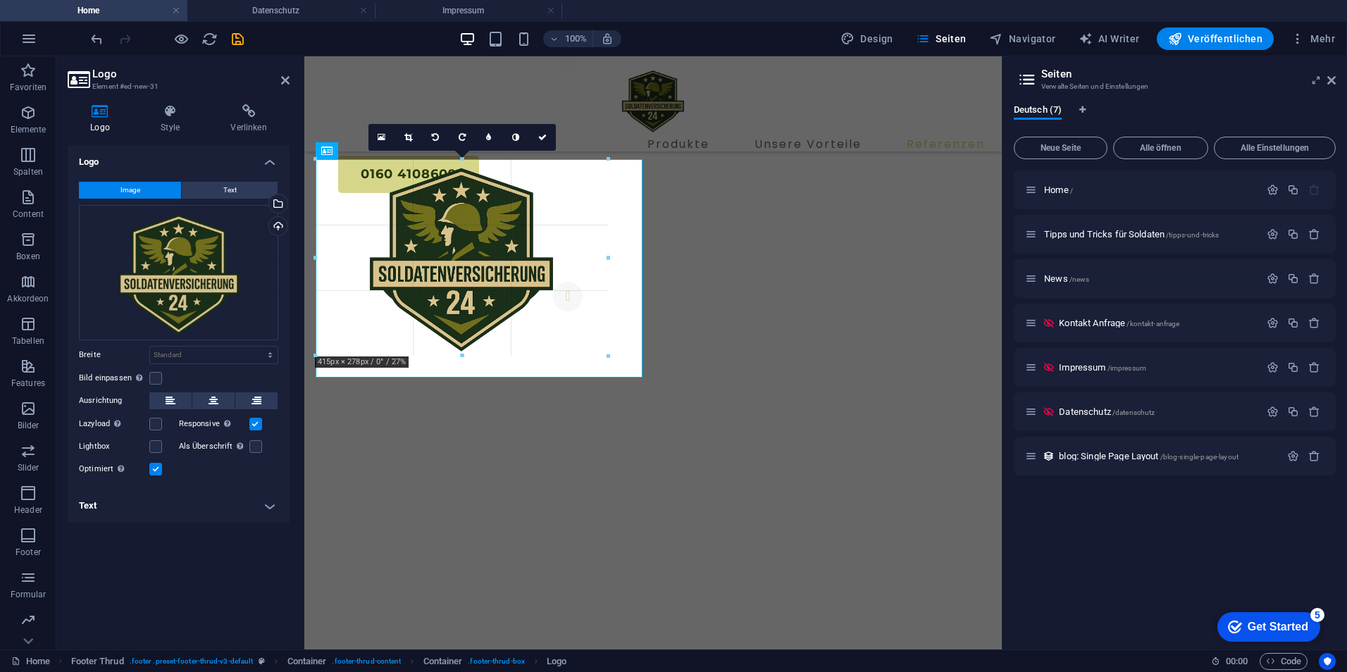
drag, startPoint x: 641, startPoint y: 378, endPoint x: 577, endPoint y: 325, distance: 82.6
type input "375"
select select "px"
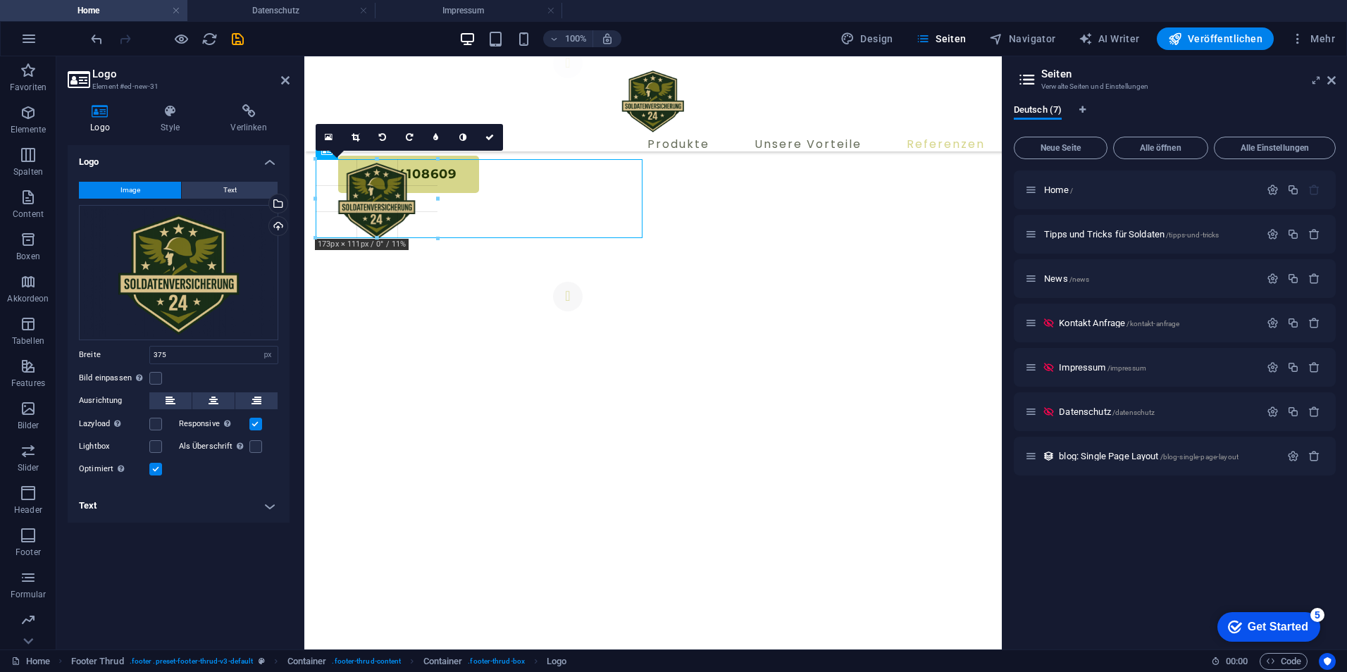
drag, startPoint x: 578, startPoint y: 336, endPoint x: 127, endPoint y: 179, distance: 478.2
type input "180"
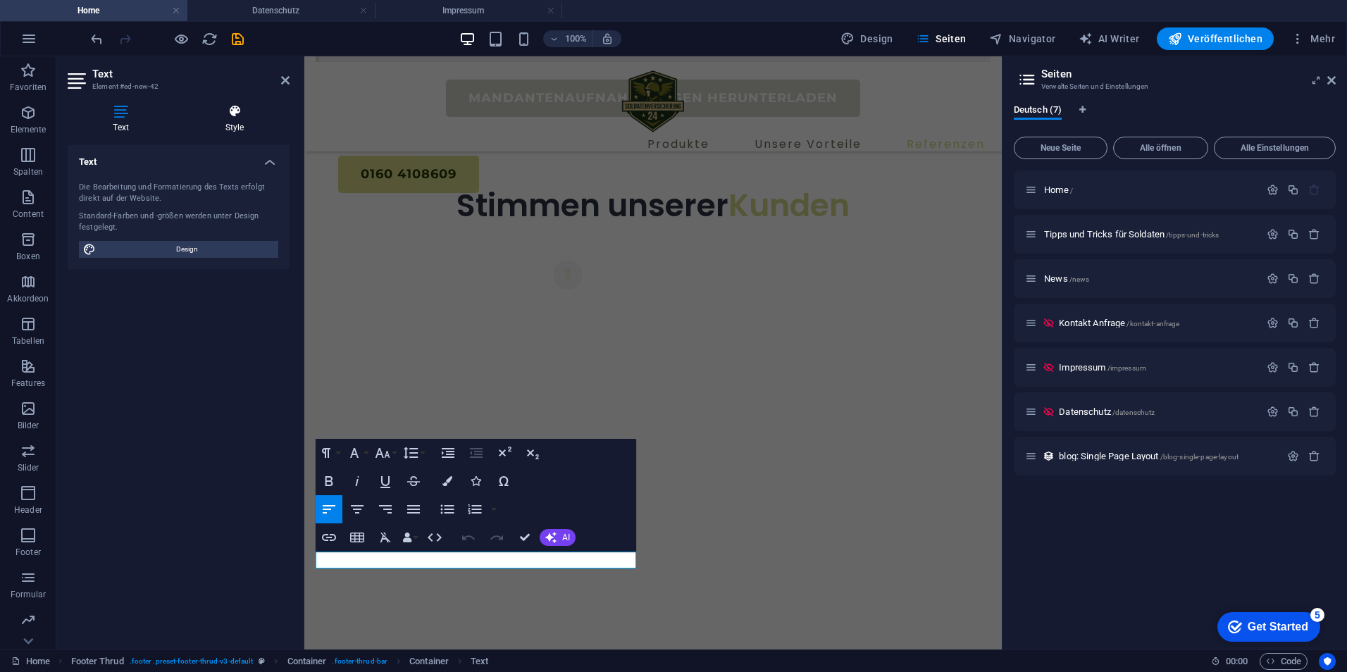
click at [212, 113] on icon at bounding box center [235, 111] width 110 height 14
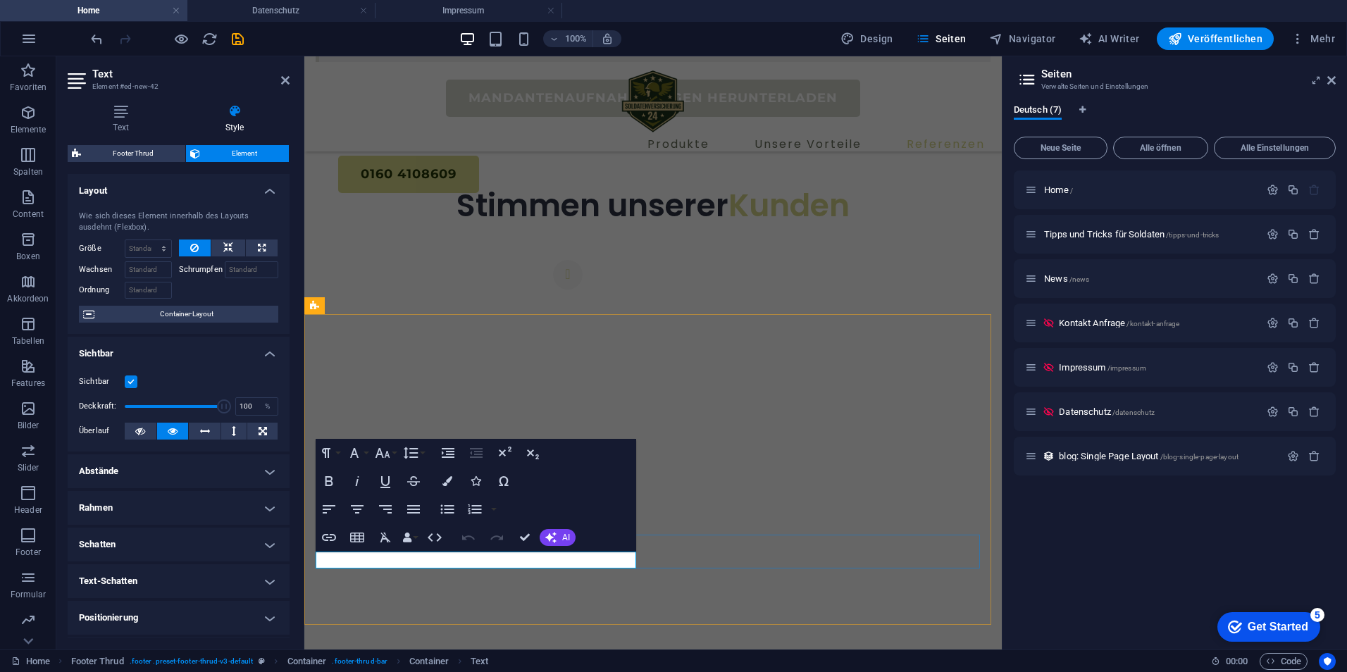
click at [354, 531] on icon "button" at bounding box center [353, 524] width 17 height 17
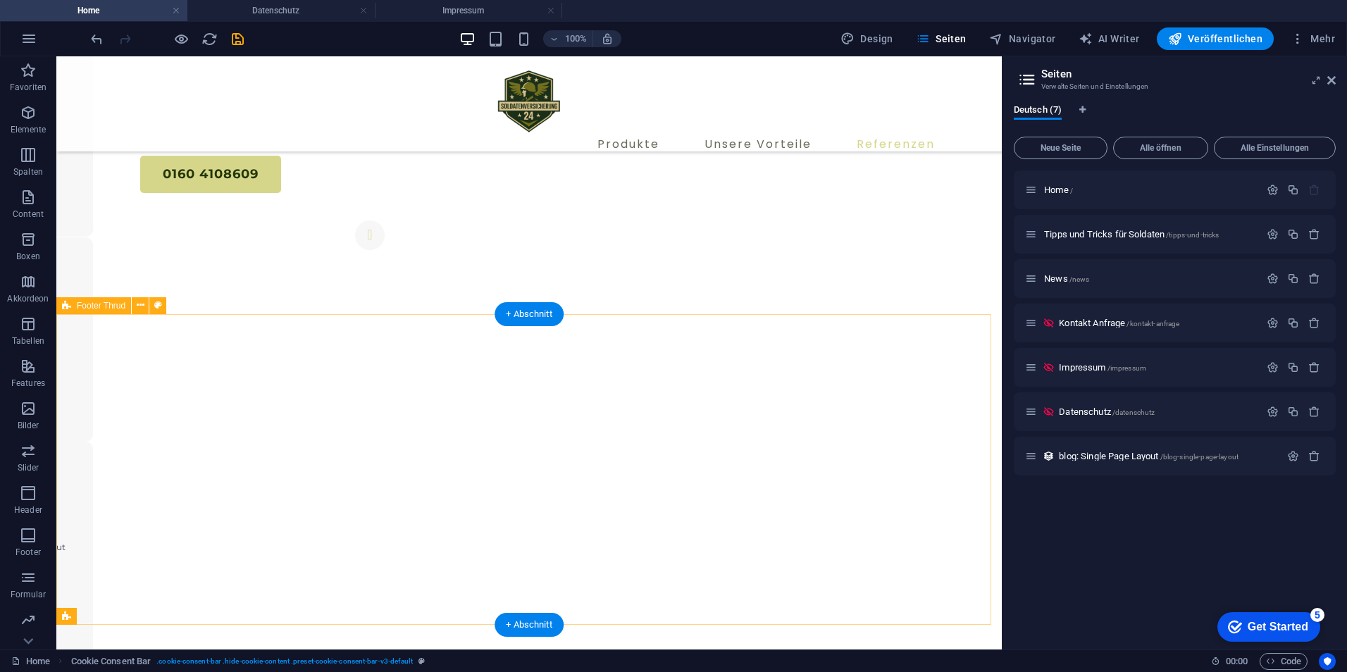
scroll to position [5397, 0]
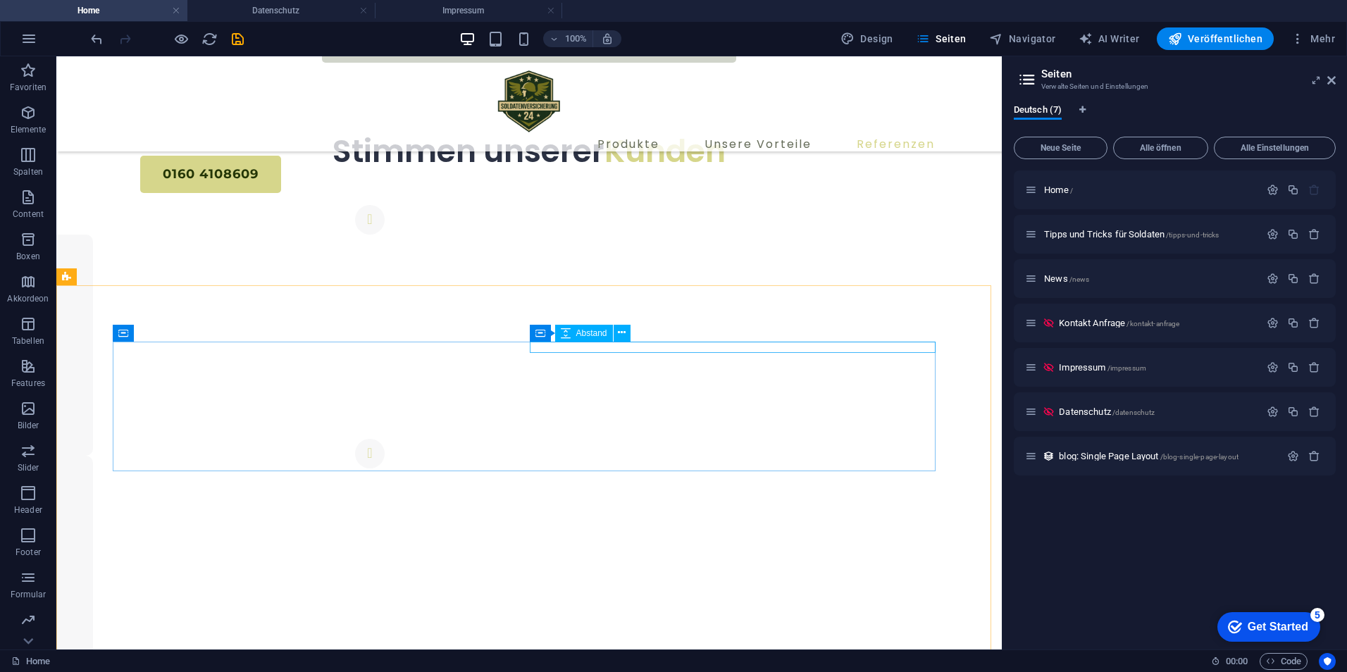
scroll to position [5707, 0]
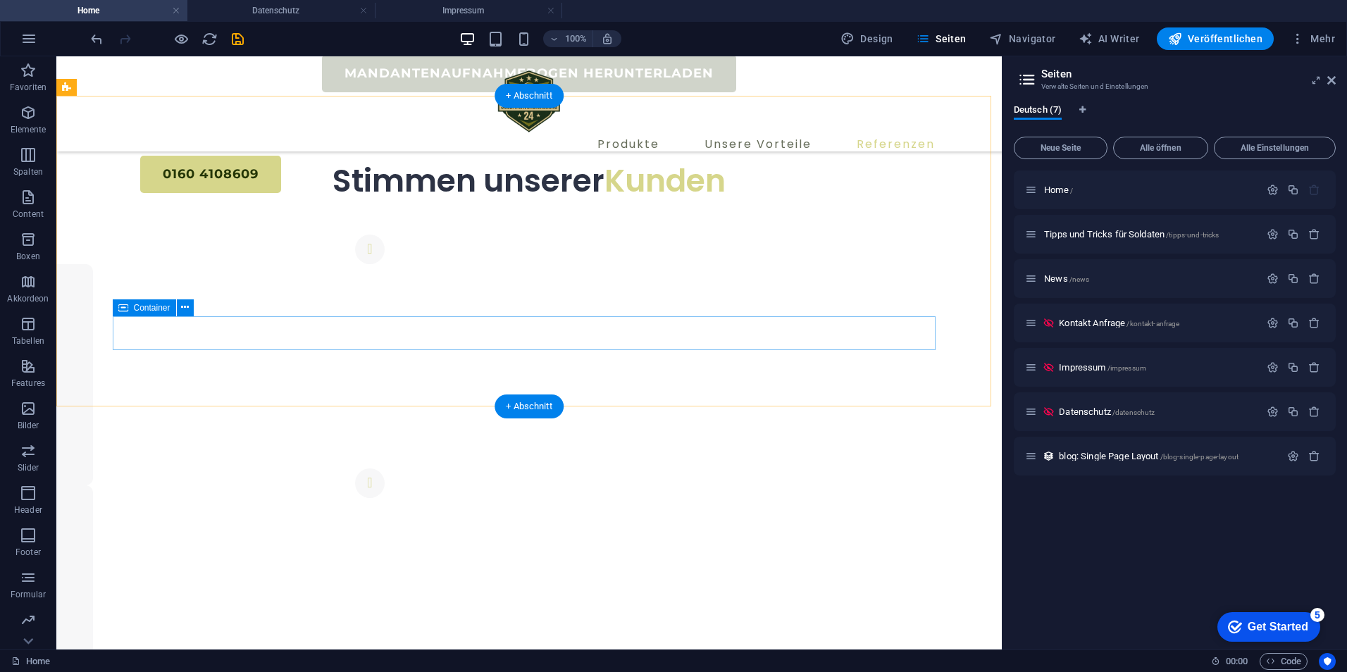
scroll to position [5474, 0]
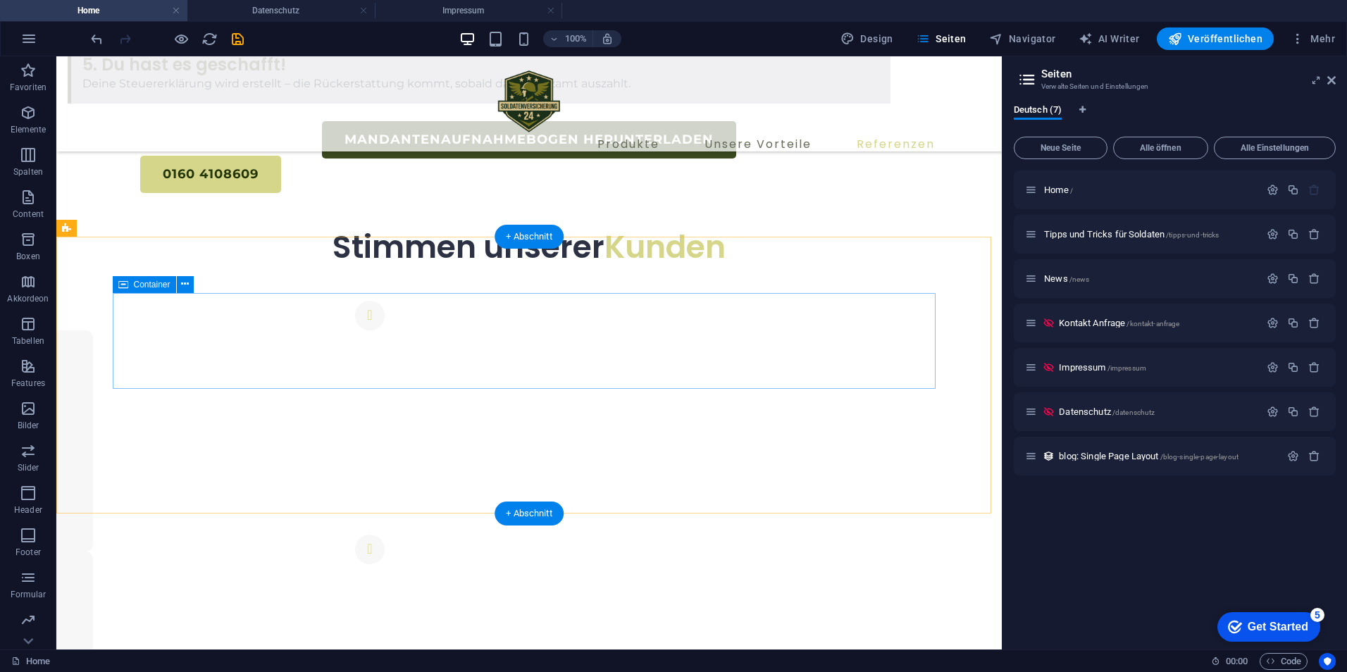
select select "px"
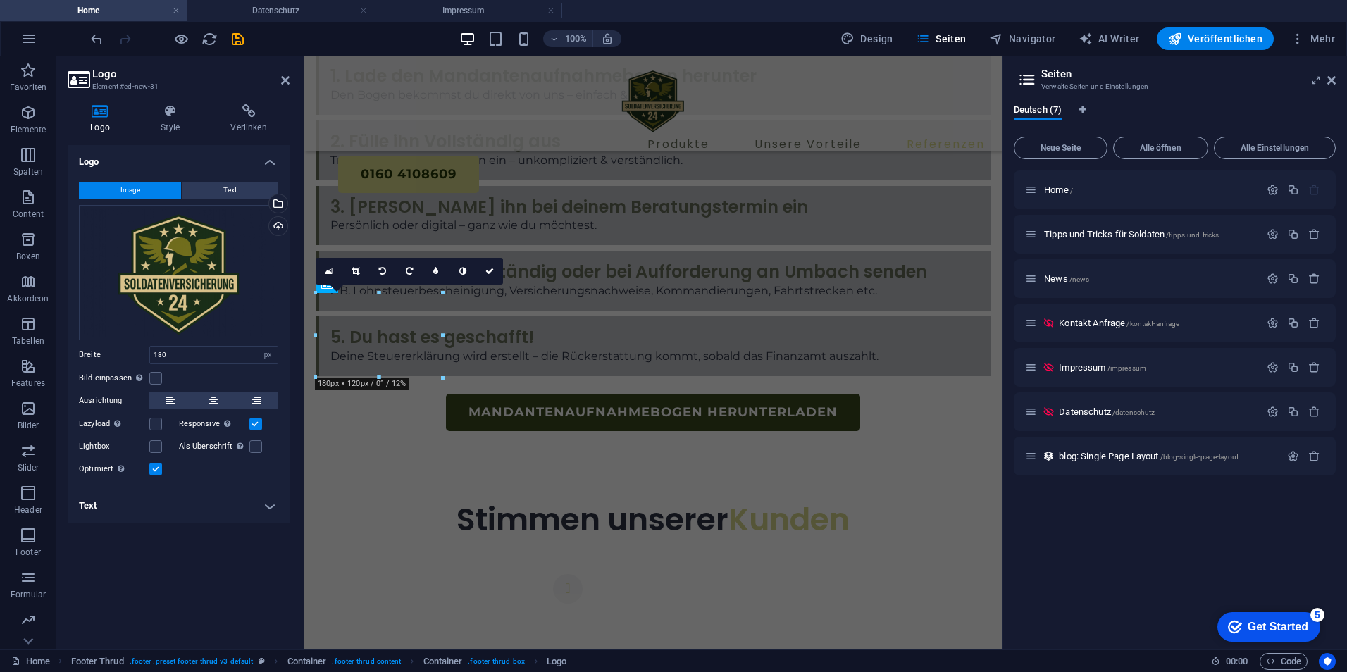
scroll to position [5866, 0]
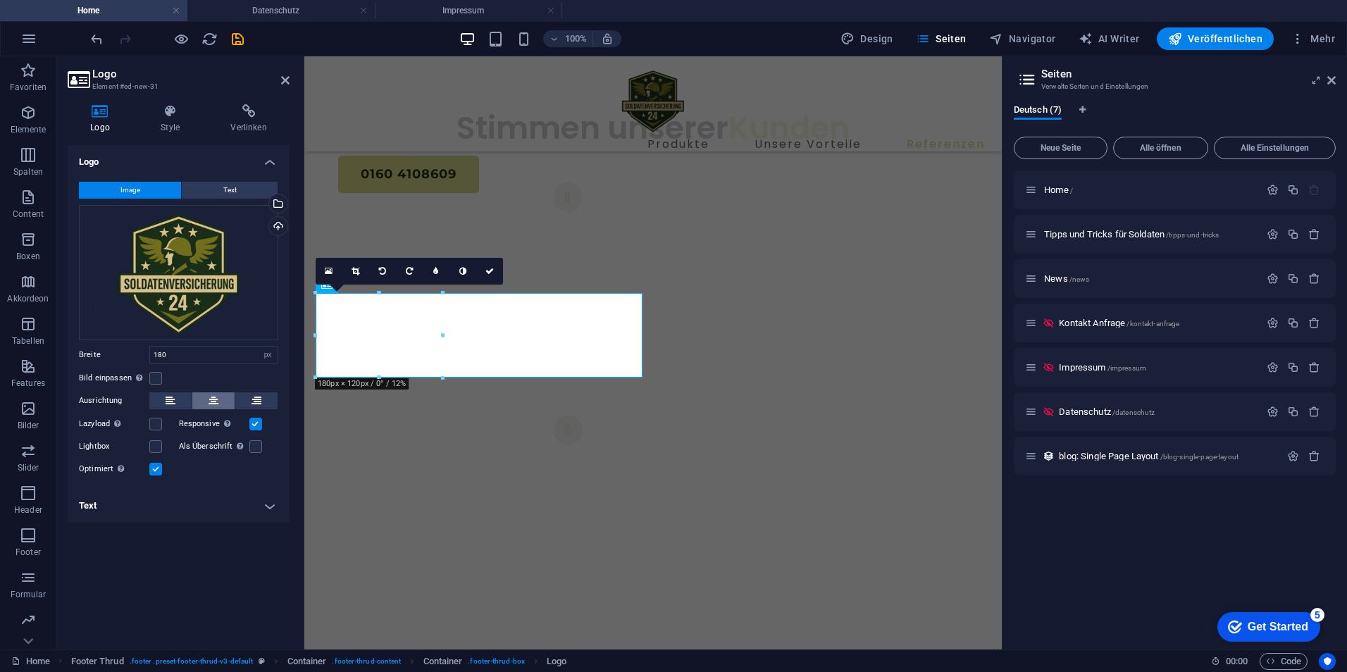
click at [205, 399] on button at bounding box center [213, 400] width 42 height 17
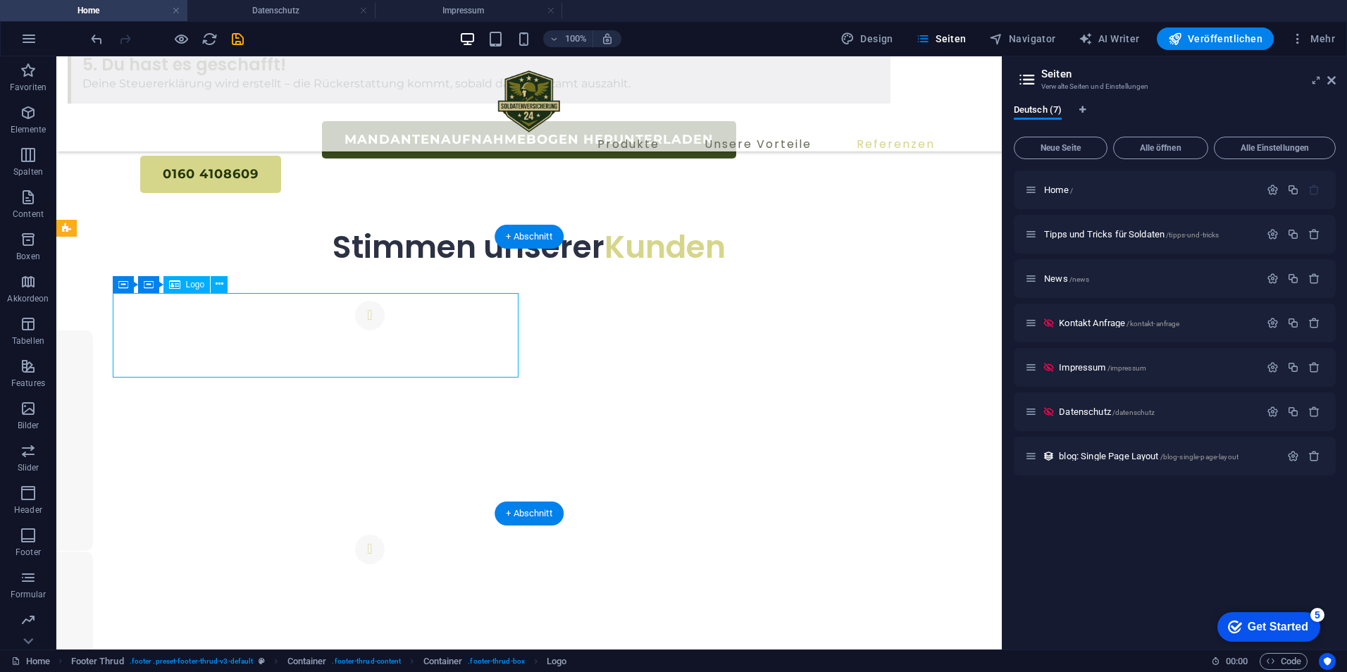
select select "px"
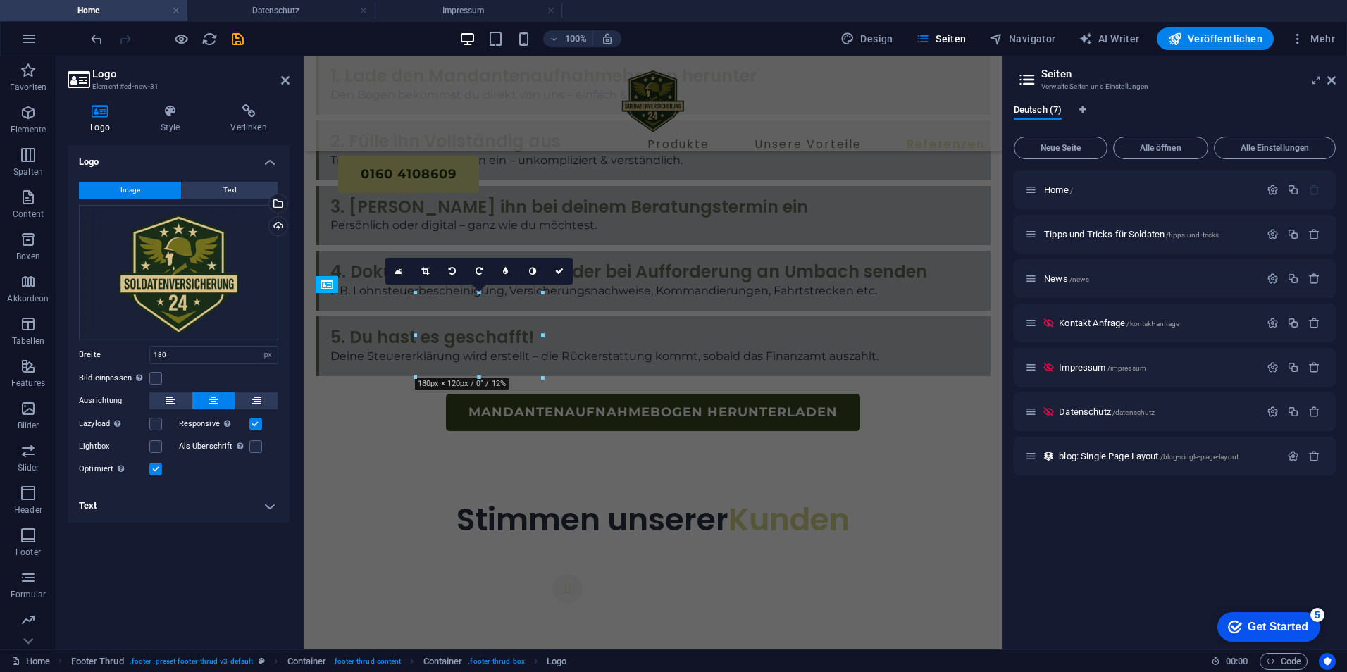
scroll to position [5866, 0]
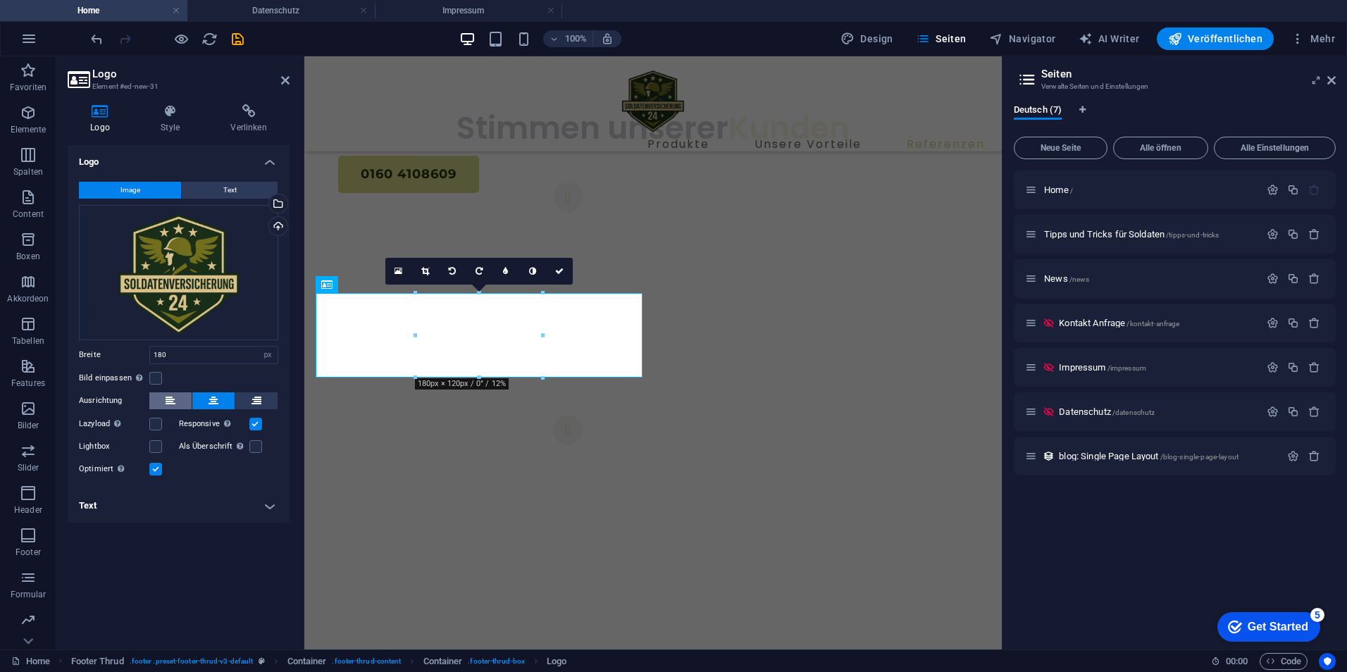
click at [165, 401] on button at bounding box center [170, 400] width 42 height 17
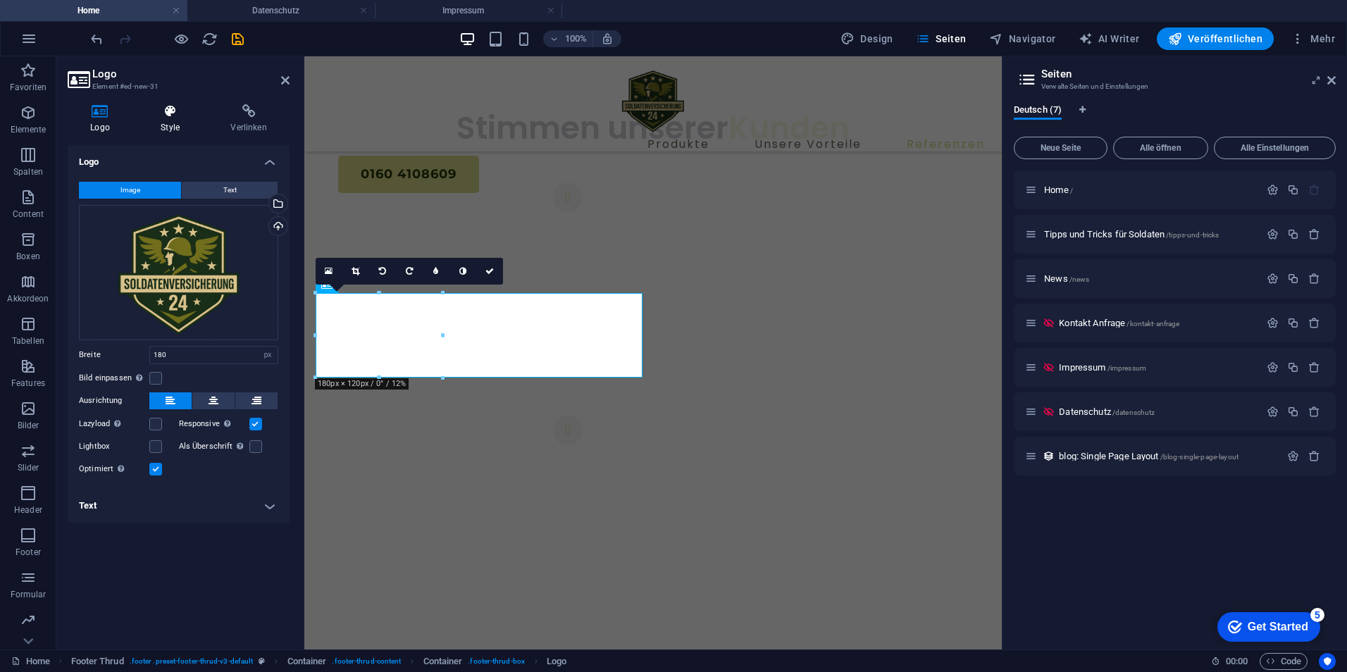
click at [187, 132] on h4 "Style" at bounding box center [173, 119] width 70 height 30
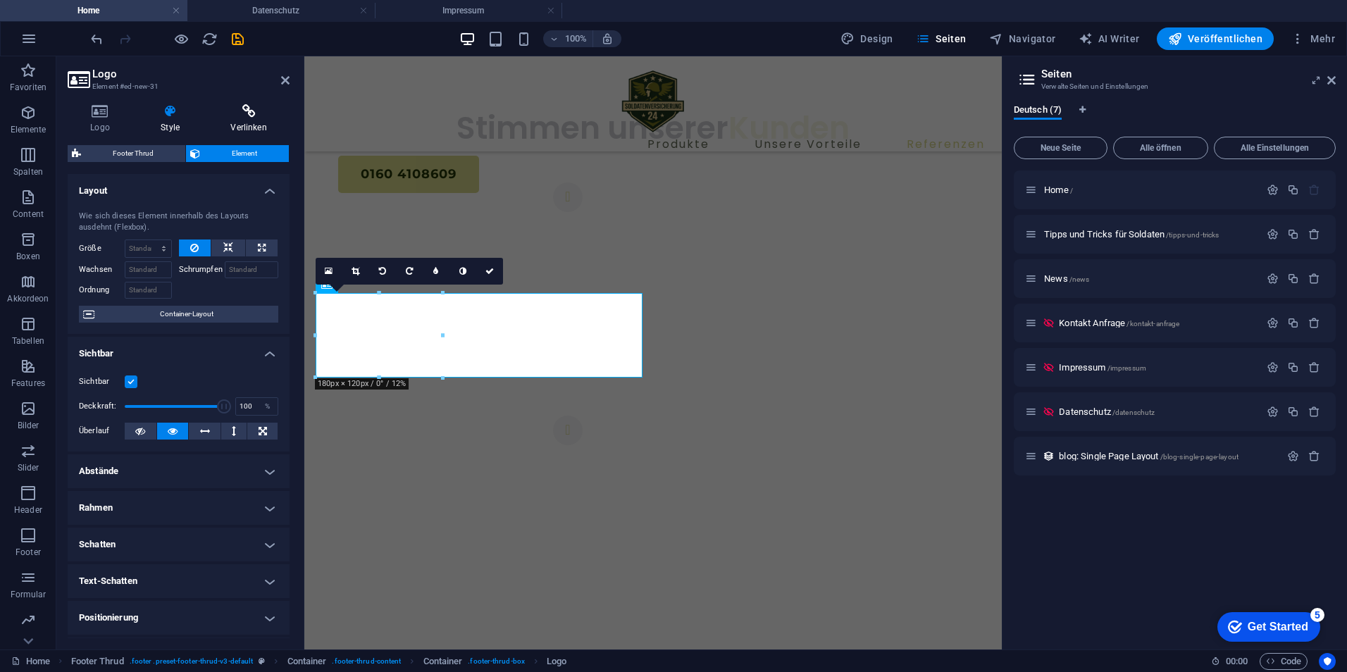
click at [271, 104] on icon at bounding box center [249, 111] width 82 height 14
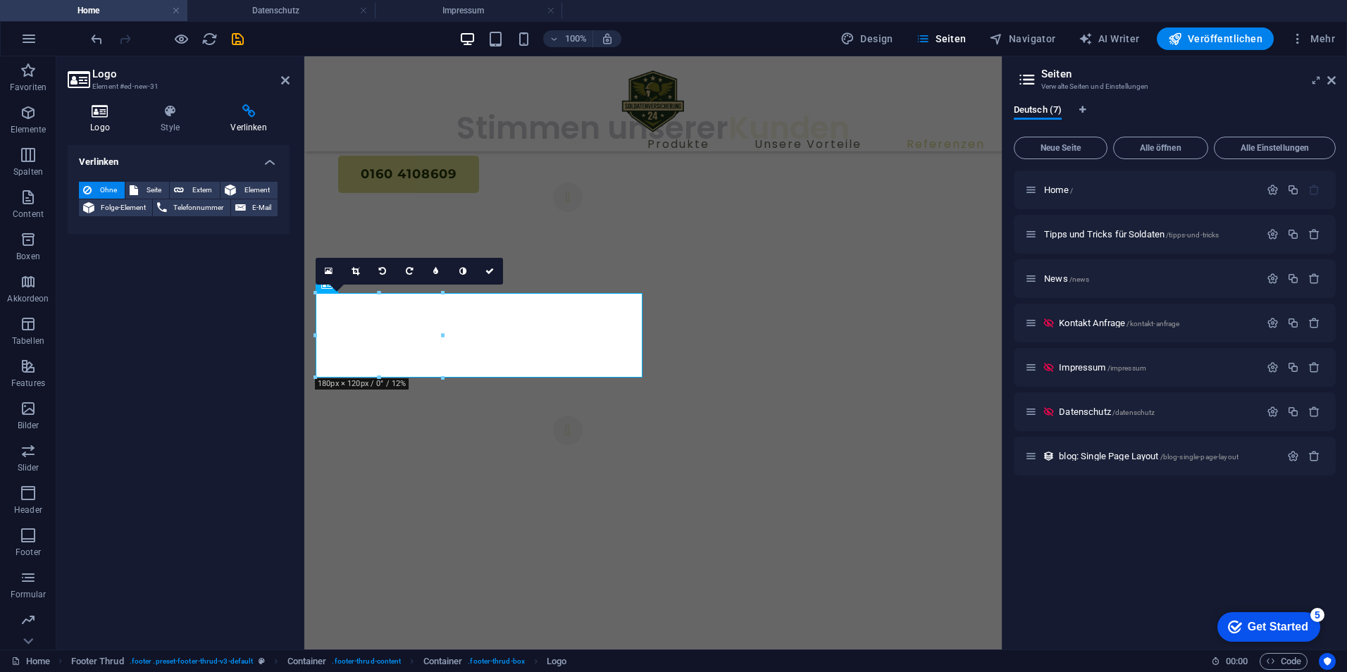
click at [97, 116] on icon at bounding box center [100, 111] width 65 height 14
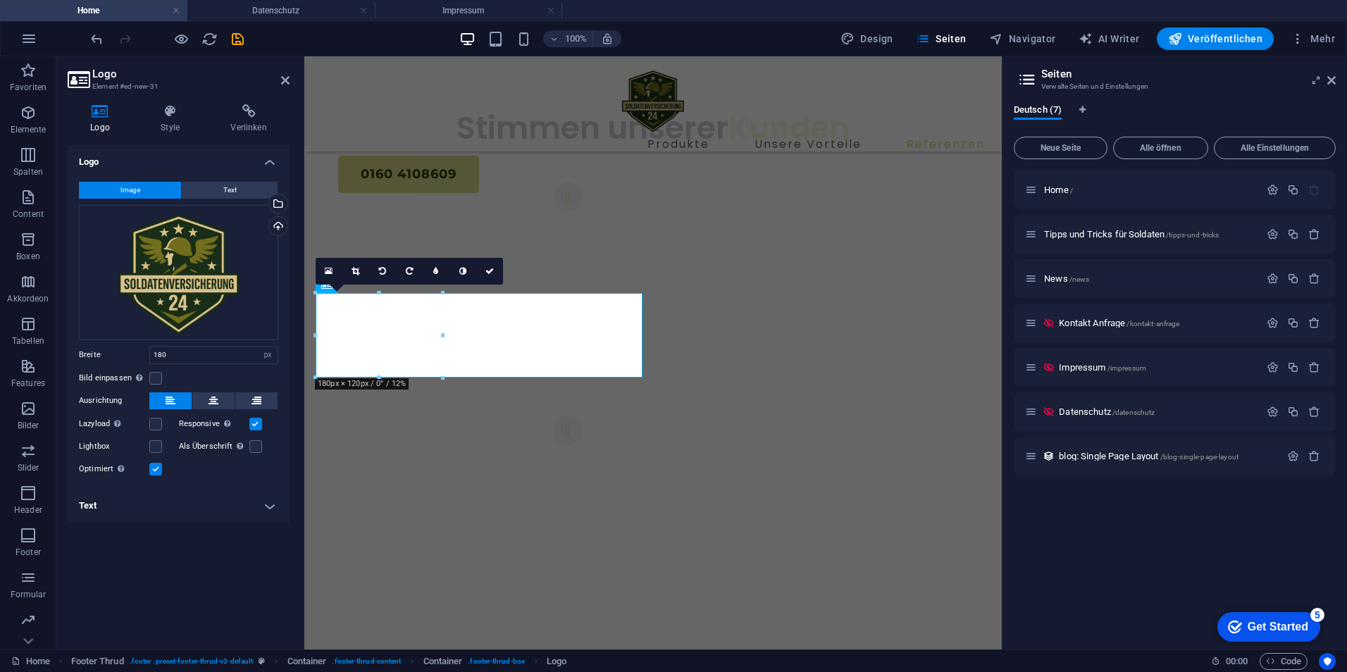
click at [270, 82] on header "Logo Element #ed-new-31" at bounding box center [179, 74] width 222 height 37
click at [304, 83] on div "Produkte Unsere Vorteile Referenzen 0160 4108609" at bounding box center [652, 103] width 697 height 95
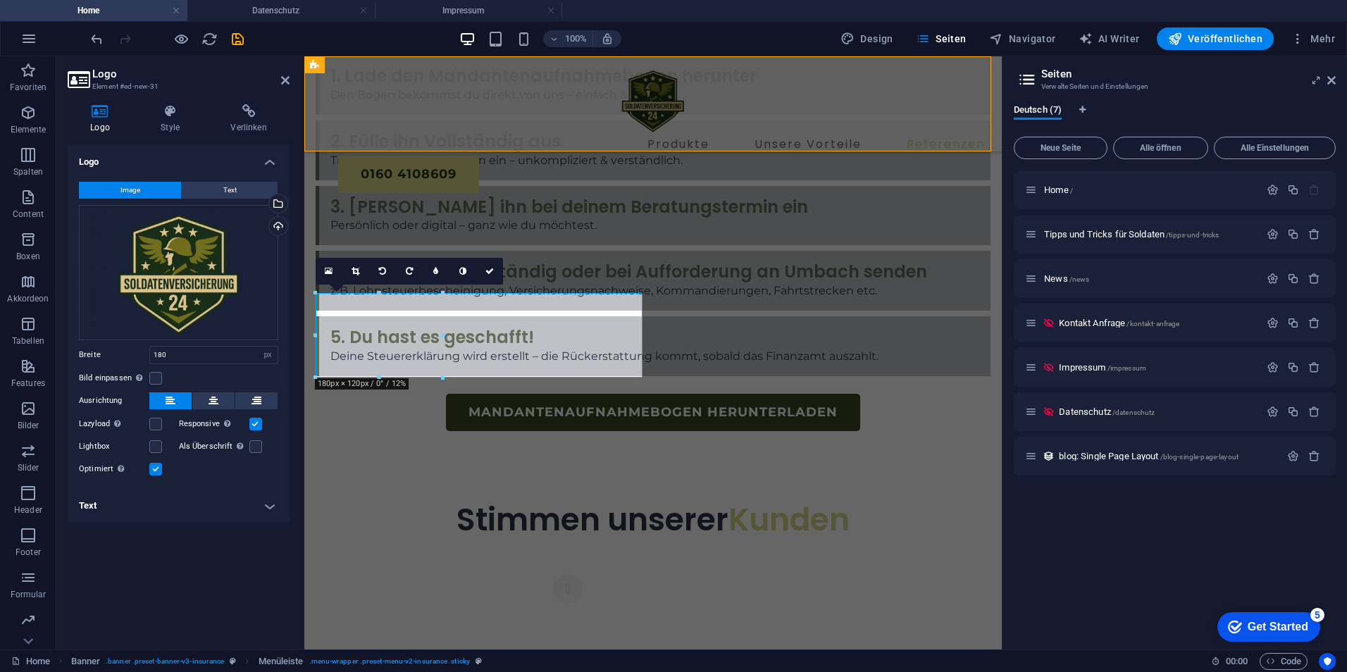
click at [537, 82] on div "Produkte Unsere Vorteile Referenzen 0160 4108609" at bounding box center [652, 103] width 697 height 95
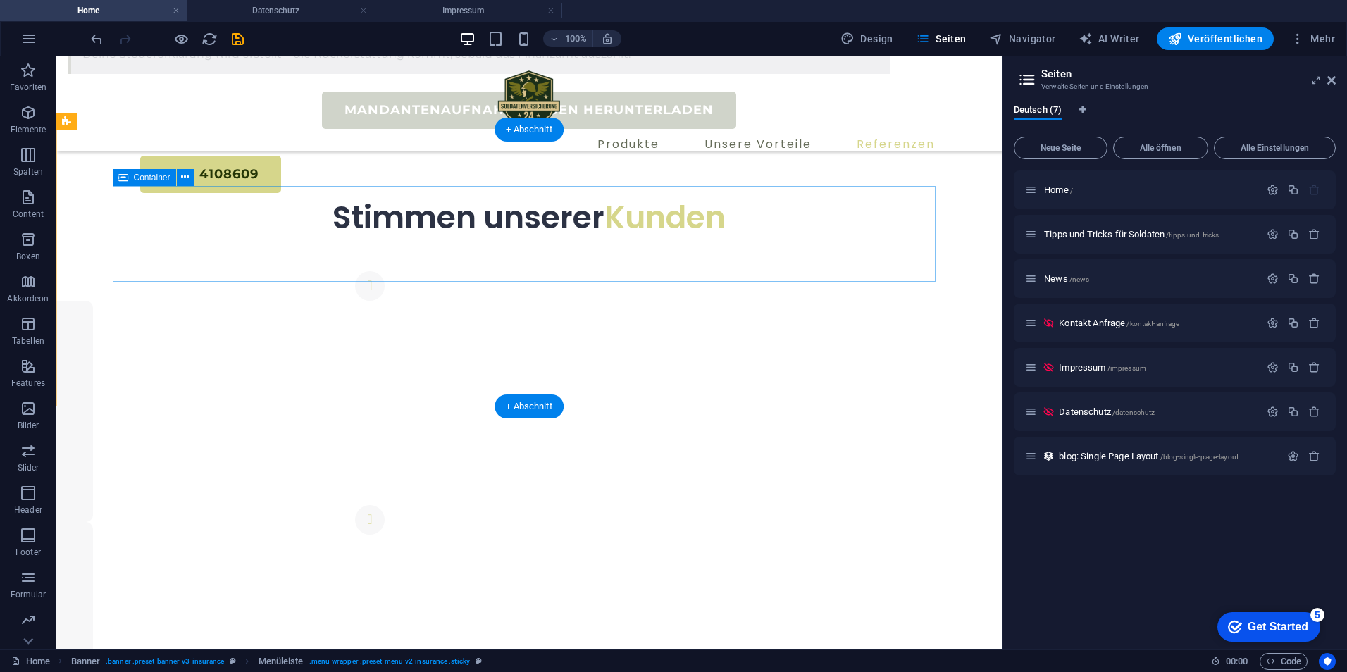
scroll to position [5370, 0]
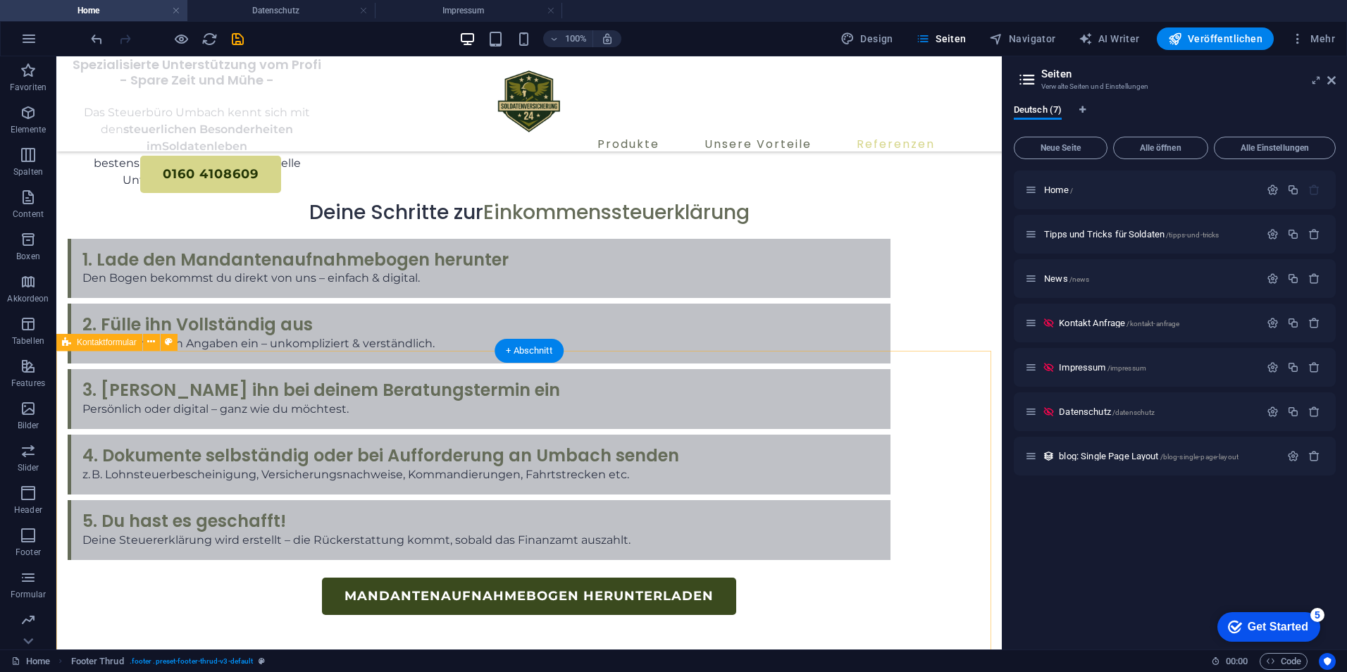
scroll to position [5440, 0]
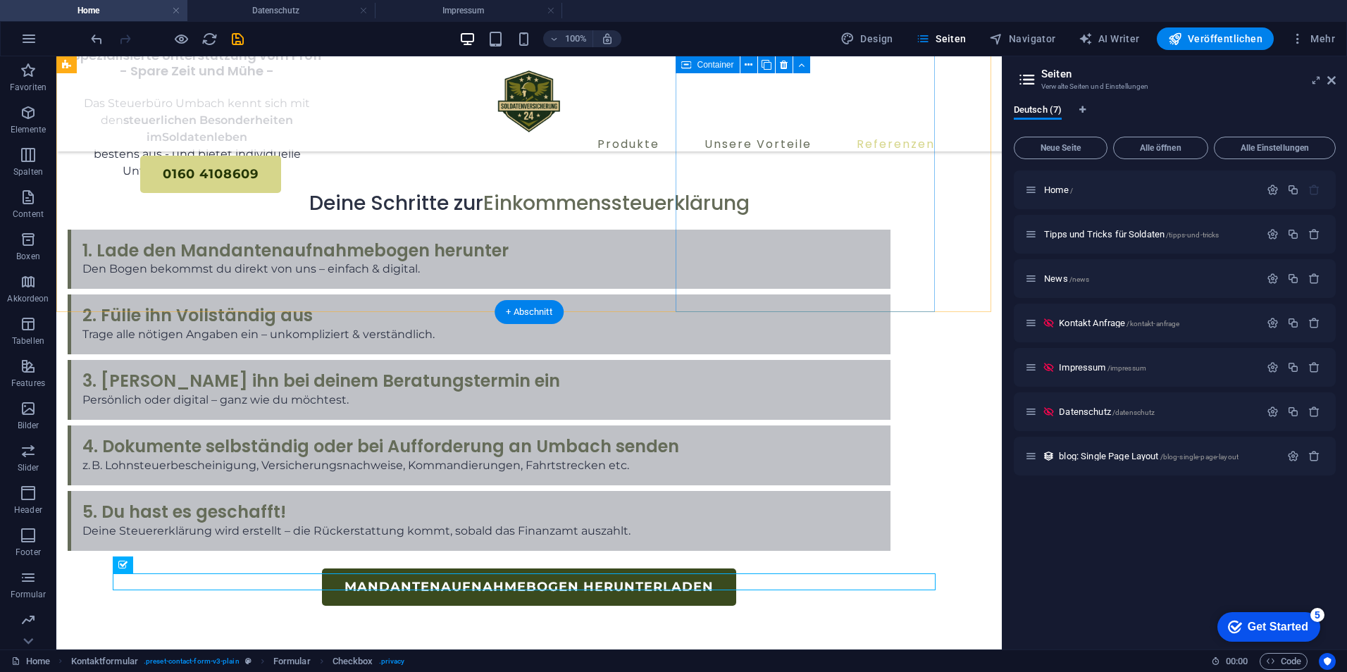
scroll to position [5018, 0]
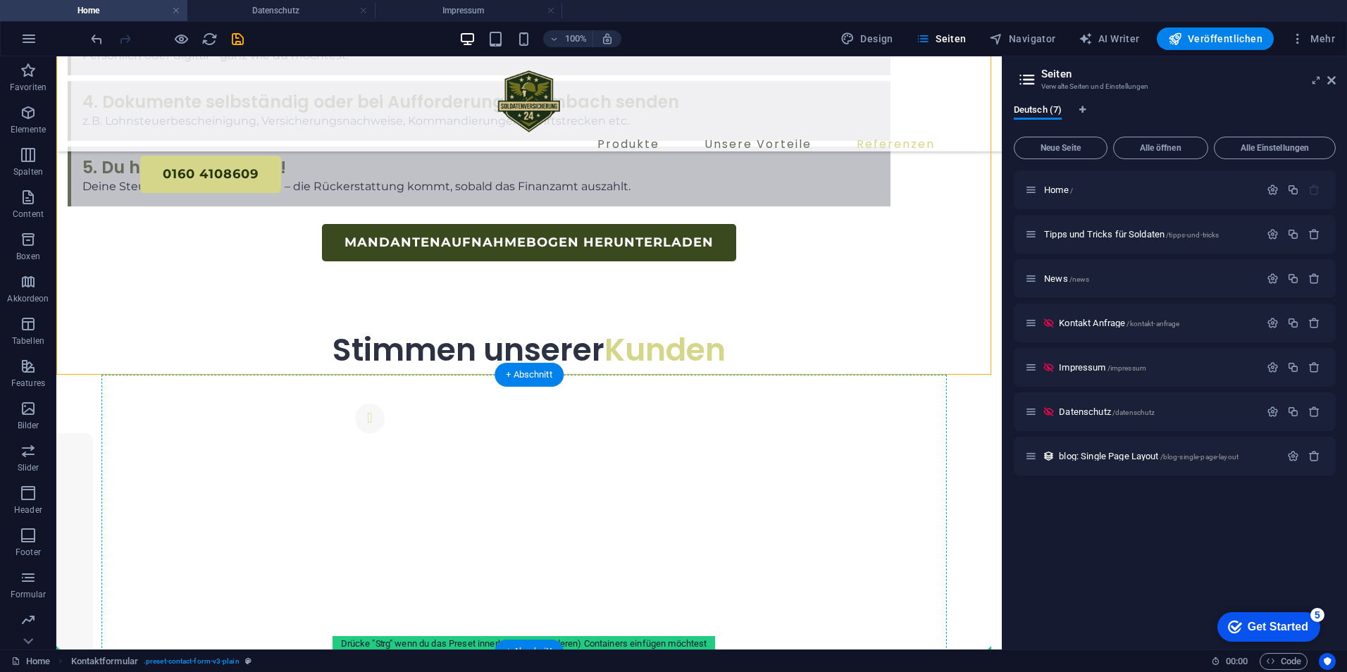
scroll to position [5421, 0]
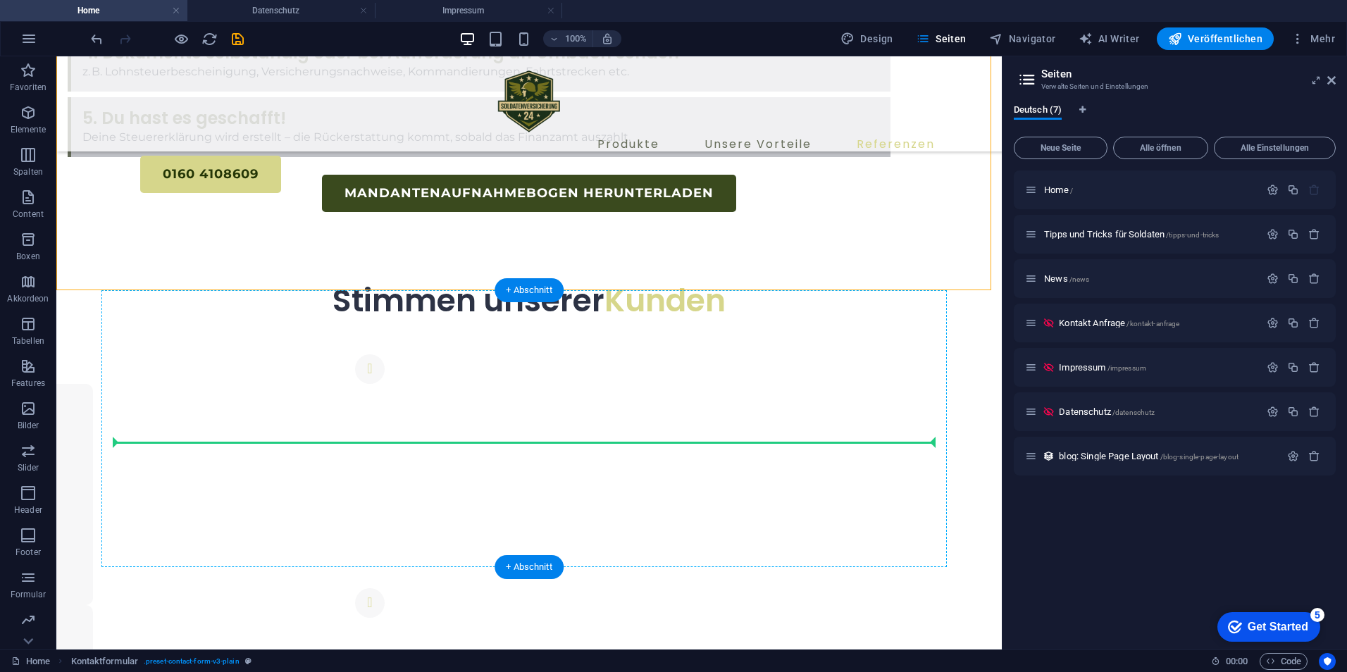
drag, startPoint x: 638, startPoint y: 368, endPoint x: 581, endPoint y: 425, distance: 81.2
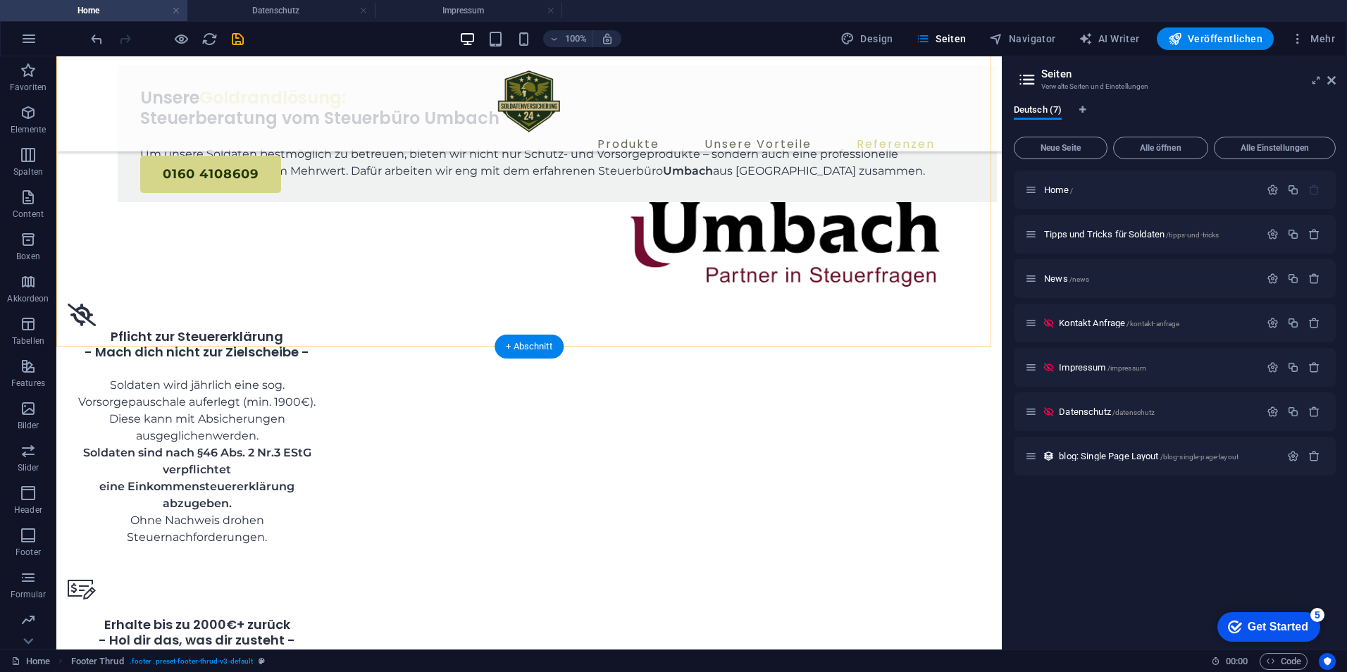
scroll to position [4975, 0]
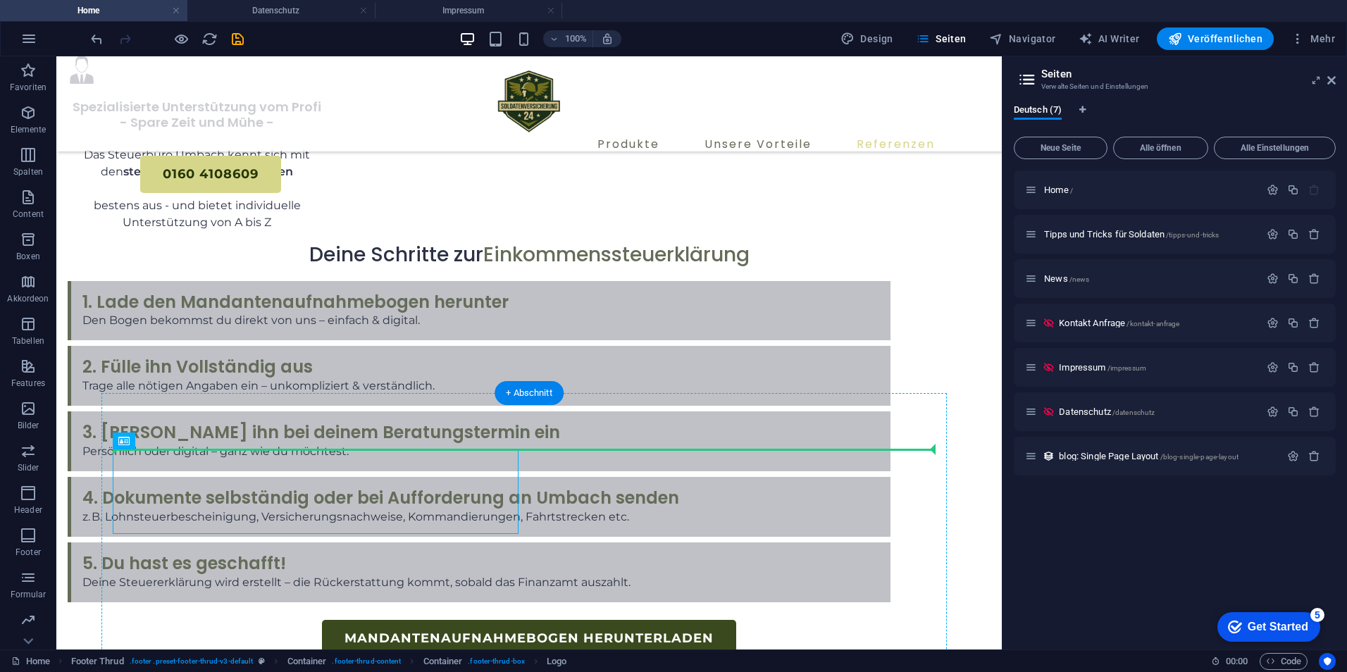
drag, startPoint x: 209, startPoint y: 483, endPoint x: 617, endPoint y: 473, distance: 408.8
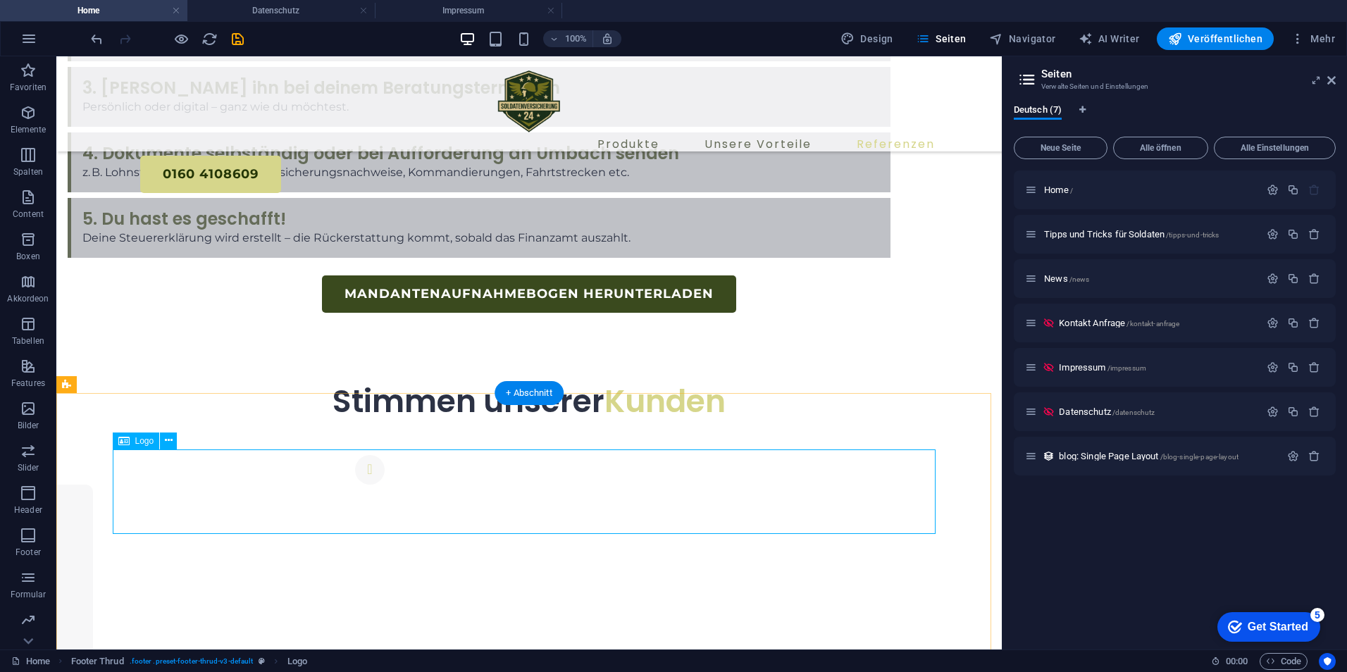
select select "px"
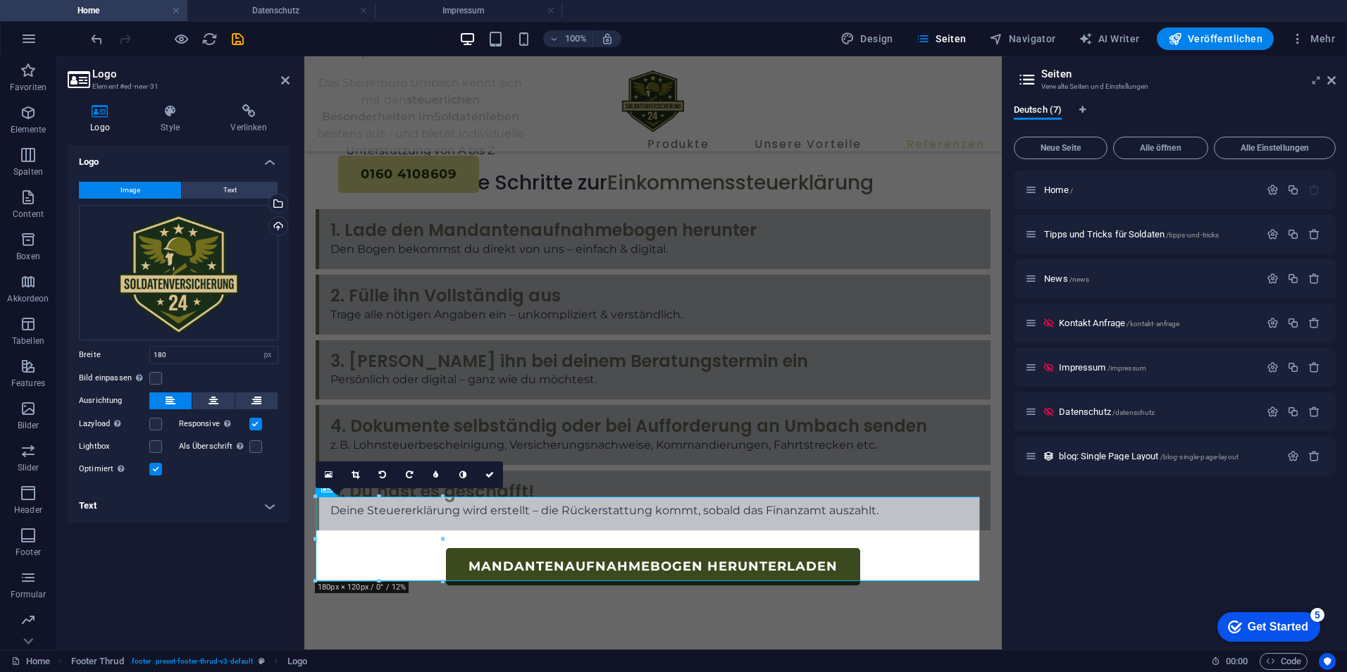
click at [157, 134] on div "Logo Style Verlinken Logo Image Text Ziehe Dateien zum Hochladen hierher oder k…" at bounding box center [179, 371] width 222 height 534
click at [177, 108] on icon at bounding box center [170, 111] width 64 height 14
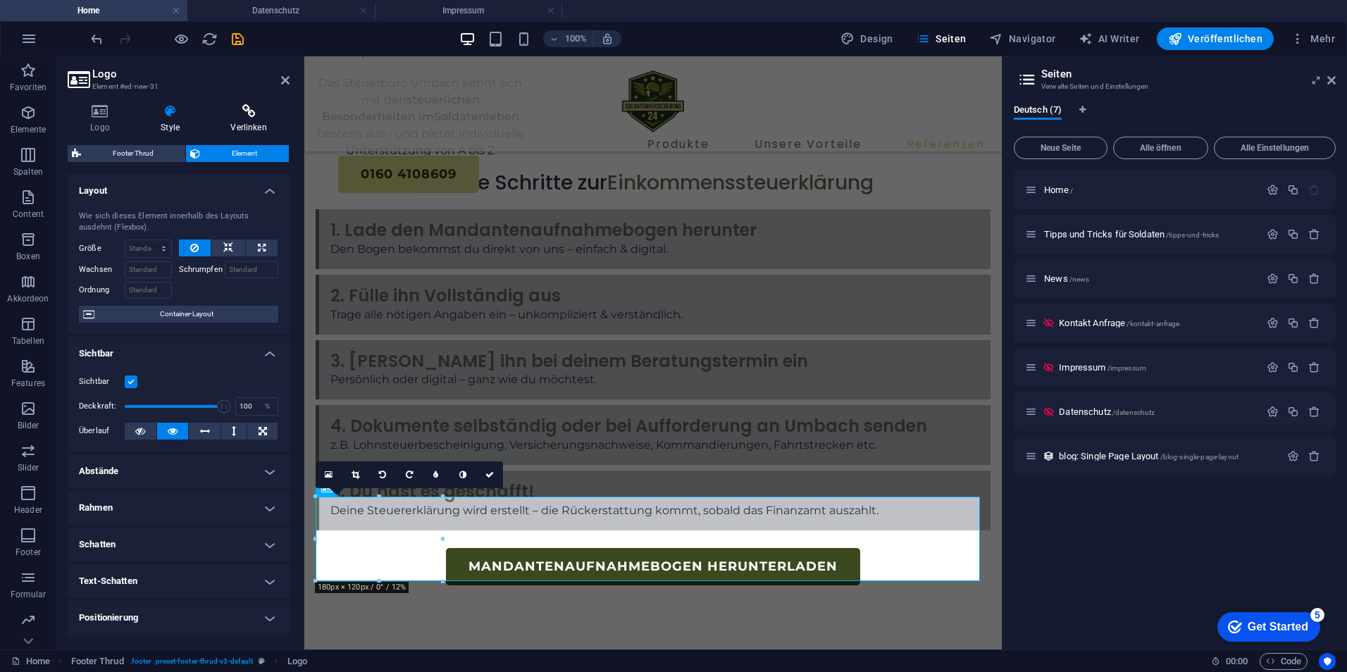
click at [237, 110] on icon at bounding box center [249, 111] width 82 height 14
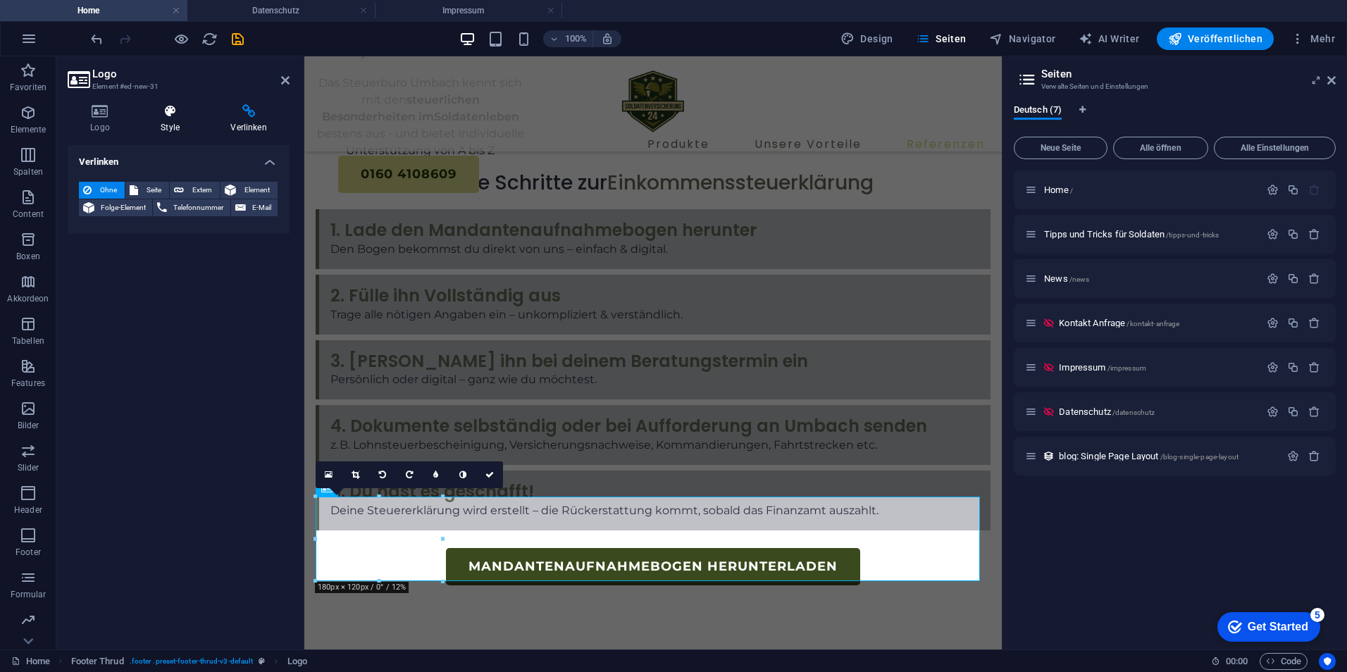
click at [152, 123] on h4 "Style" at bounding box center [173, 119] width 70 height 30
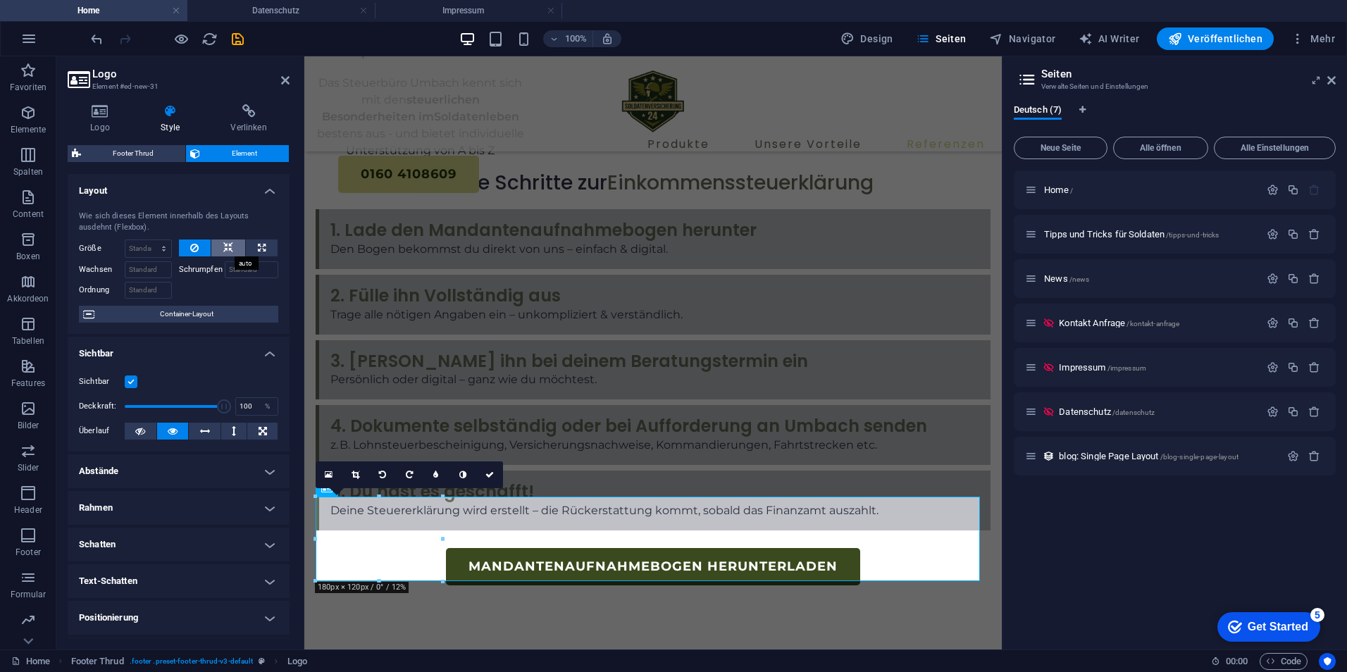
click at [218, 247] on button at bounding box center [228, 248] width 34 height 17
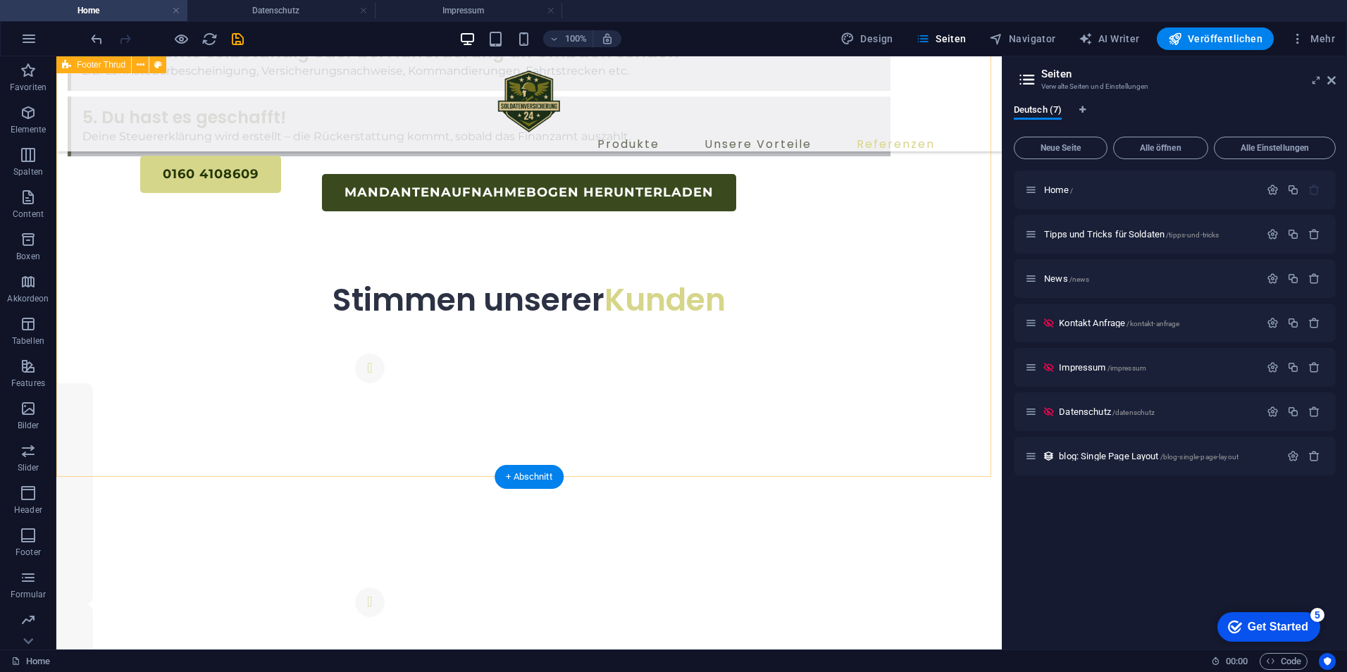
scroll to position [5398, 0]
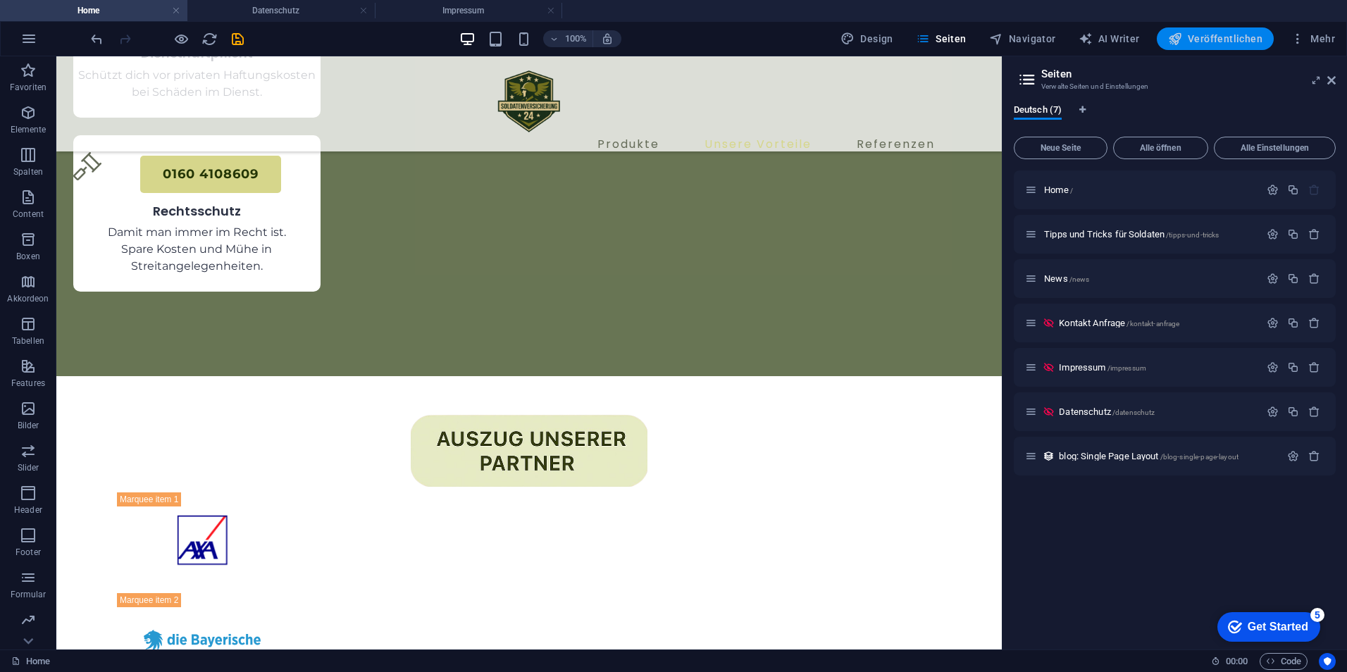
click at [1236, 39] on span "Veröffentlichen" at bounding box center [1215, 39] width 94 height 14
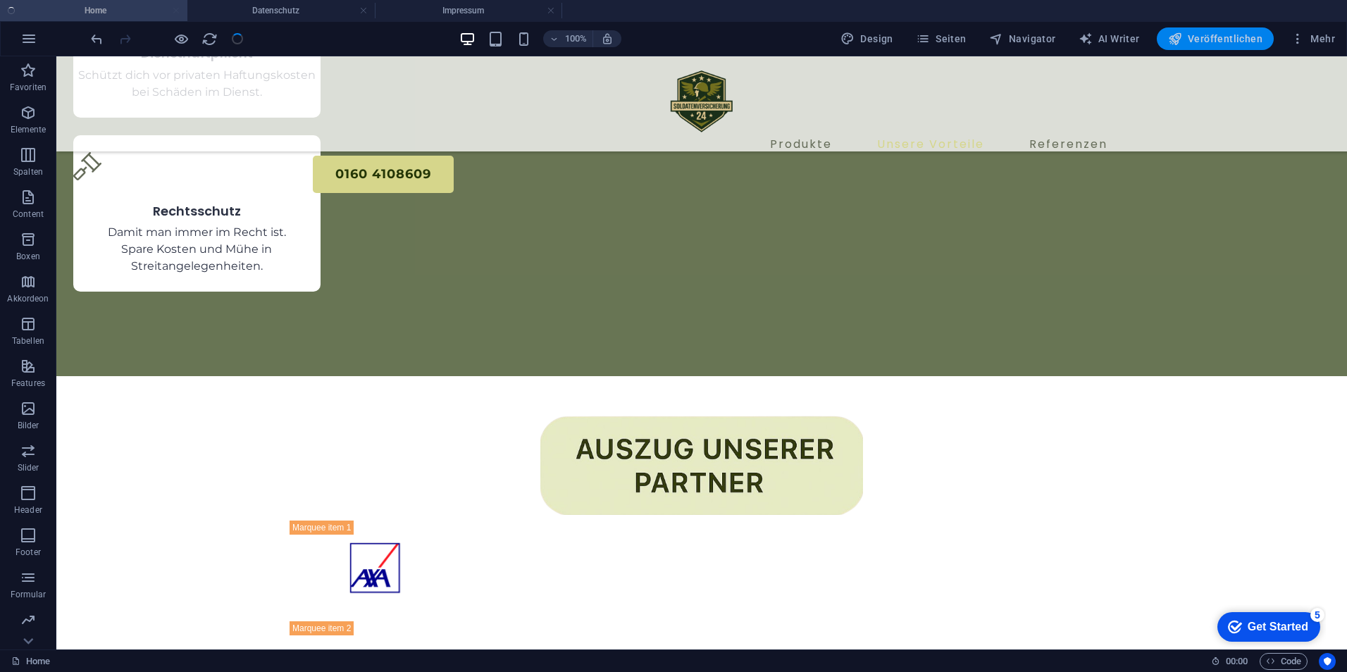
scroll to position [3030, 0]
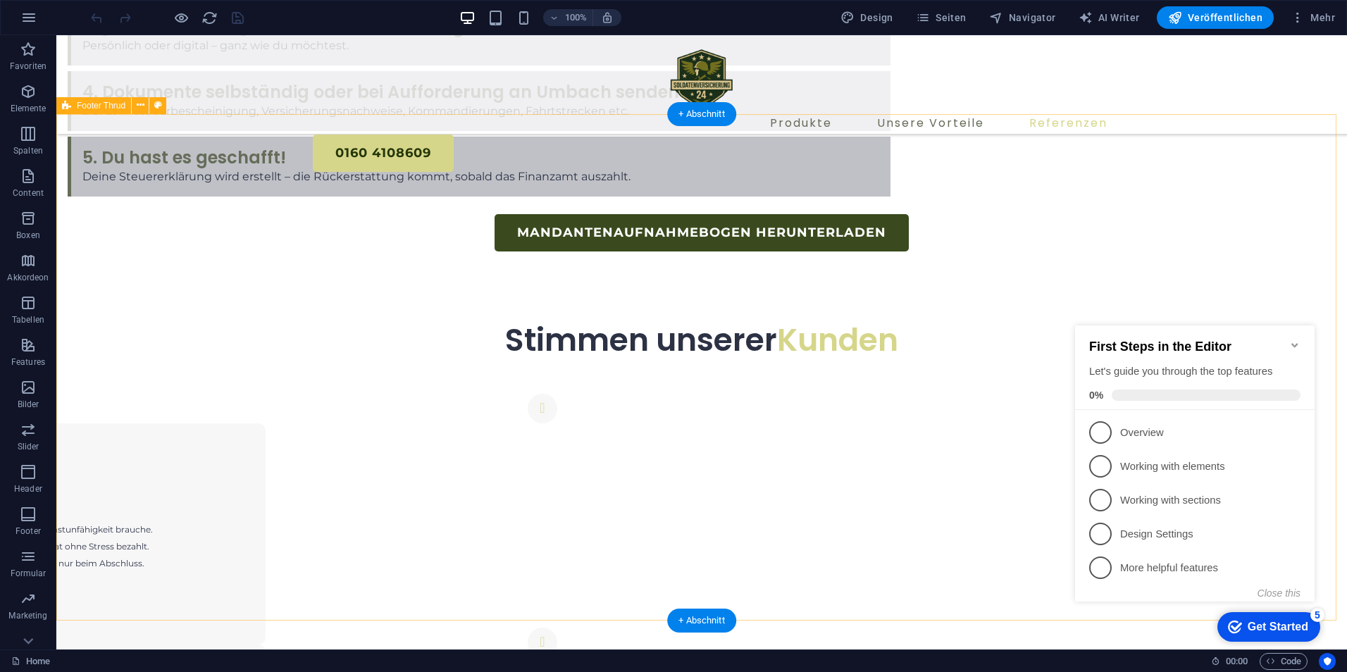
scroll to position [5478, 0]
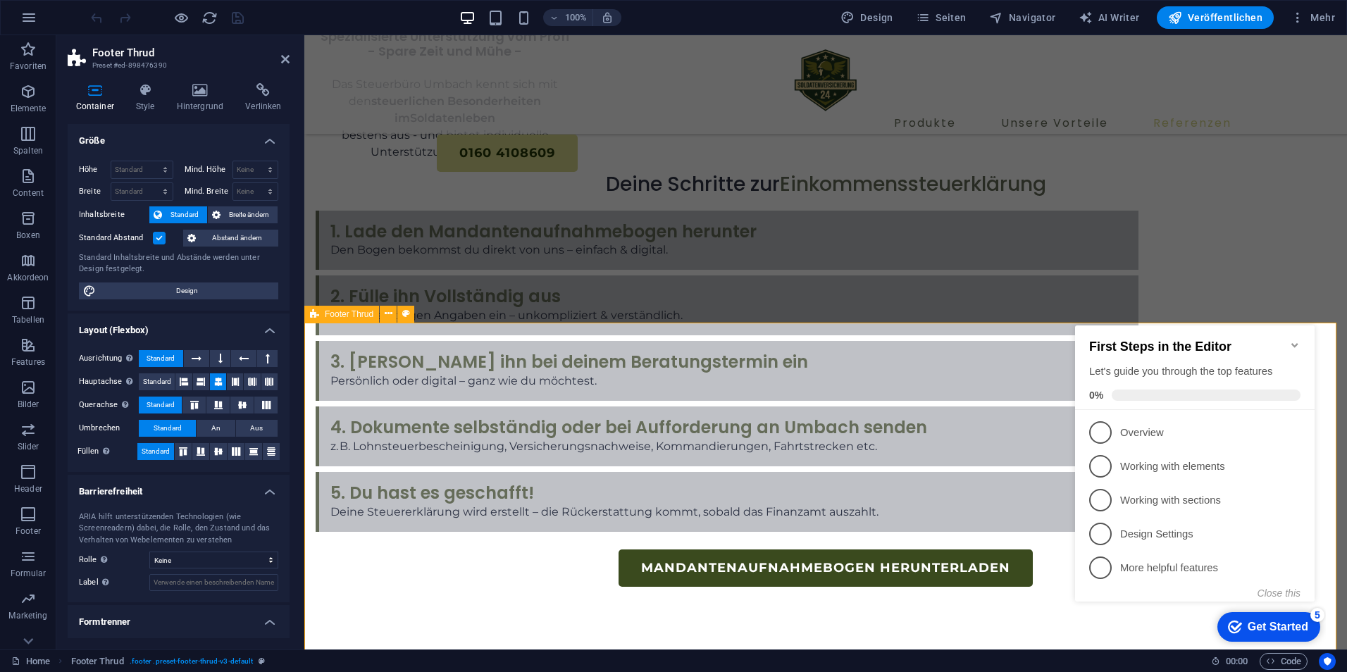
select select "px"
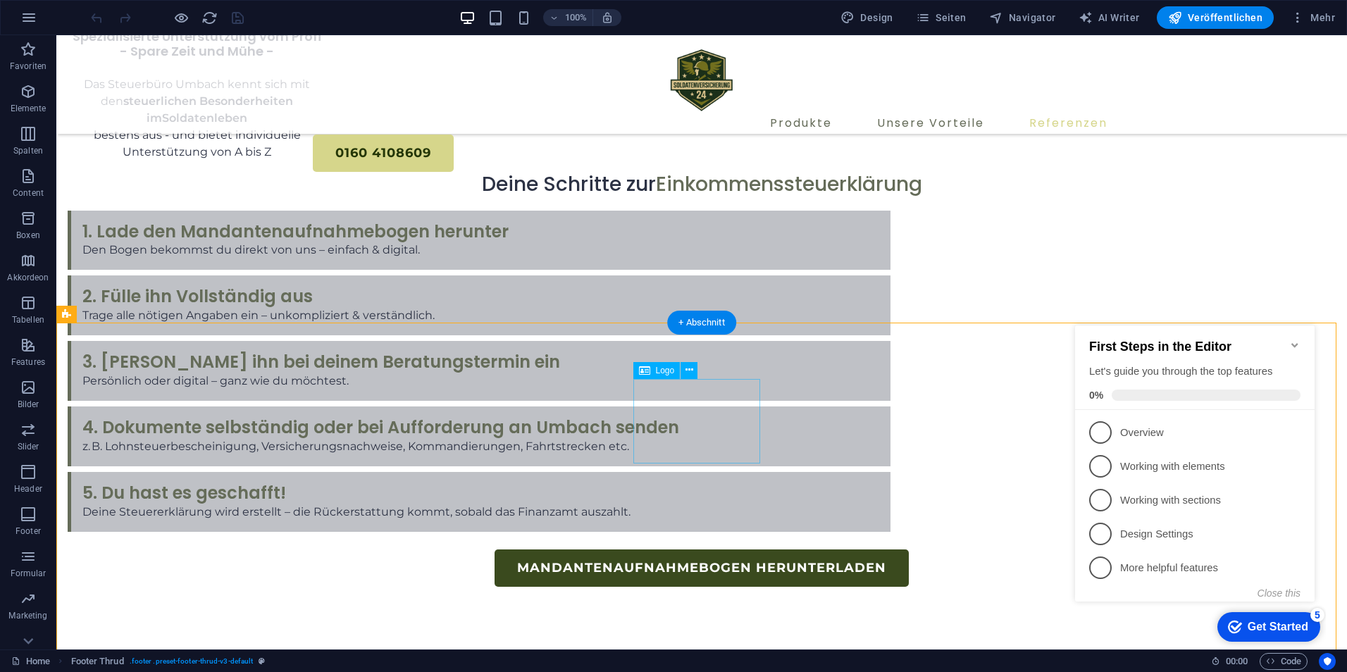
click at [693, 373] on icon at bounding box center [690, 370] width 8 height 15
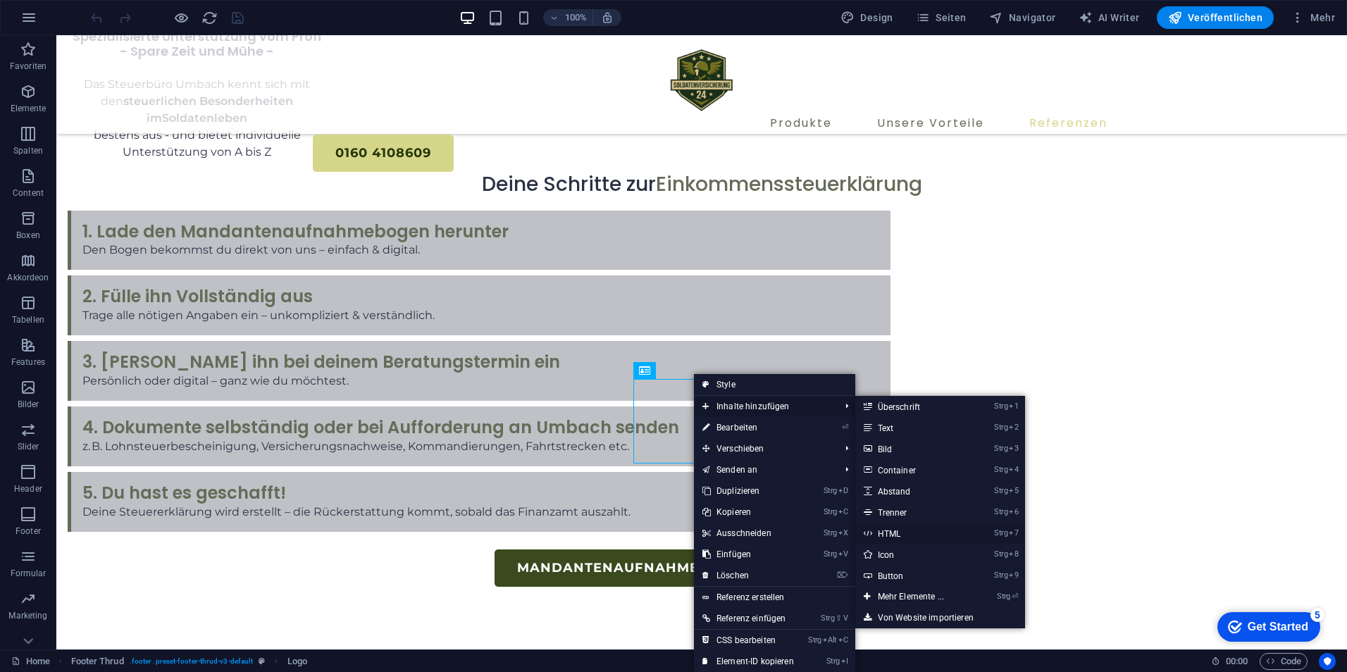
click at [919, 534] on link "Strg 7 HTML" at bounding box center [913, 533] width 117 height 21
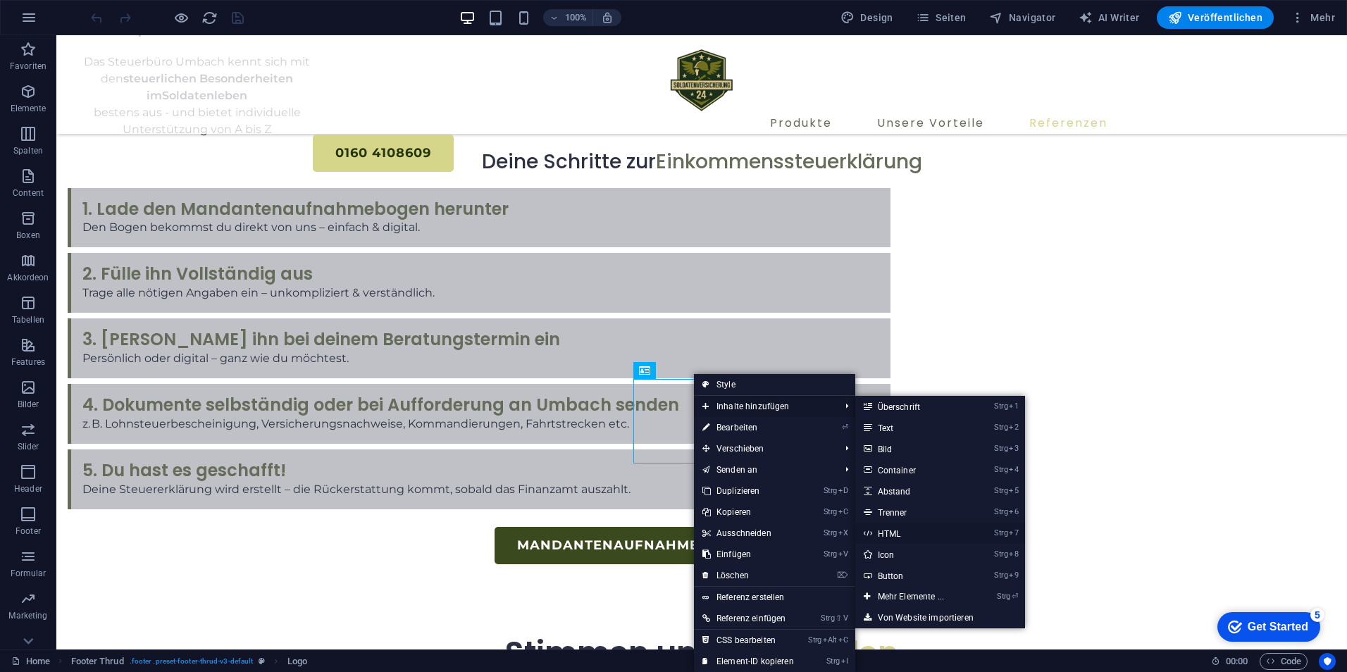
scroll to position [5013, 0]
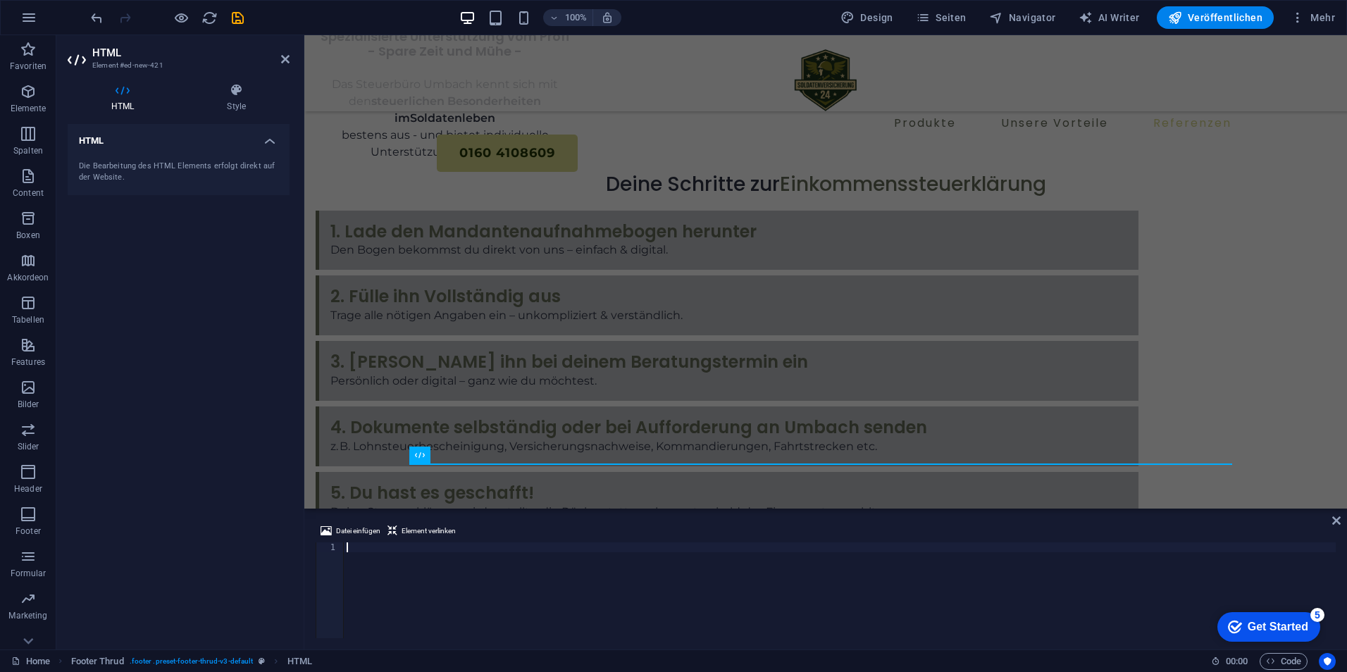
type textarea "<script src="https://forms.app/cdn/embed.js" type="text/javascript" async defer…"
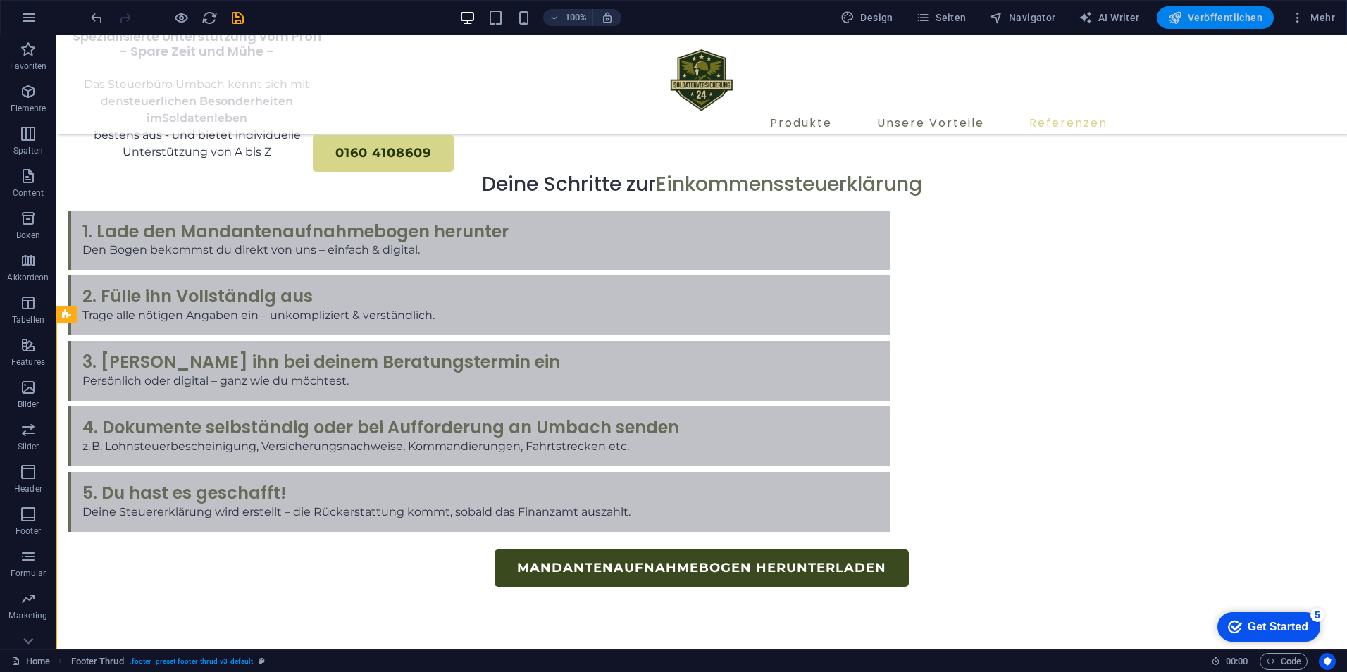
click at [1201, 15] on span "Veröffentlichen" at bounding box center [1215, 18] width 94 height 14
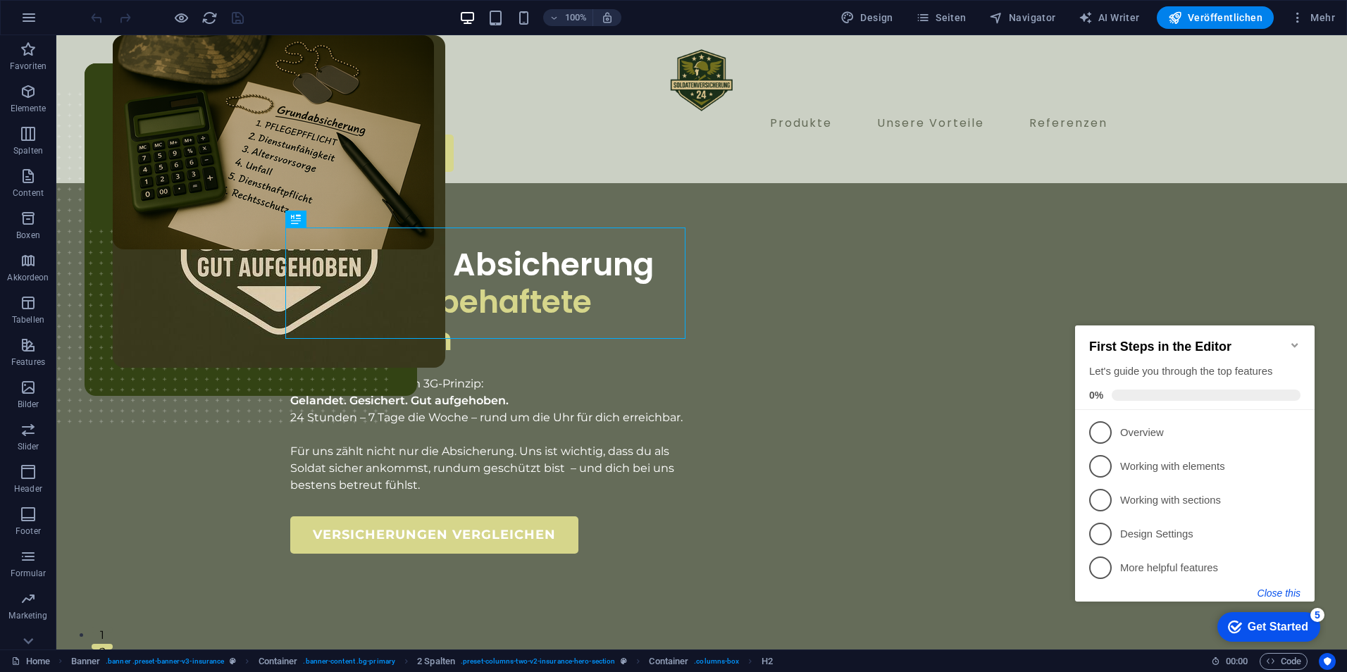
click at [1275, 590] on button "Close this" at bounding box center [1279, 593] width 43 height 11
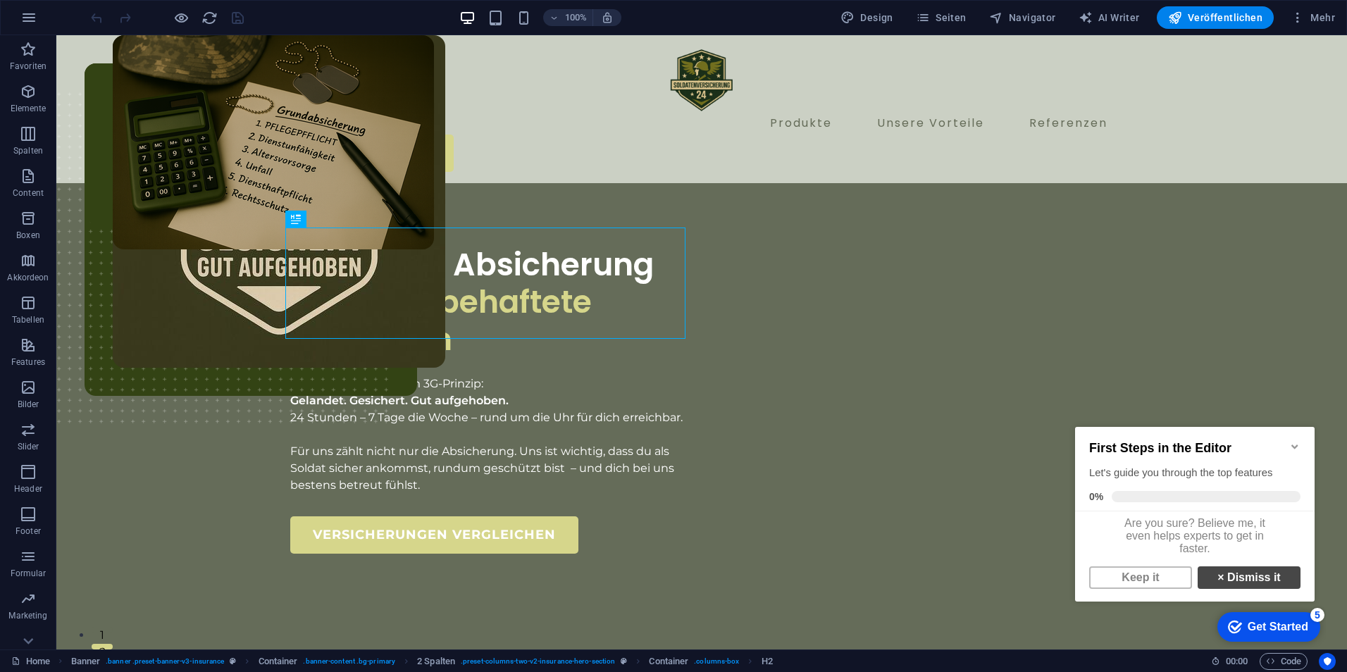
click at [1229, 583] on link "× Dismiss it" at bounding box center [1249, 577] width 103 height 23
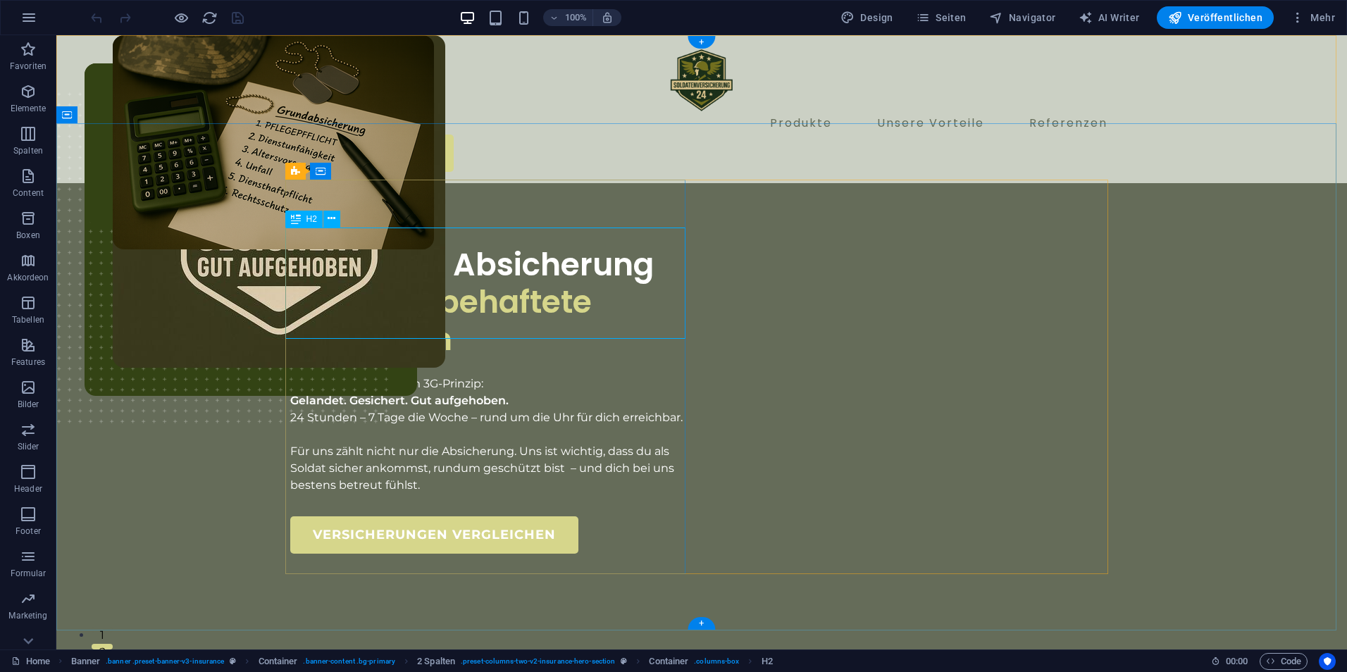
click at [327, 266] on div "Risikolose Absicherung Für Risikobehaftete Menschen" at bounding box center [490, 302] width 400 height 111
click at [381, 171] on icon at bounding box center [382, 171] width 8 height 15
click at [1150, 375] on div "Risikolose Absicherung Für Risikobehaftete Menschen Wir handeln nach dem 3G-Pri…" at bounding box center [701, 599] width 1291 height 832
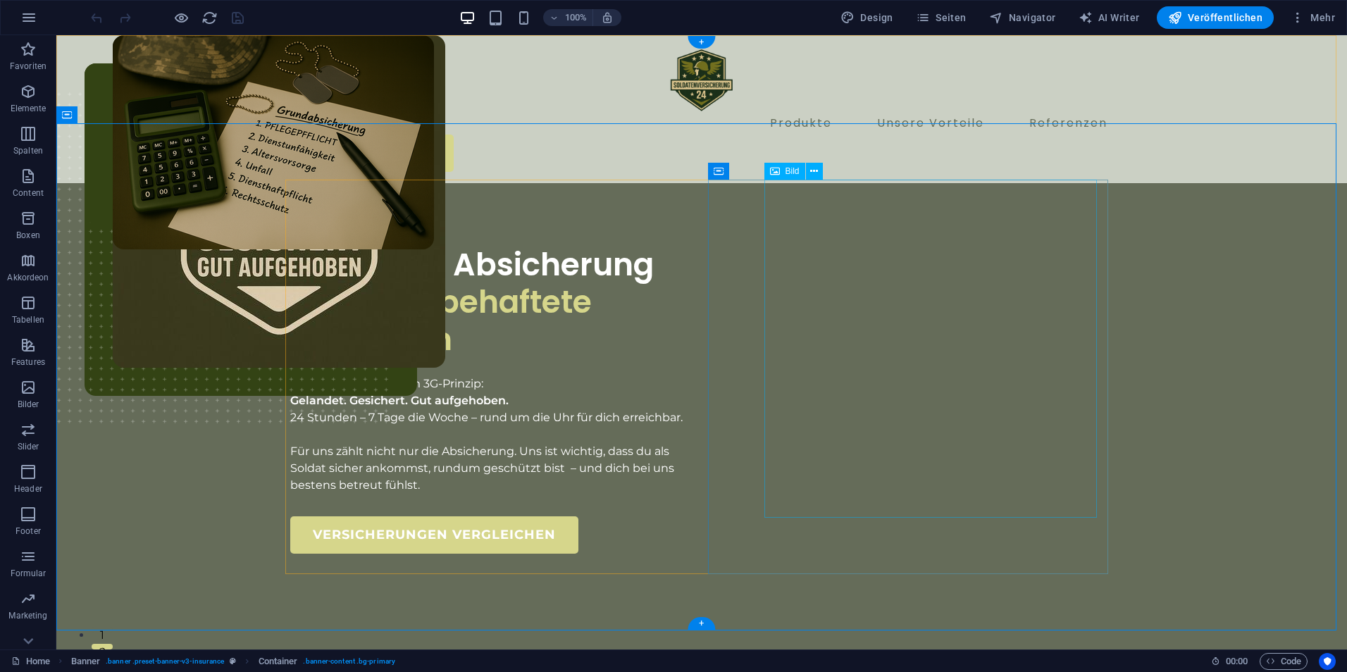
click at [445, 344] on figure at bounding box center [279, 314] width 333 height 558
select select "px"
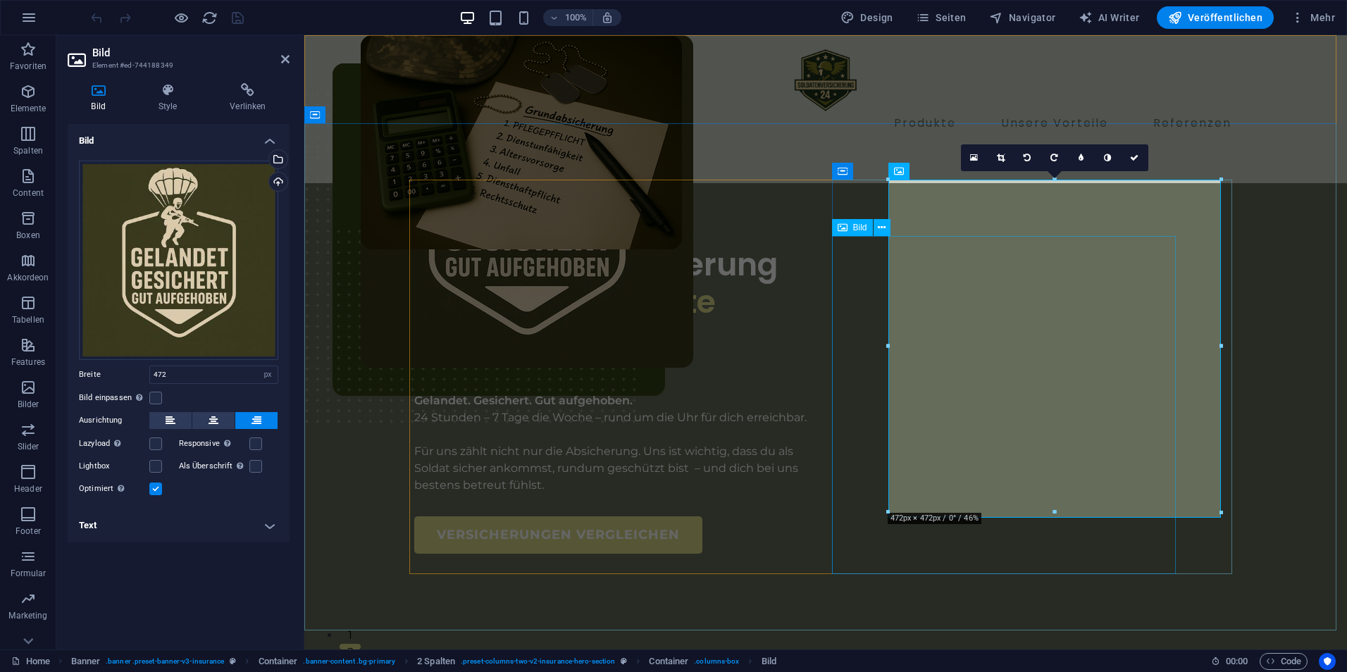
click at [879, 290] on figure at bounding box center [797, 371] width 986 height 558
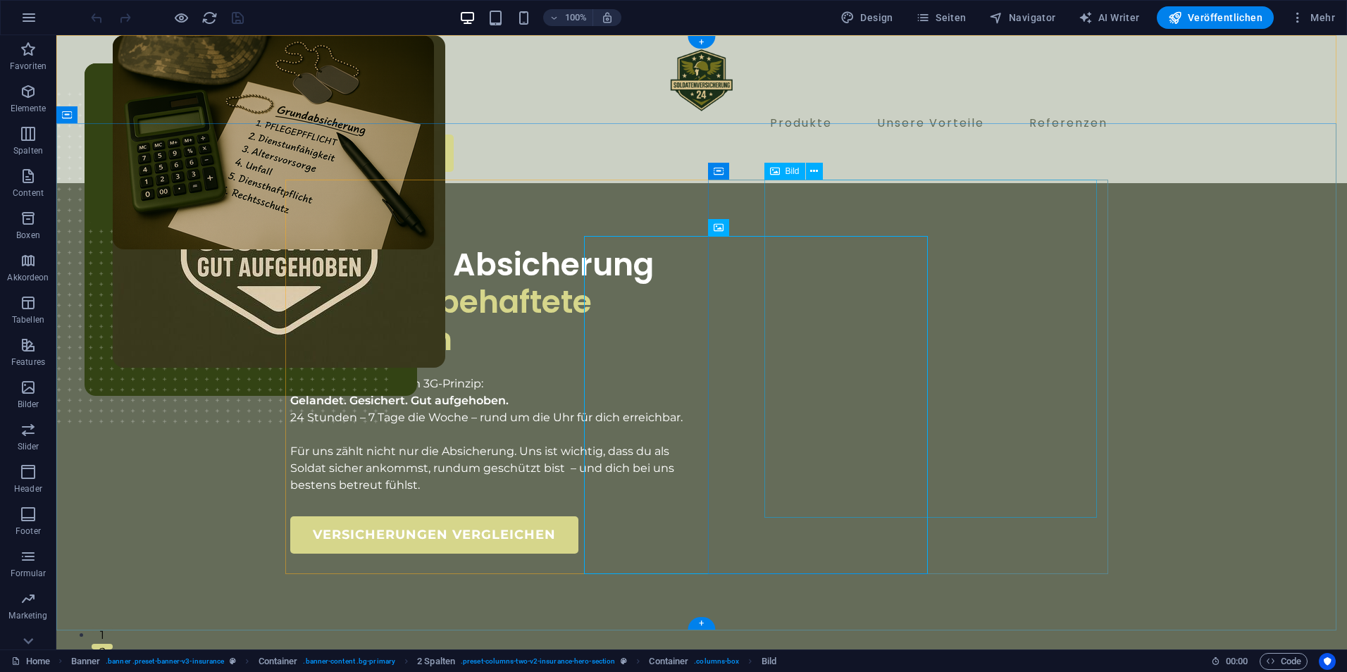
click at [445, 291] on figure at bounding box center [279, 314] width 333 height 558
click at [746, 265] on figure at bounding box center [673, 371] width 1234 height 558
select select "px"
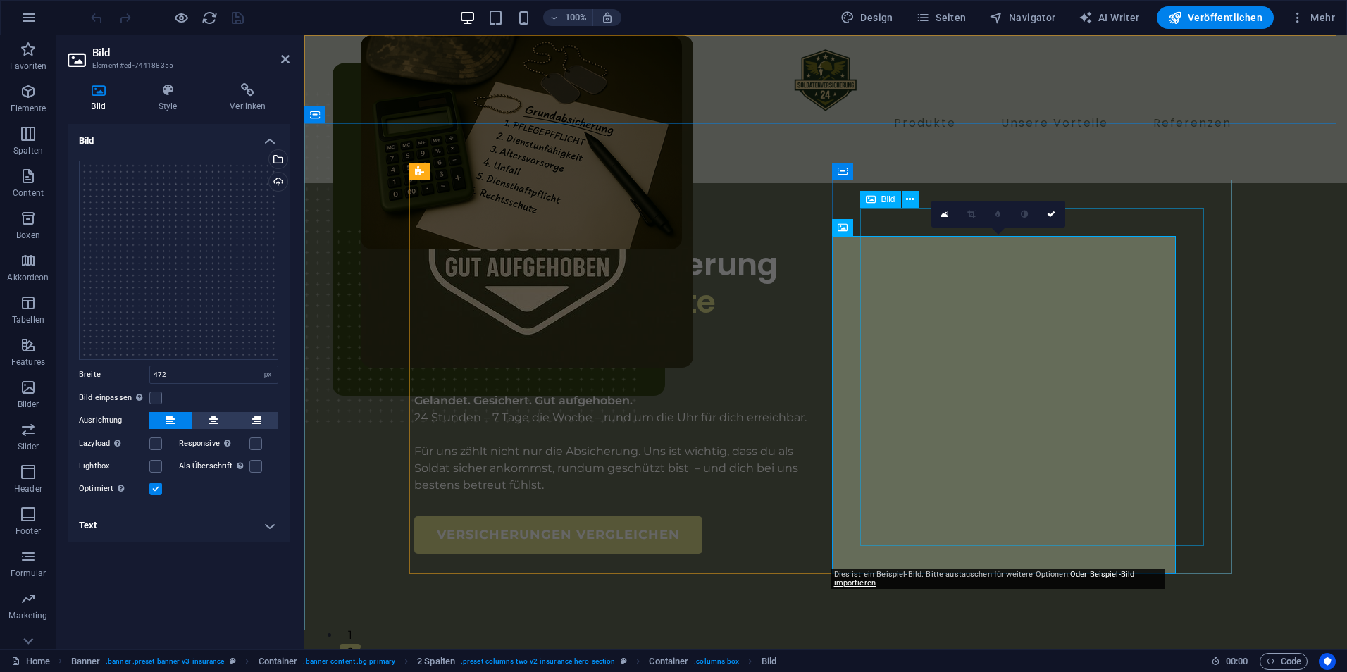
click at [868, 221] on figure at bounding box center [826, 342] width 986 height 558
select select "px"
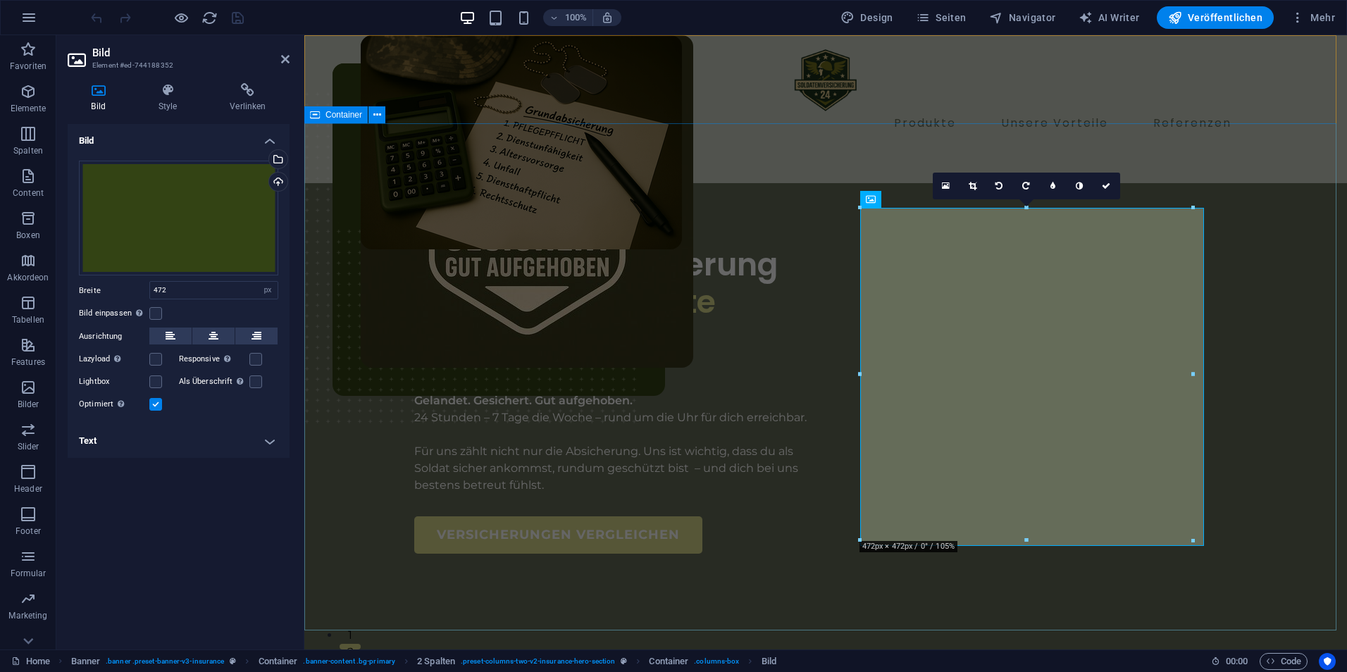
click at [786, 183] on div "Risikolose Absicherung Für Risikobehaftete Menschen Wir handeln nach dem 3G-Pri…" at bounding box center [825, 599] width 1043 height 832
